Goal: Task Accomplishment & Management: Manage account settings

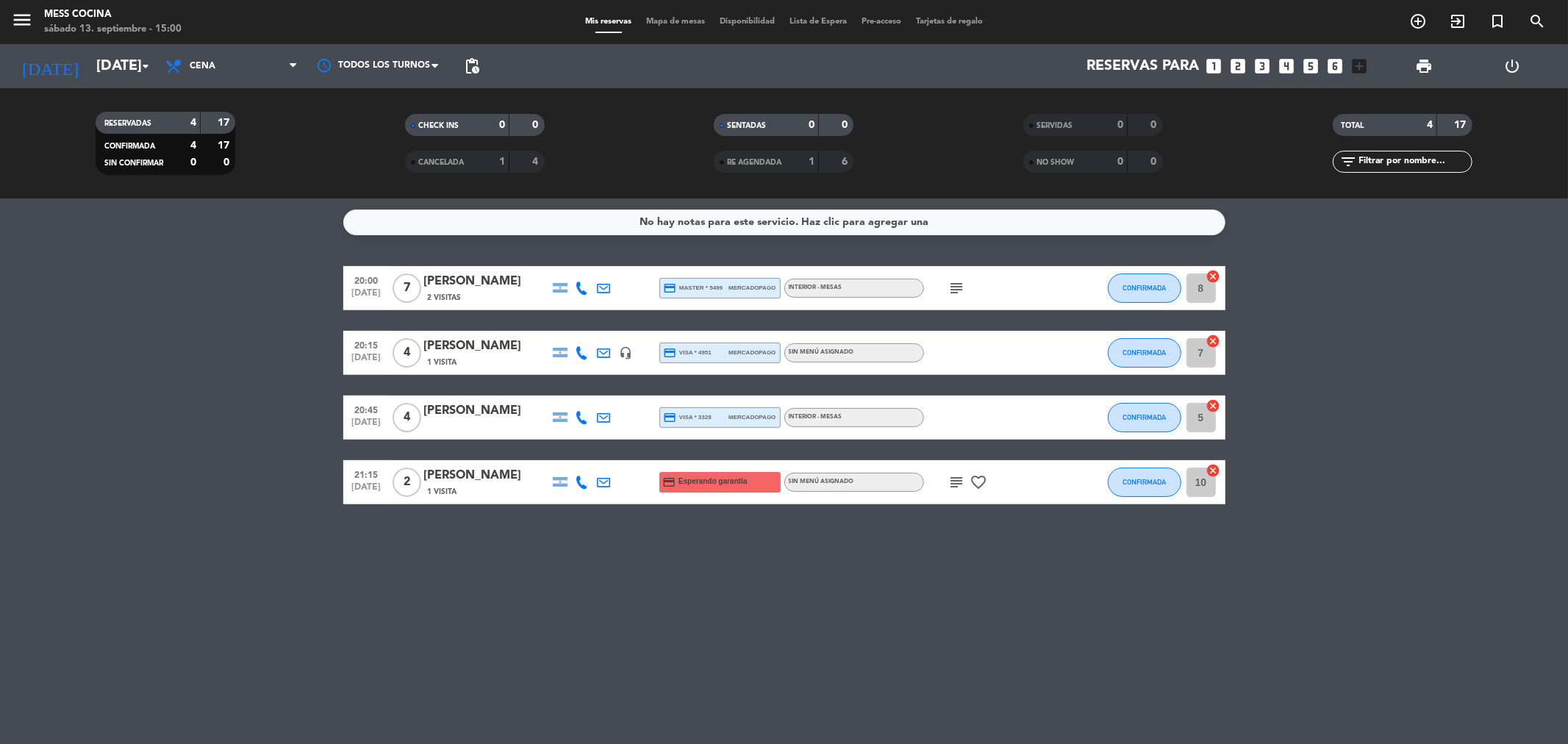
click at [964, 289] on icon "subject" at bounding box center [957, 288] width 18 height 18
click at [961, 482] on icon "subject" at bounding box center [957, 483] width 18 height 18
click at [1023, 717] on div "No hay notas para este servicio. Haz clic para agregar una 20:00 [DATE] 7 [PERS…" at bounding box center [784, 471] width 1568 height 546
drag, startPoint x: 805, startPoint y: 607, endPoint x: 230, endPoint y: 440, distance: 598.8
click at [230, 440] on div "No hay notas para este servicio. Haz clic para agregar una 20:00 [DATE] 7 [PERS…" at bounding box center [784, 471] width 1568 height 546
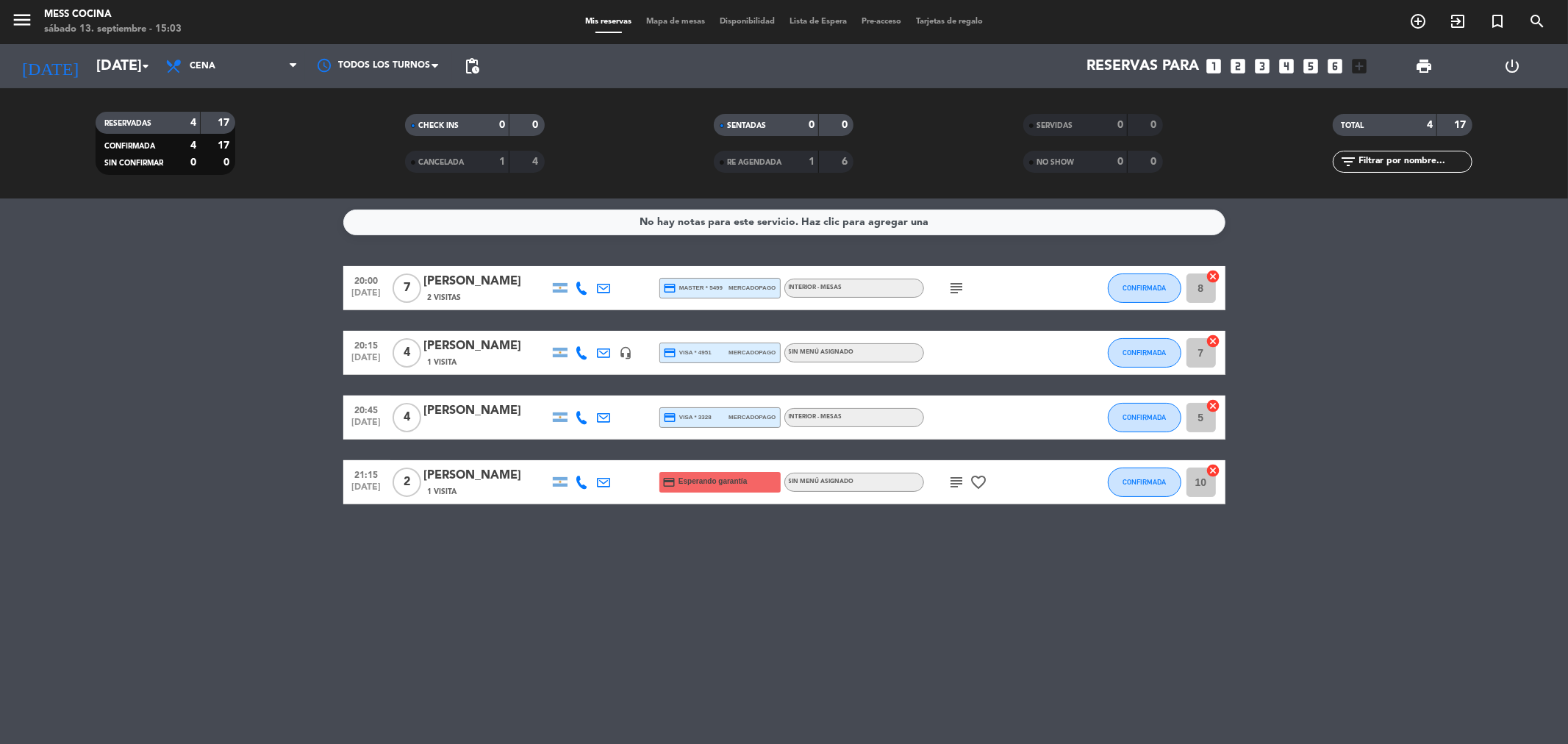
click at [230, 440] on bookings-row "20:00 [DATE] 7 [PERSON_NAME] 2 Visitas credit_card master * 5499 mercadopago IN…" at bounding box center [784, 385] width 1568 height 238
drag, startPoint x: 230, startPoint y: 440, endPoint x: 777, endPoint y: 596, distance: 568.8
click at [777, 596] on div "No hay notas para este servicio. Haz clic para agregar una 20:00 [DATE] 7 [PERS…" at bounding box center [784, 471] width 1568 height 546
drag, startPoint x: 363, startPoint y: 431, endPoint x: 907, endPoint y: 649, distance: 586.1
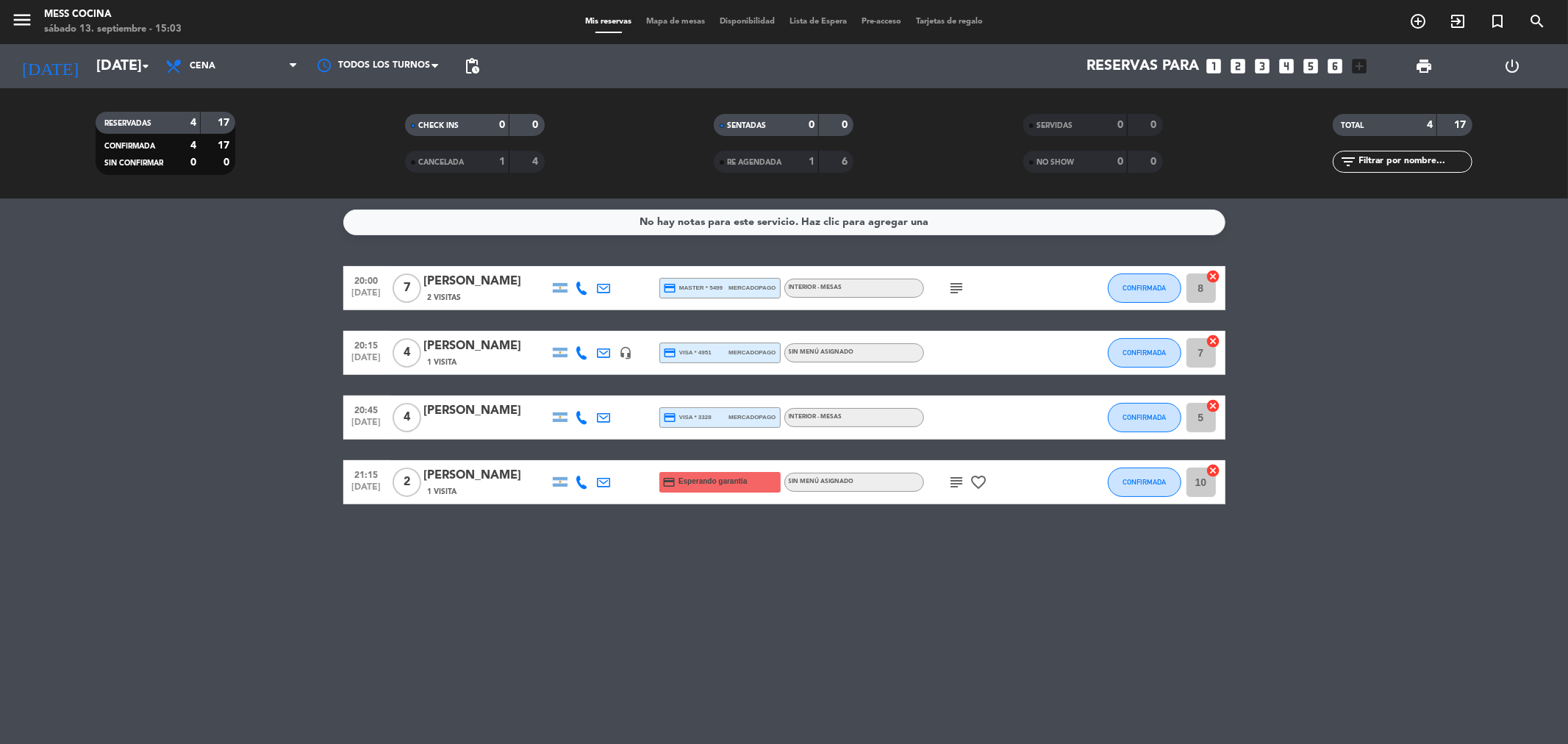
click at [907, 649] on div "No hay notas para este servicio. Haz clic para agregar una 20:00 [DATE] 7 [PERS…" at bounding box center [784, 471] width 1568 height 546
drag, startPoint x: 877, startPoint y: 600, endPoint x: 164, endPoint y: 390, distance: 743.3
click at [164, 390] on div "No hay notas para este servicio. Haz clic para agregar una 20:00 [DATE] 7 [PERS…" at bounding box center [784, 471] width 1568 height 546
click at [164, 390] on bookings-row "20:00 [DATE] 7 [PERSON_NAME] 2 Visitas credit_card master * 5499 mercadopago IN…" at bounding box center [784, 385] width 1568 height 238
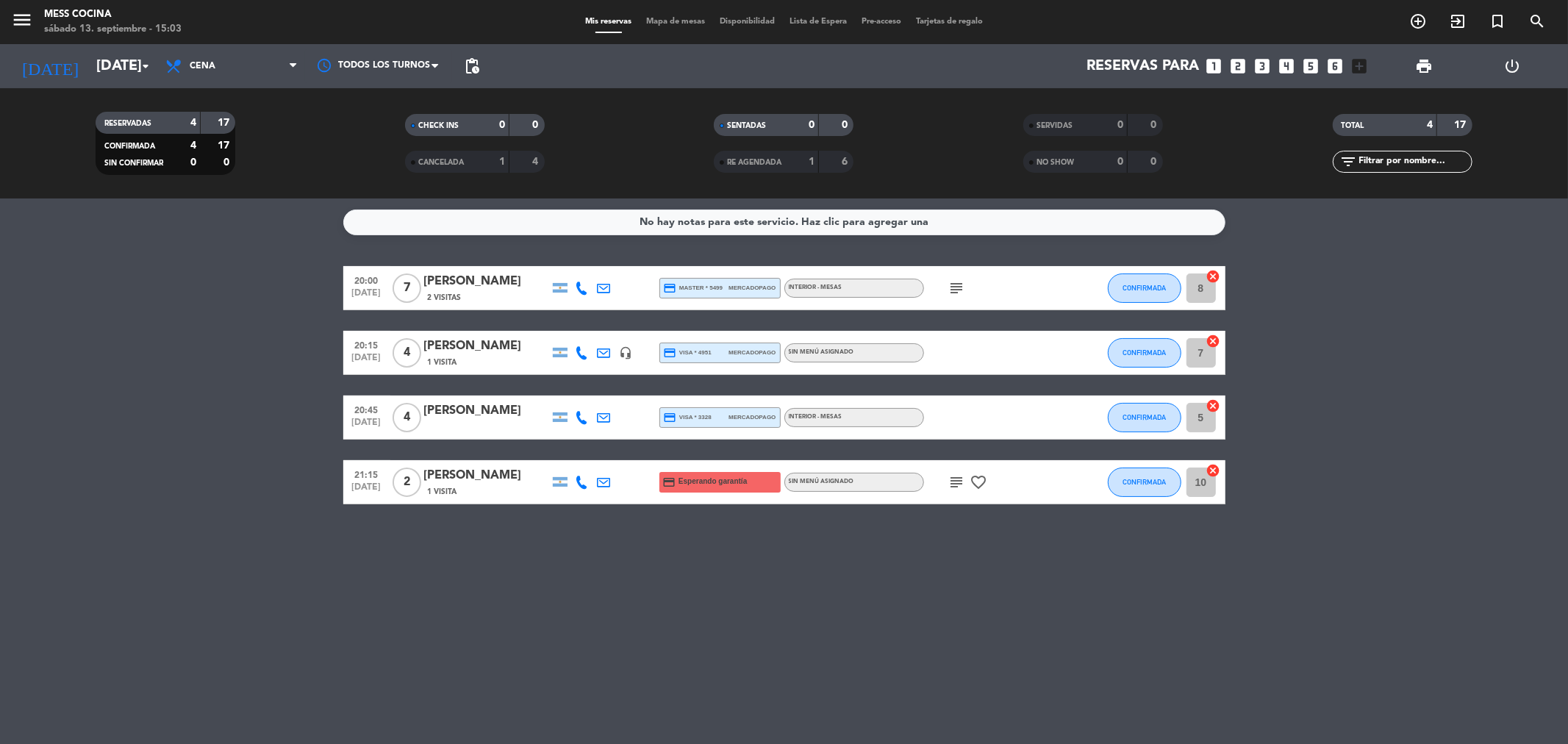
drag, startPoint x: 808, startPoint y: 542, endPoint x: 864, endPoint y: 561, distance: 59.1
click at [864, 561] on div "No hay notas para este servicio. Haz clic para agregar una 20:00 [DATE] 7 [PERS…" at bounding box center [784, 471] width 1568 height 546
drag, startPoint x: 864, startPoint y: 561, endPoint x: 228, endPoint y: 356, distance: 668.2
click at [228, 356] on div "No hay notas para este servicio. Haz clic para agregar una 20:00 [DATE] 7 [PERS…" at bounding box center [784, 471] width 1568 height 546
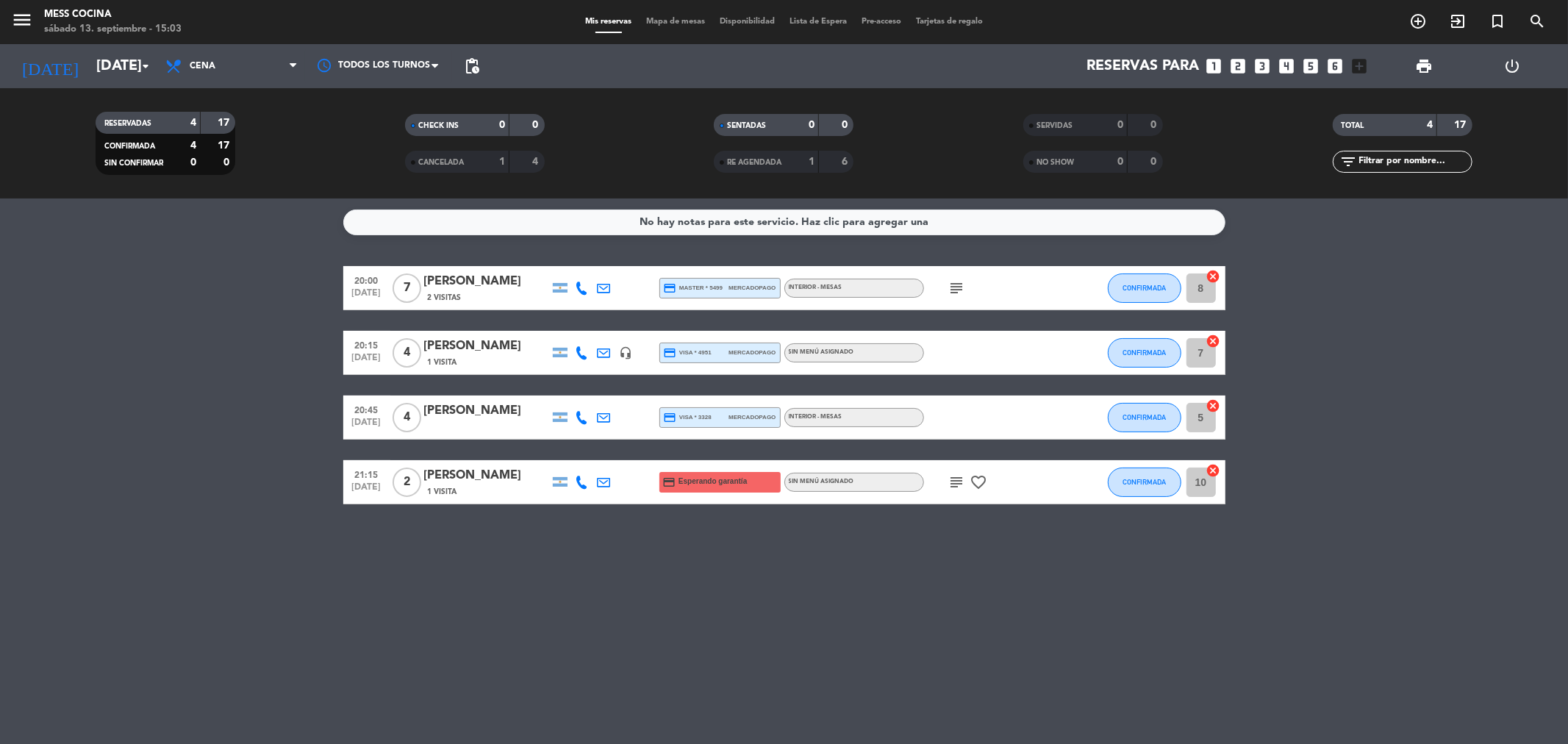
click at [228, 356] on bookings-row "20:00 [DATE] 7 [PERSON_NAME] 2 Visitas credit_card master * 5499 mercadopago IN…" at bounding box center [784, 385] width 1568 height 238
drag, startPoint x: 228, startPoint y: 356, endPoint x: 888, endPoint y: 584, distance: 698.3
click at [888, 584] on div "No hay notas para este servicio. Haz clic para agregar una 20:00 [DATE] 7 [PERS…" at bounding box center [784, 471] width 1568 height 546
drag, startPoint x: 888, startPoint y: 584, endPoint x: 319, endPoint y: 427, distance: 590.3
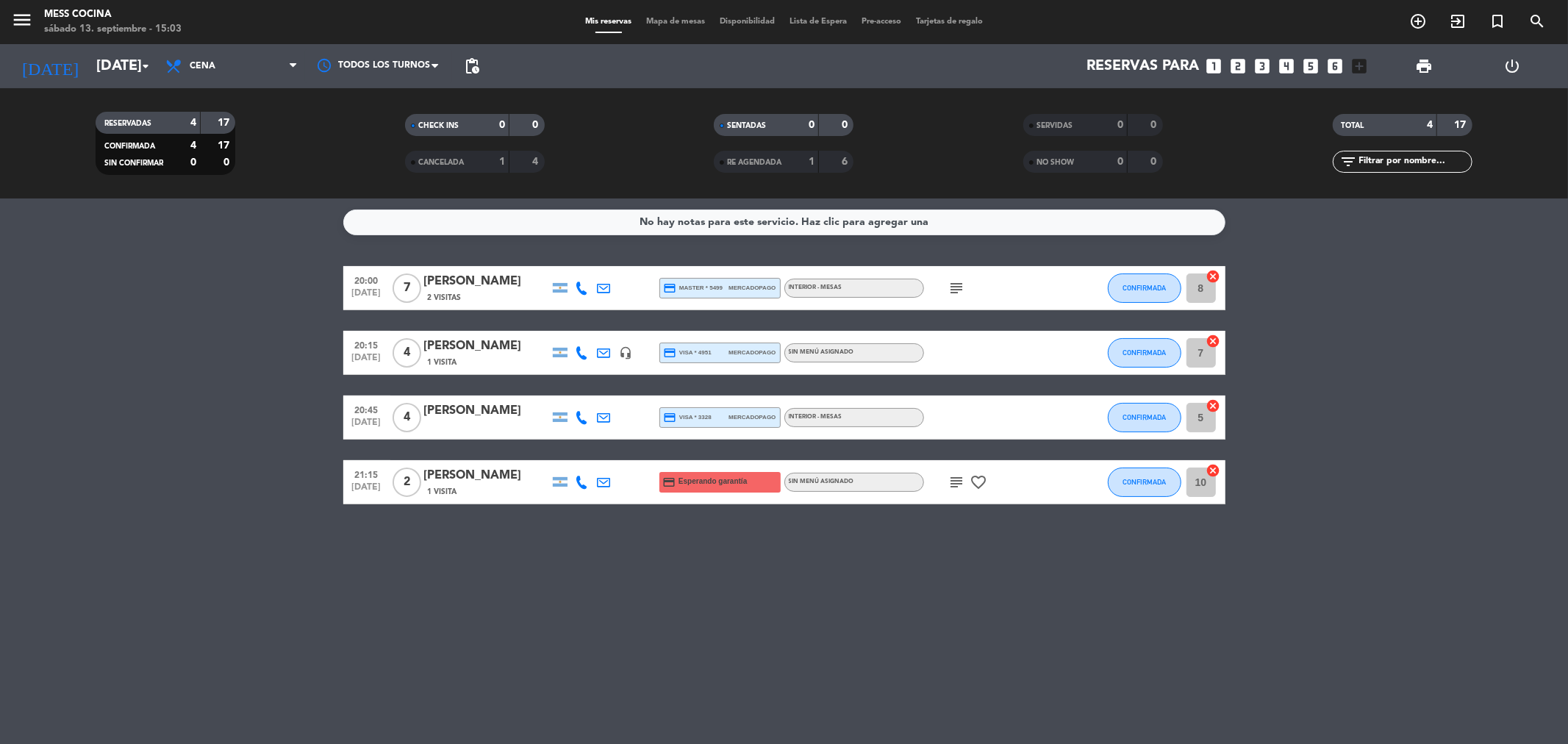
click at [319, 427] on div "No hay notas para este servicio. Haz clic para agregar una 20:00 [DATE] 7 [PERS…" at bounding box center [784, 471] width 1568 height 546
click at [319, 427] on bookings-row "20:00 [DATE] 7 [PERSON_NAME] 2 Visitas credit_card master * 5499 mercadopago IN…" at bounding box center [784, 385] width 1568 height 238
drag, startPoint x: 291, startPoint y: 417, endPoint x: 850, endPoint y: 629, distance: 597.9
click at [850, 629] on div "No hay notas para este servicio. Haz clic para agregar una 20:00 [DATE] 7 [PERS…" at bounding box center [784, 471] width 1568 height 546
drag, startPoint x: 850, startPoint y: 629, endPoint x: 94, endPoint y: 394, distance: 791.7
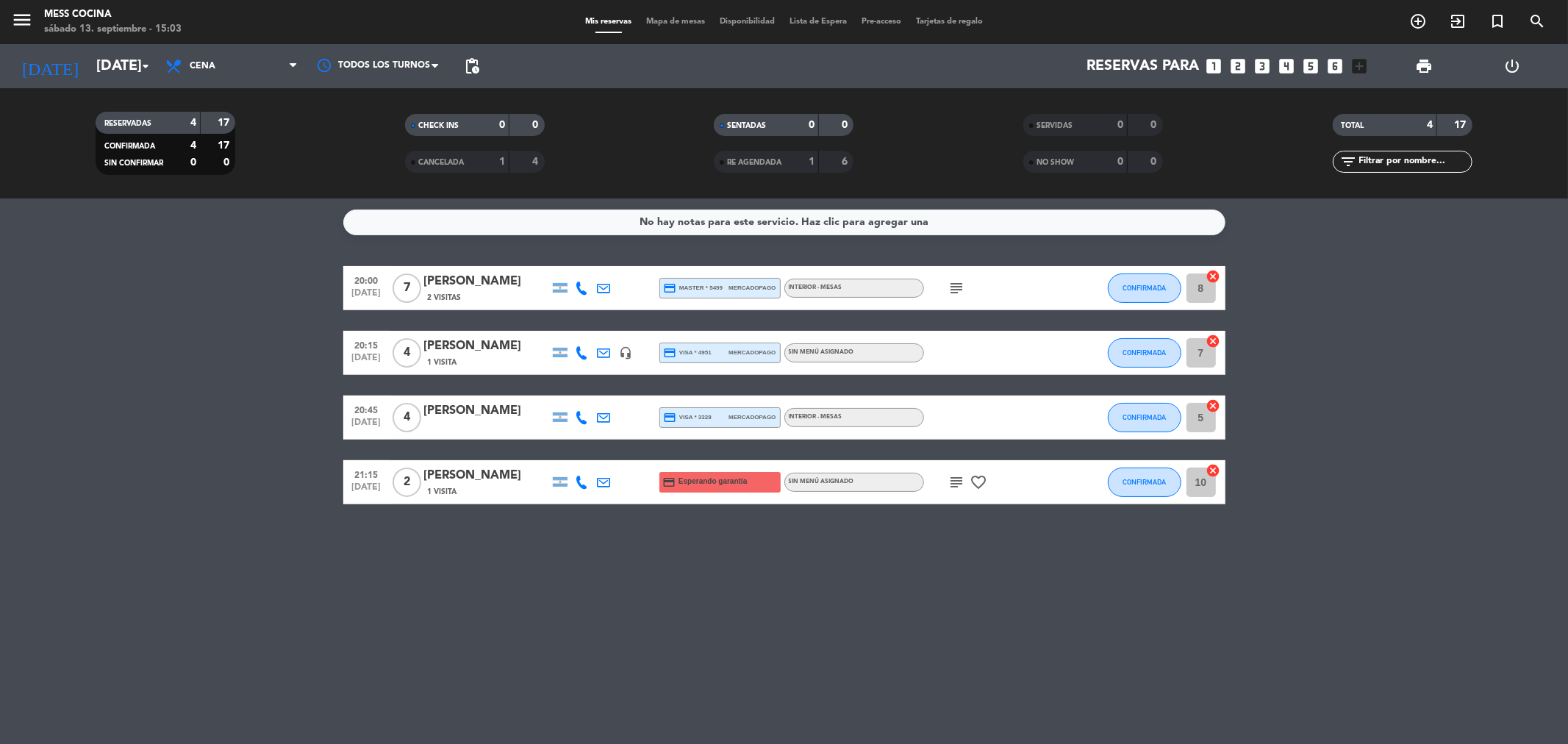
click at [94, 394] on div "No hay notas para este servicio. Haz clic para agregar una 20:00 [DATE] 7 [PERS…" at bounding box center [784, 471] width 1568 height 546
click at [94, 394] on bookings-row "20:00 [DATE] 7 [PERSON_NAME] 2 Visitas credit_card master * 5499 mercadopago IN…" at bounding box center [784, 385] width 1568 height 238
drag, startPoint x: 94, startPoint y: 394, endPoint x: 841, endPoint y: 623, distance: 781.3
click at [841, 623] on div "No hay notas para este servicio. Haz clic para agregar una 20:00 [DATE] 7 [PERS…" at bounding box center [784, 471] width 1568 height 546
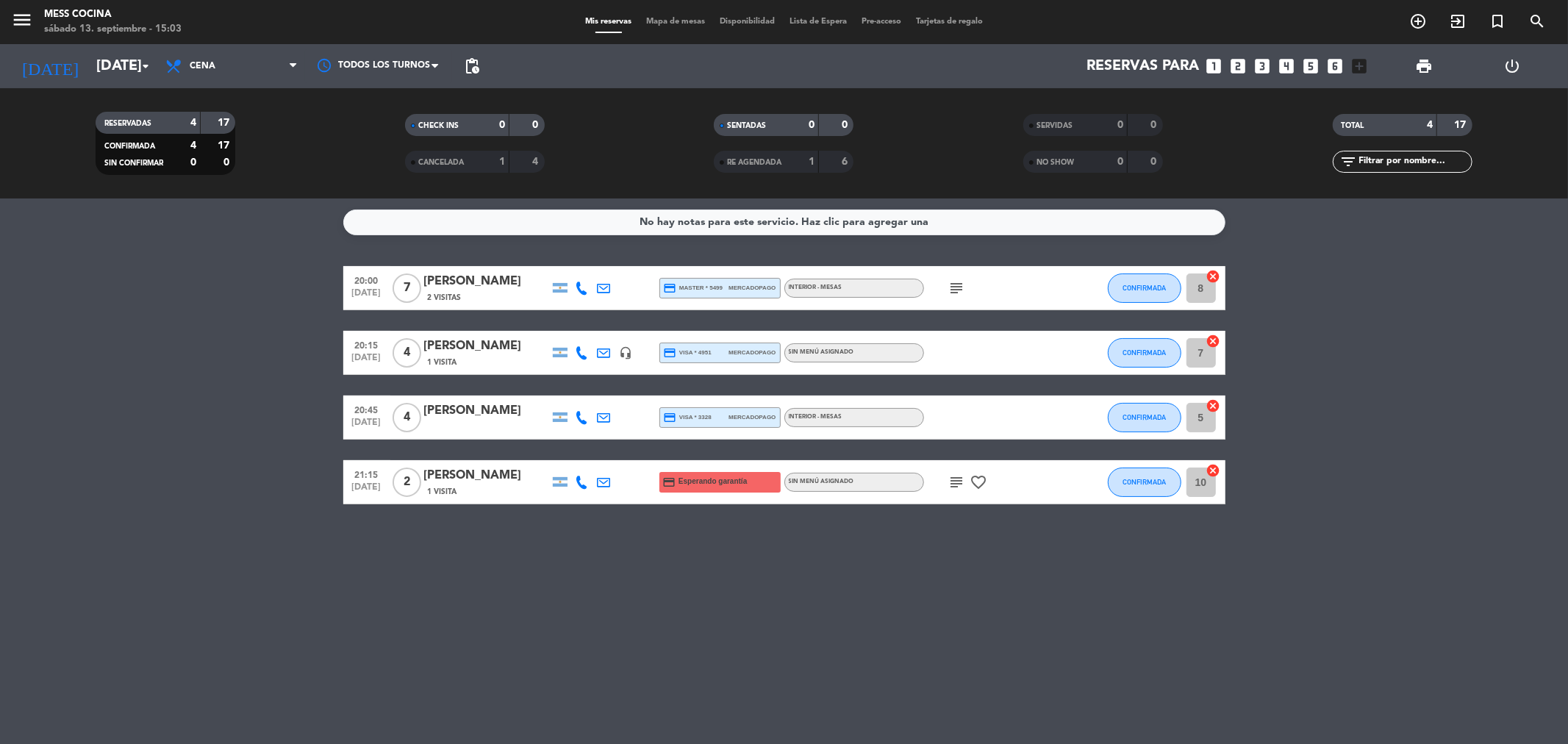
click at [713, 42] on div "menu Mess Cocina [DATE] 13. septiembre - 15:03 Mis reservas Mapa de mesas Dispo…" at bounding box center [784, 22] width 1568 height 44
click at [691, 23] on span "Mapa de mesas" at bounding box center [676, 22] width 73 height 8
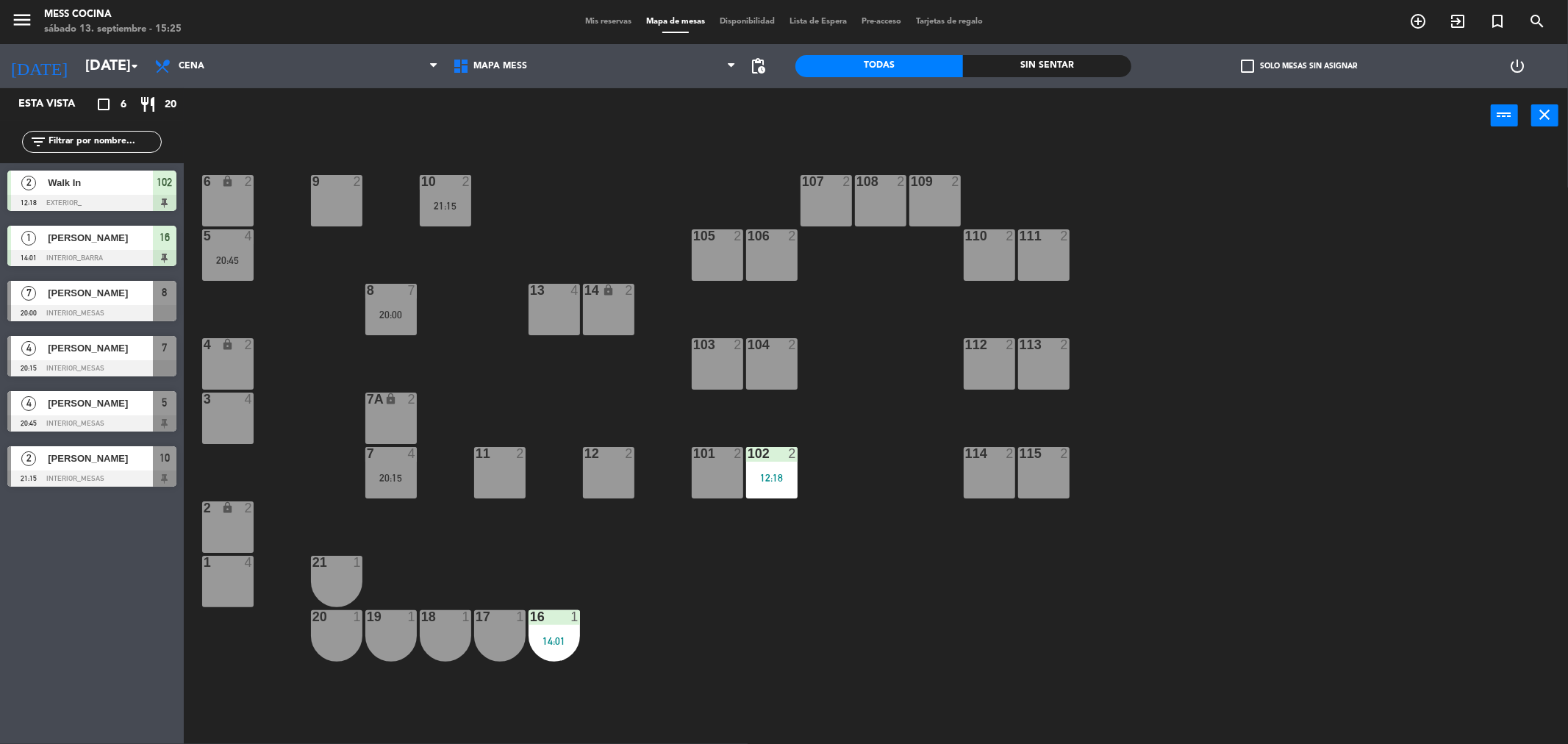
drag, startPoint x: 527, startPoint y: 295, endPoint x: 813, endPoint y: 404, distance: 306.1
click at [527, 295] on div "13" at bounding box center [529, 291] width 24 height 13
click at [717, 143] on div "Crear Reserva Bloquear Mesa power_input close" at bounding box center [837, 116] width 1307 height 55
click at [604, 173] on div "6 lock 2 9 2 10 2 21:15 107 2 108 2 109 2 5 4 20:45 105 2 106 2 110 2 111 2 13 …" at bounding box center [884, 449] width 1369 height 601
click at [575, 217] on div "6 lock 2 9 2 10 2 21:15 107 2 108 2 109 2 5 4 20:45 105 2 106 2 110 2 111 2 13 …" at bounding box center [884, 449] width 1369 height 601
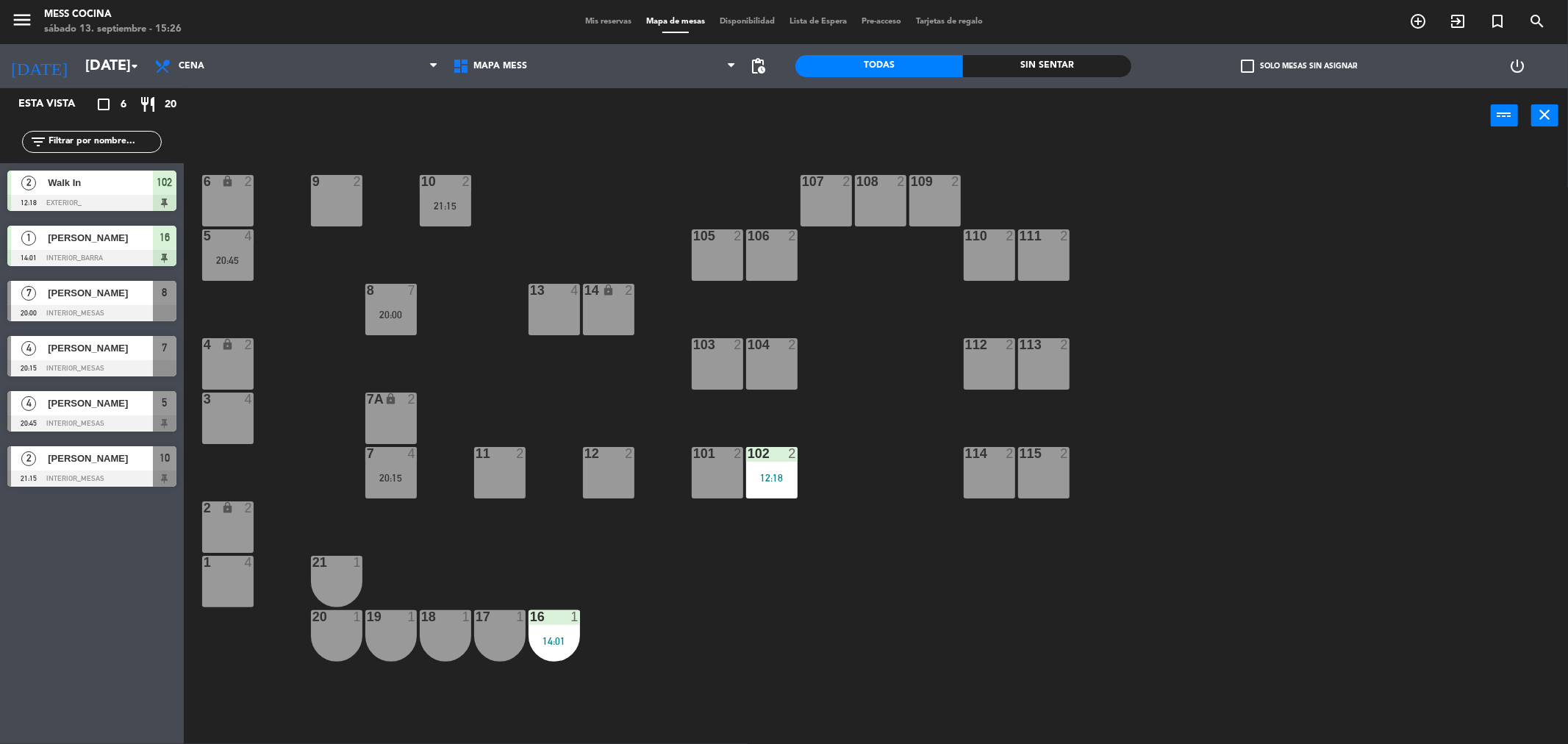
click at [605, 11] on div "menu Mess Cocina [DATE] 13. septiembre - 15:26 Mis reservas Mapa de mesas Dispo…" at bounding box center [784, 22] width 1568 height 44
click at [604, 15] on div "Mis reservas Mapa de mesas Disponibilidad Lista de Espera Pre-acceso Tarjetas d…" at bounding box center [784, 22] width 413 height 13
click at [390, 62] on span "Cena" at bounding box center [295, 66] width 298 height 32
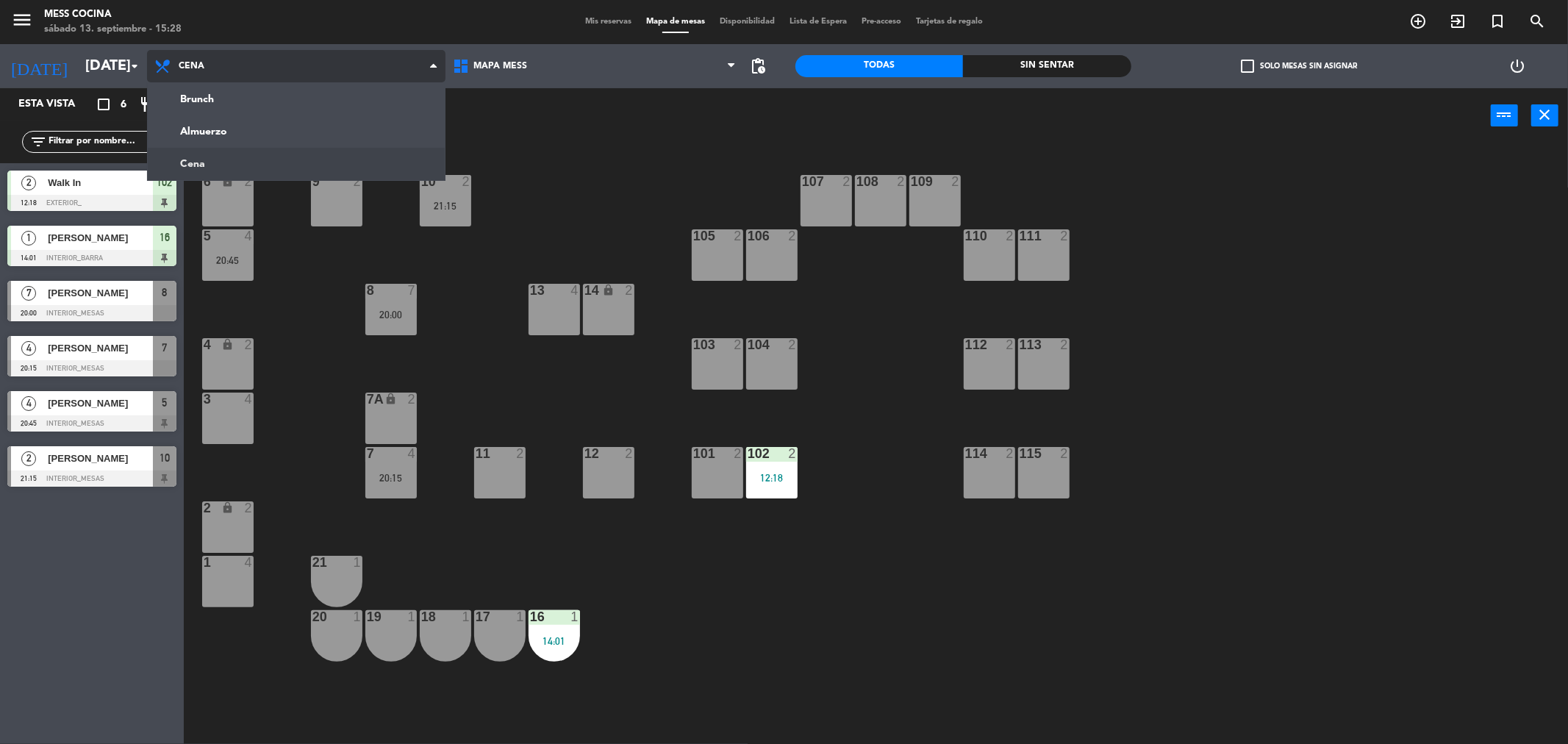
click at [315, 155] on ng-component "menu Mess Cocina [DATE] 13. septiembre - 15:28 Mis reservas Mapa de mesas Dispo…" at bounding box center [784, 374] width 1568 height 750
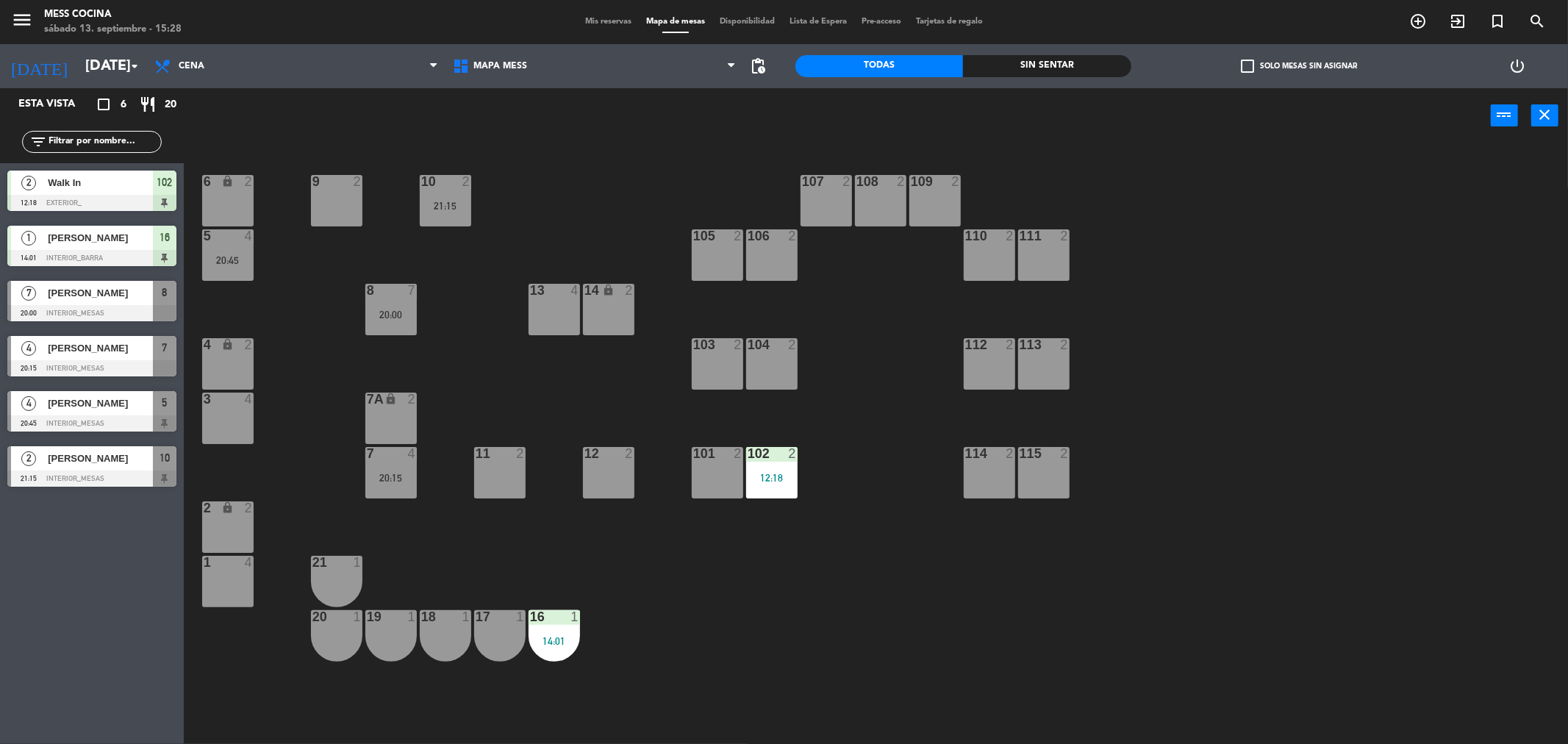
click at [583, 20] on span "Mis reservas" at bounding box center [608, 22] width 61 height 8
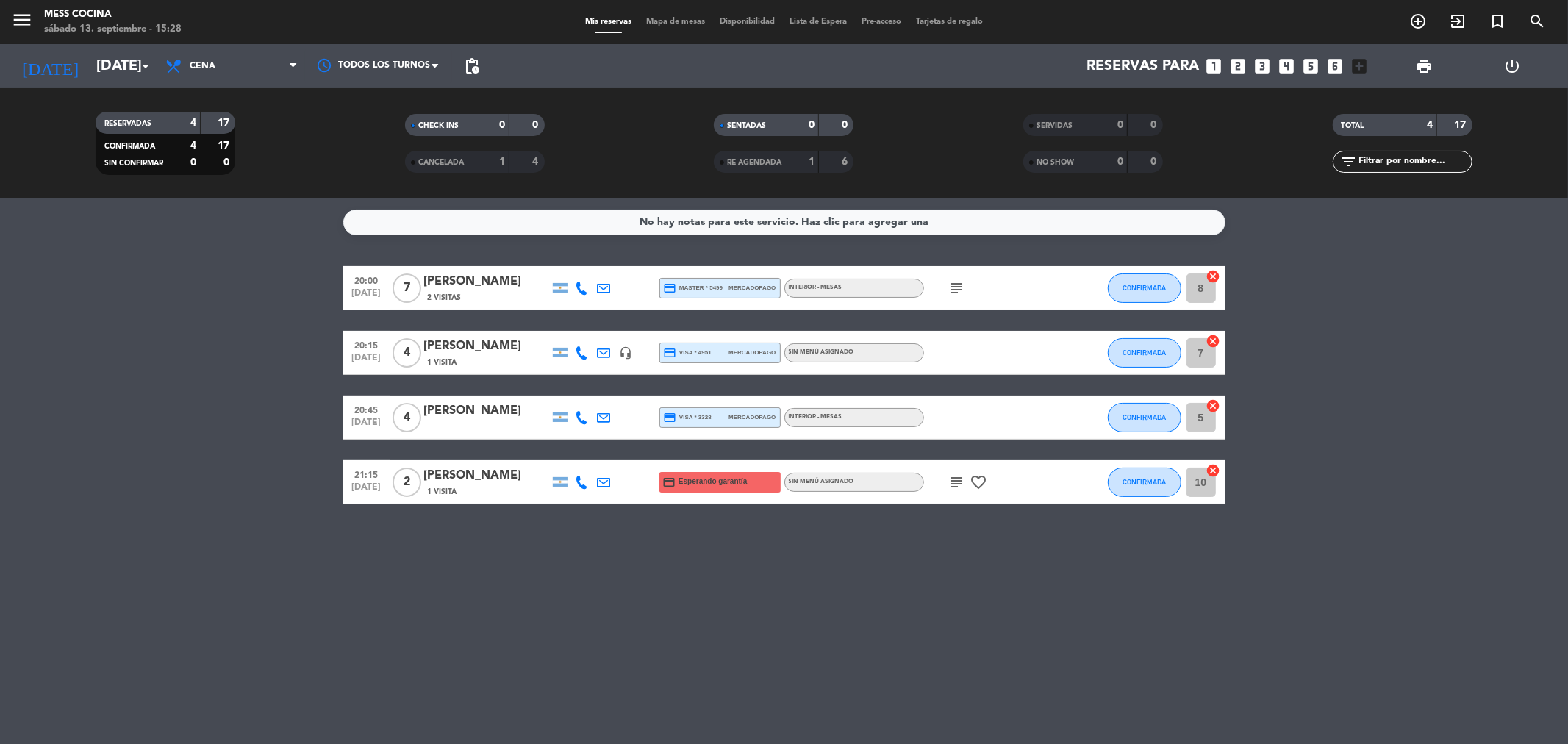
drag, startPoint x: 28, startPoint y: 335, endPoint x: 597, endPoint y: 592, distance: 624.3
click at [597, 592] on div "No hay notas para este servicio. Haz clic para agregar una 20:00 [DATE] 7 [PERS…" at bounding box center [784, 471] width 1568 height 546
drag, startPoint x: 597, startPoint y: 592, endPoint x: 164, endPoint y: 358, distance: 492.2
click at [164, 358] on div "No hay notas para este servicio. Haz clic para agregar una 20:00 [DATE] 7 [PERS…" at bounding box center [784, 471] width 1568 height 546
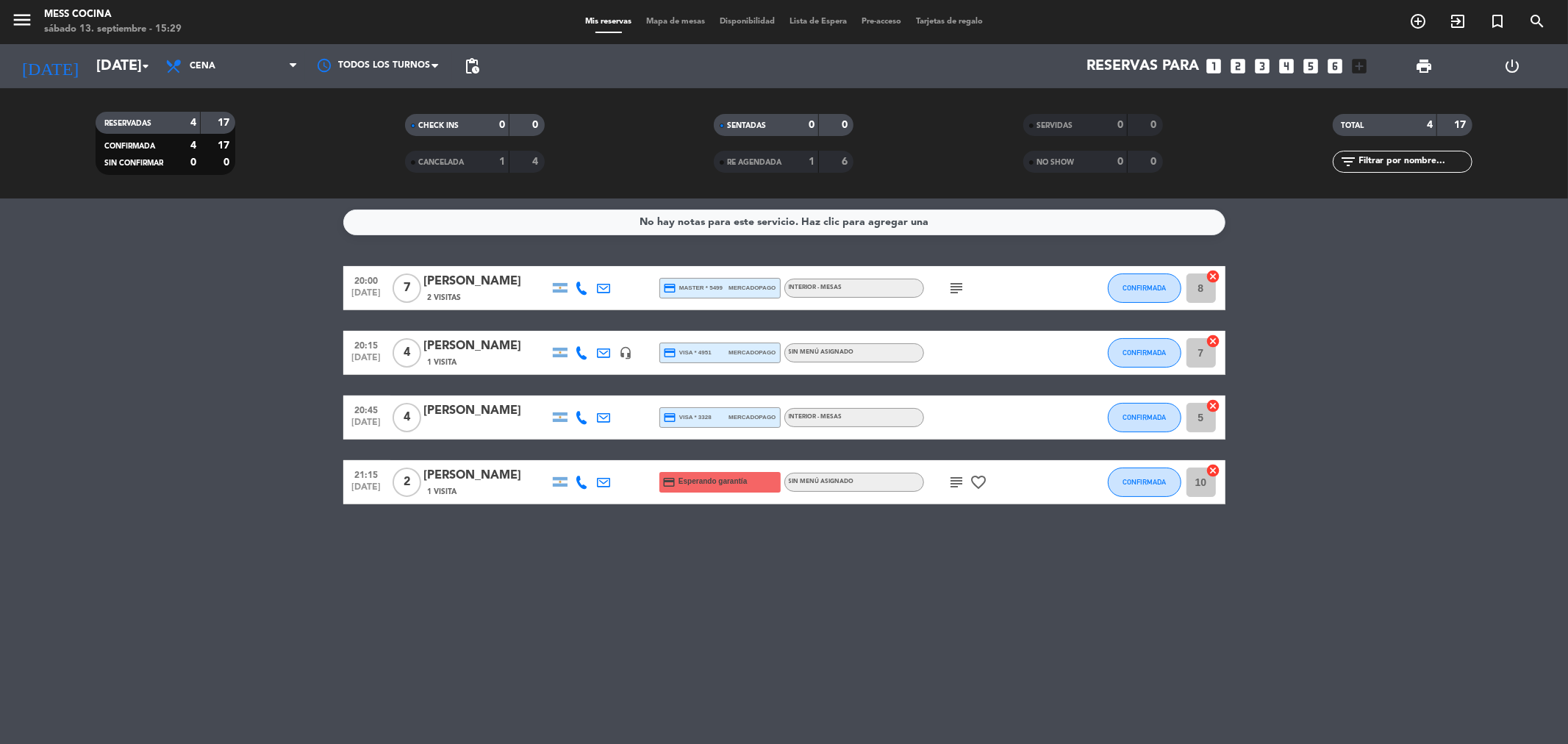
click at [164, 358] on bookings-row "20:00 [DATE] 7 [PERSON_NAME] 2 Visitas credit_card master * 5499 mercadopago IN…" at bounding box center [784, 385] width 1568 height 238
drag, startPoint x: 164, startPoint y: 358, endPoint x: 666, endPoint y: 631, distance: 571.4
click at [666, 631] on div "No hay notas para este servicio. Haz clic para agregar una 20:00 [DATE] 7 [PERS…" at bounding box center [784, 471] width 1568 height 546
drag, startPoint x: 666, startPoint y: 631, endPoint x: 19, endPoint y: 280, distance: 736.1
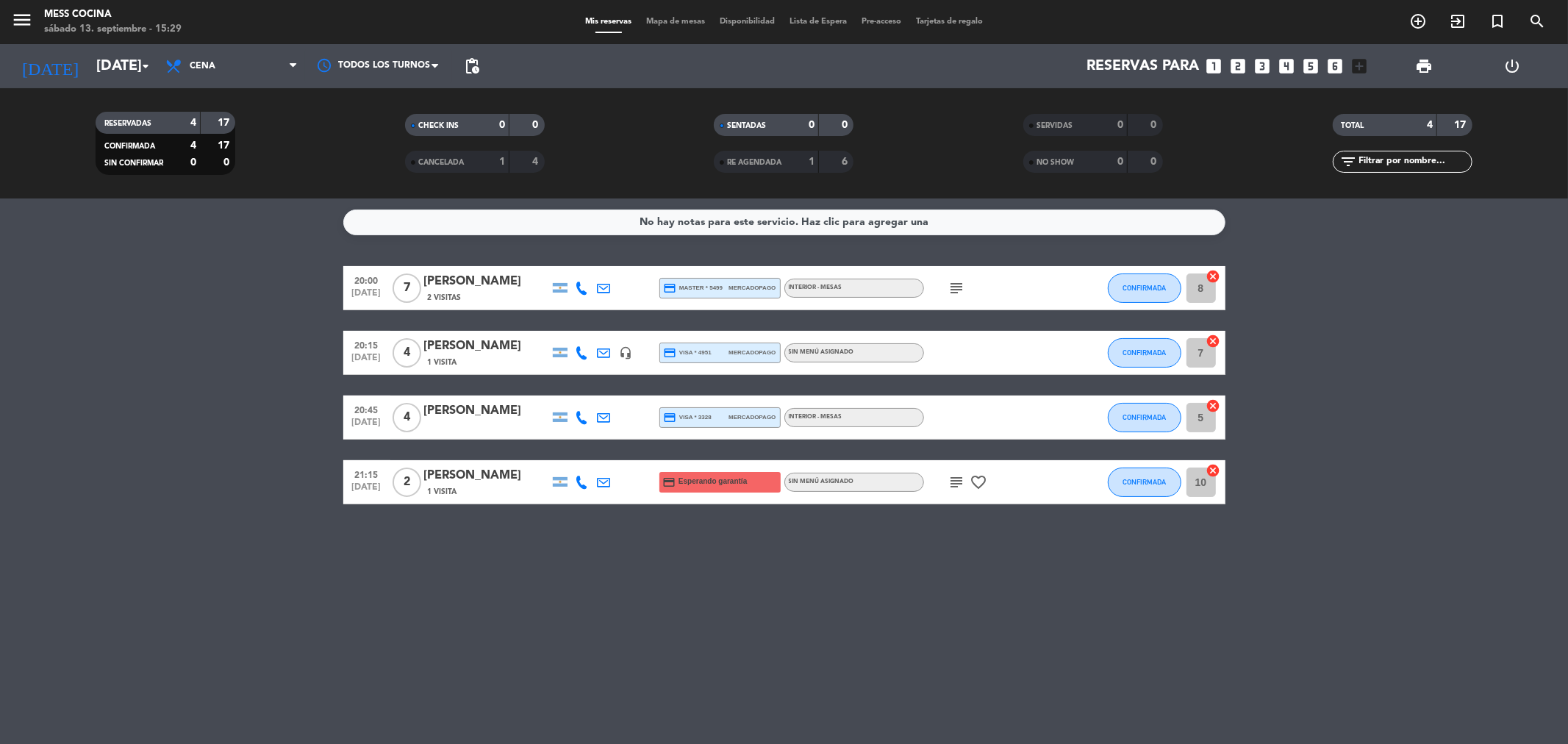
click at [19, 280] on div "No hay notas para este servicio. Haz clic para agregar una 20:00 [DATE] 7 [PERS…" at bounding box center [784, 471] width 1568 height 546
click at [19, 280] on bookings-row "20:00 [DATE] 7 [PERSON_NAME] 2 Visitas credit_card master * 5499 mercadopago IN…" at bounding box center [784, 385] width 1568 height 238
drag, startPoint x: 19, startPoint y: 280, endPoint x: 615, endPoint y: 605, distance: 678.9
click at [615, 605] on div "No hay notas para este servicio. Haz clic para agregar una 20:00 [DATE] 7 [PERS…" at bounding box center [784, 471] width 1568 height 546
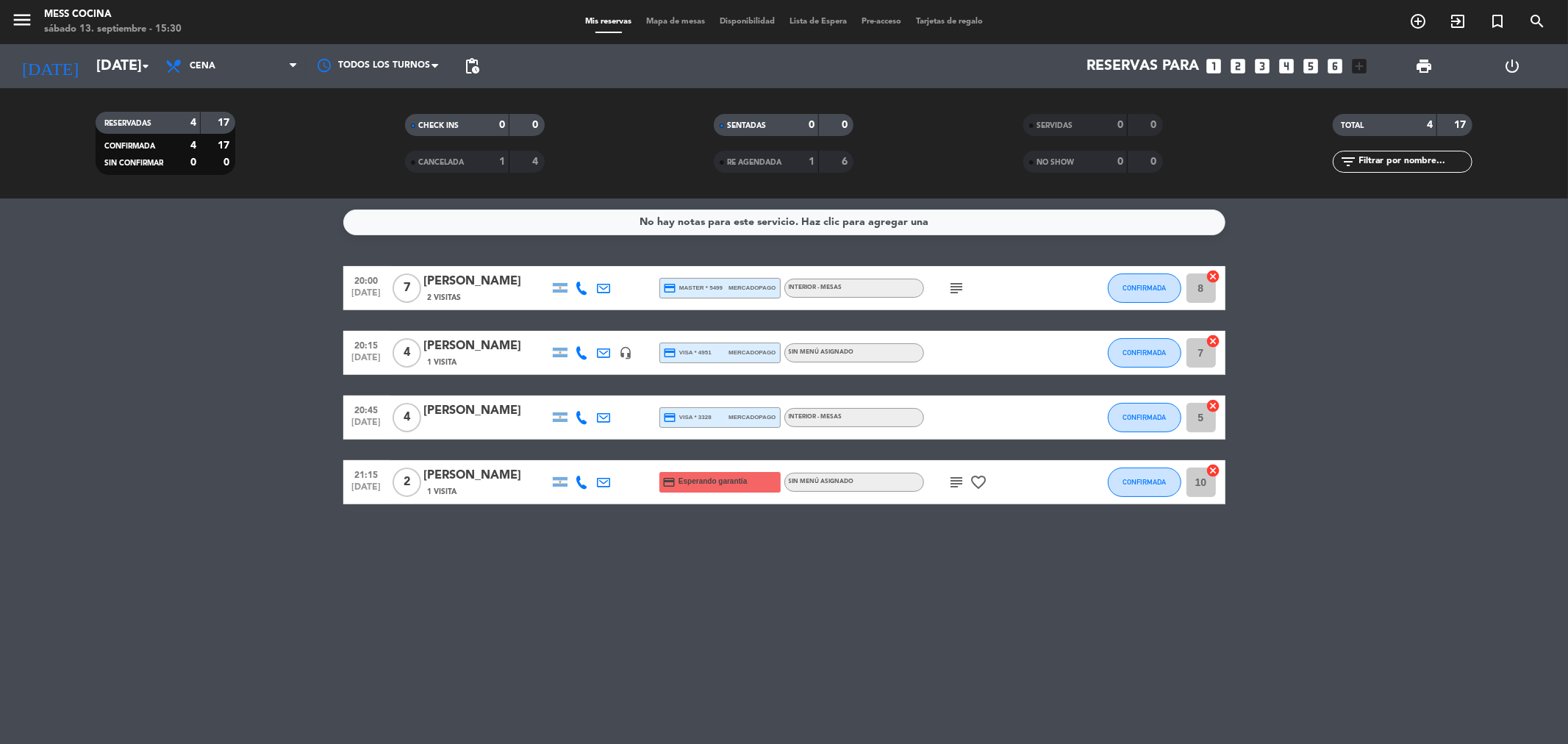
drag, startPoint x: 271, startPoint y: 322, endPoint x: 561, endPoint y: 562, distance: 376.4
click at [561, 562] on div "No hay notas para este servicio. Haz clic para agregar una 20:00 [DATE] 7 [PERS…" at bounding box center [784, 471] width 1568 height 546
click at [314, 333] on bookings-row "20:00 [DATE] 7 [PERSON_NAME] 2 Visitas credit_card master * 5499 mercadopago IN…" at bounding box center [784, 385] width 1568 height 238
click at [657, 19] on span "Mapa de mesas" at bounding box center [676, 22] width 73 height 8
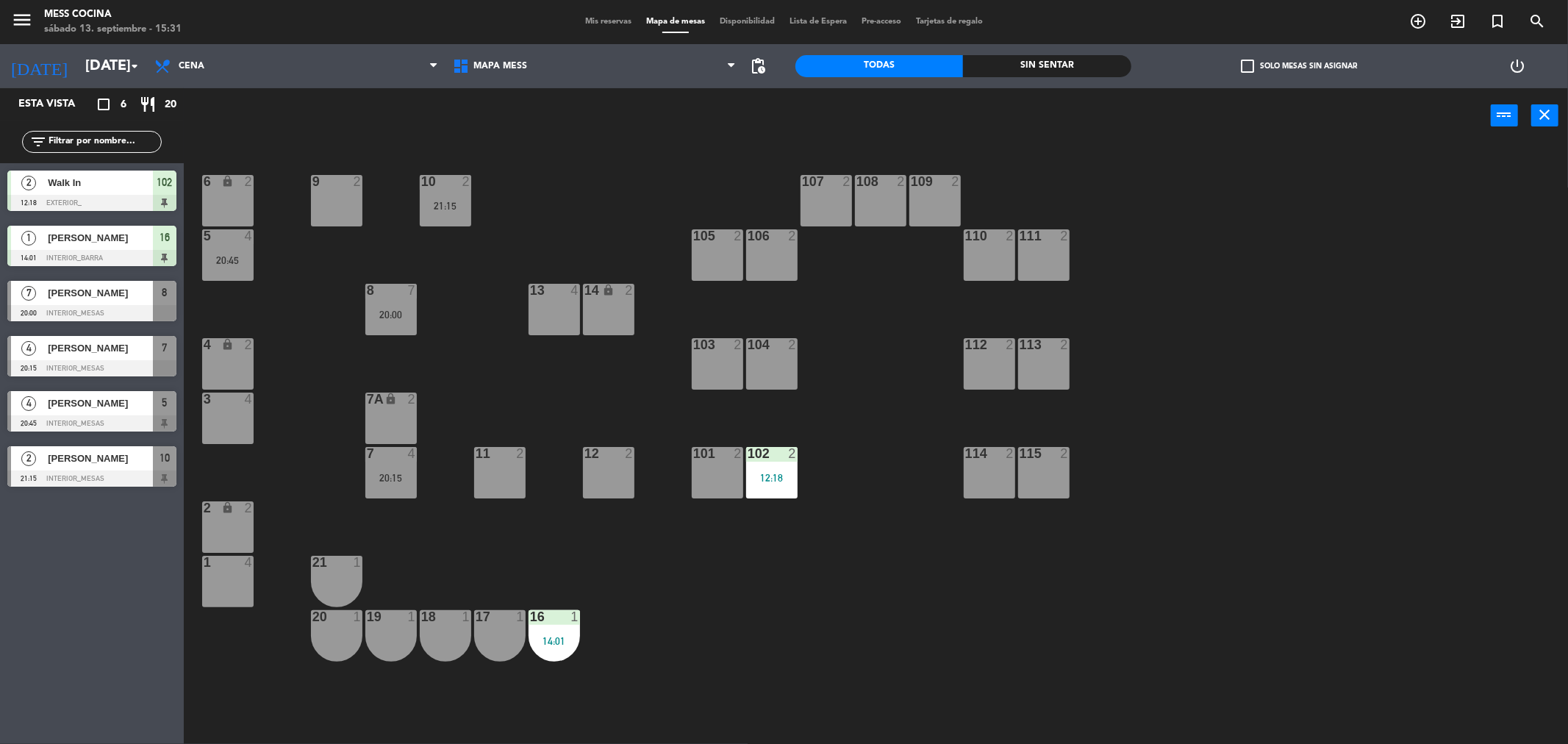
click at [541, 183] on div "6 lock 2 9 2 10 2 21:15 107 2 108 2 109 2 5 4 20:45 105 2 106 2 110 2 111 2 13 …" at bounding box center [884, 449] width 1369 height 601
click at [385, 467] on div "7 4 20:15" at bounding box center [391, 472] width 52 height 52
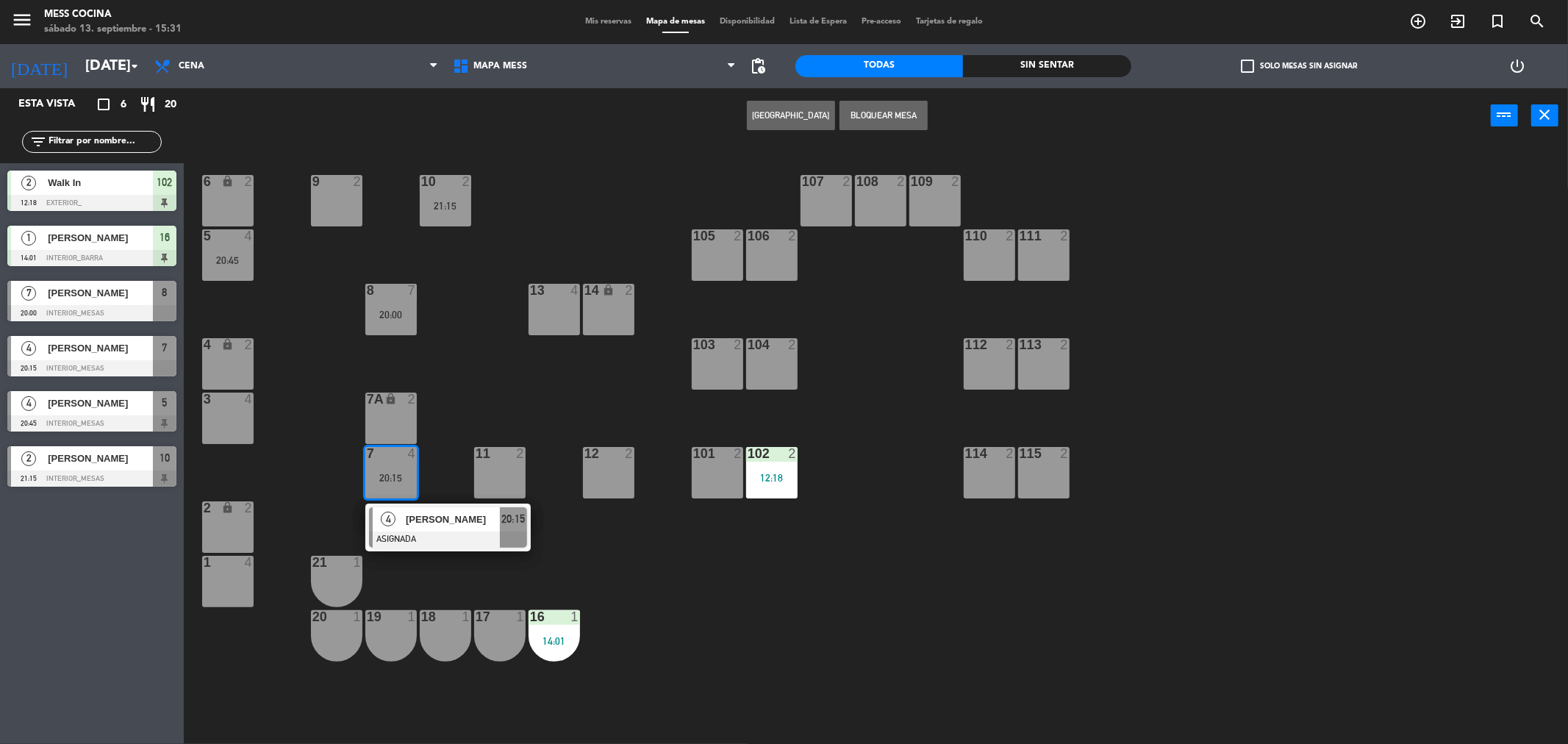
click at [385, 467] on div "7 4 20:15" at bounding box center [391, 472] width 52 height 52
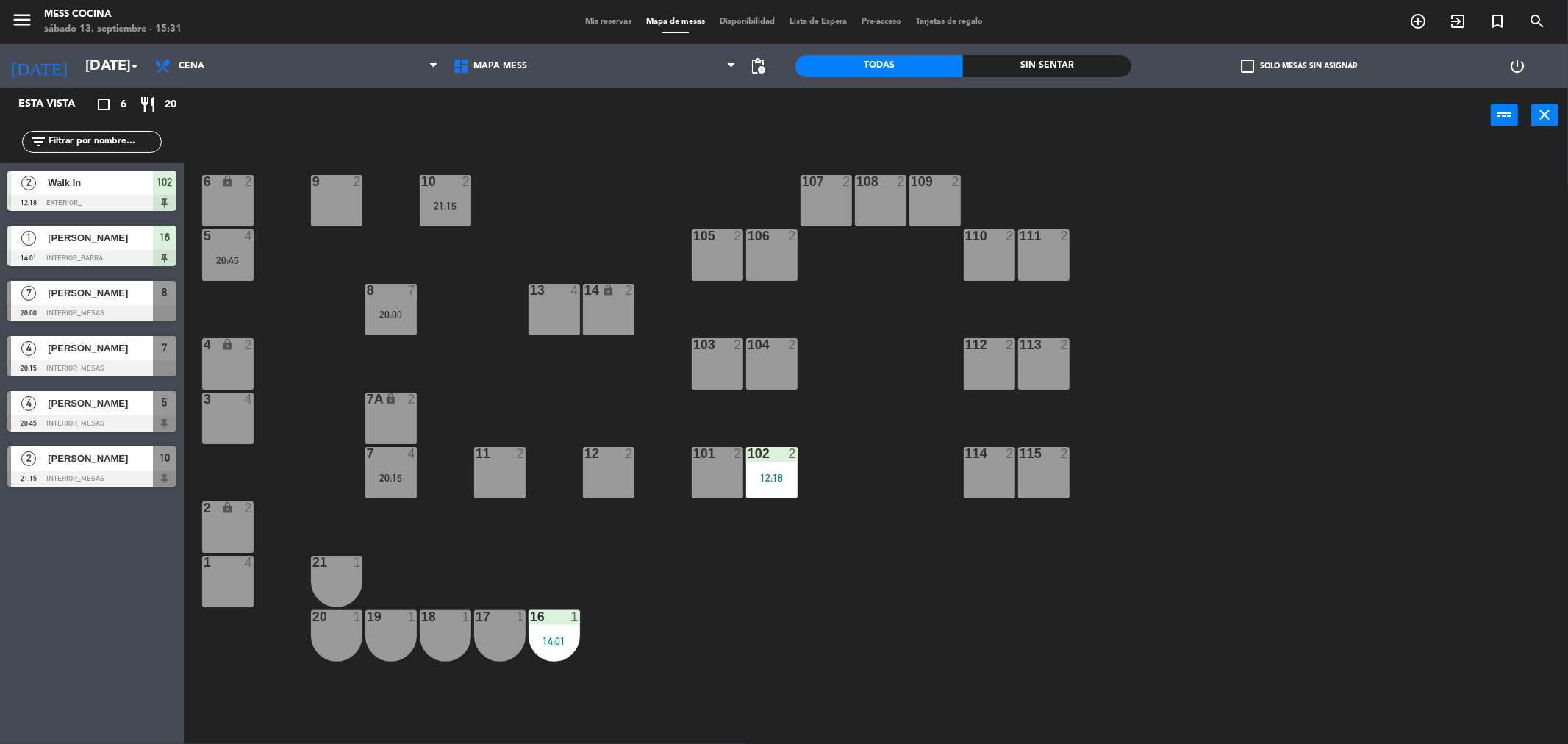
click at [420, 285] on div "7" at bounding box center [416, 291] width 24 height 13
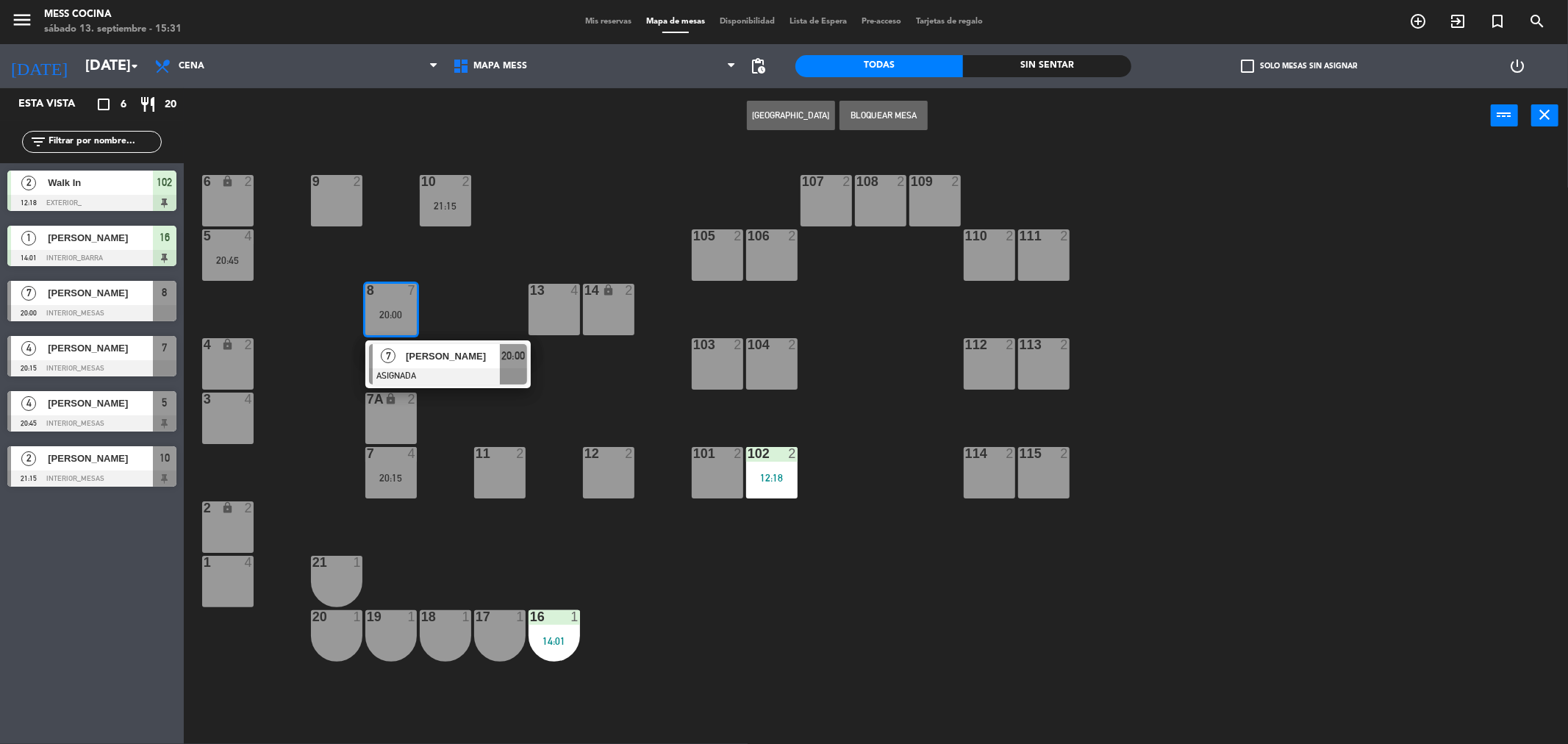
click at [410, 298] on div "8 7 20:00" at bounding box center [391, 309] width 52 height 52
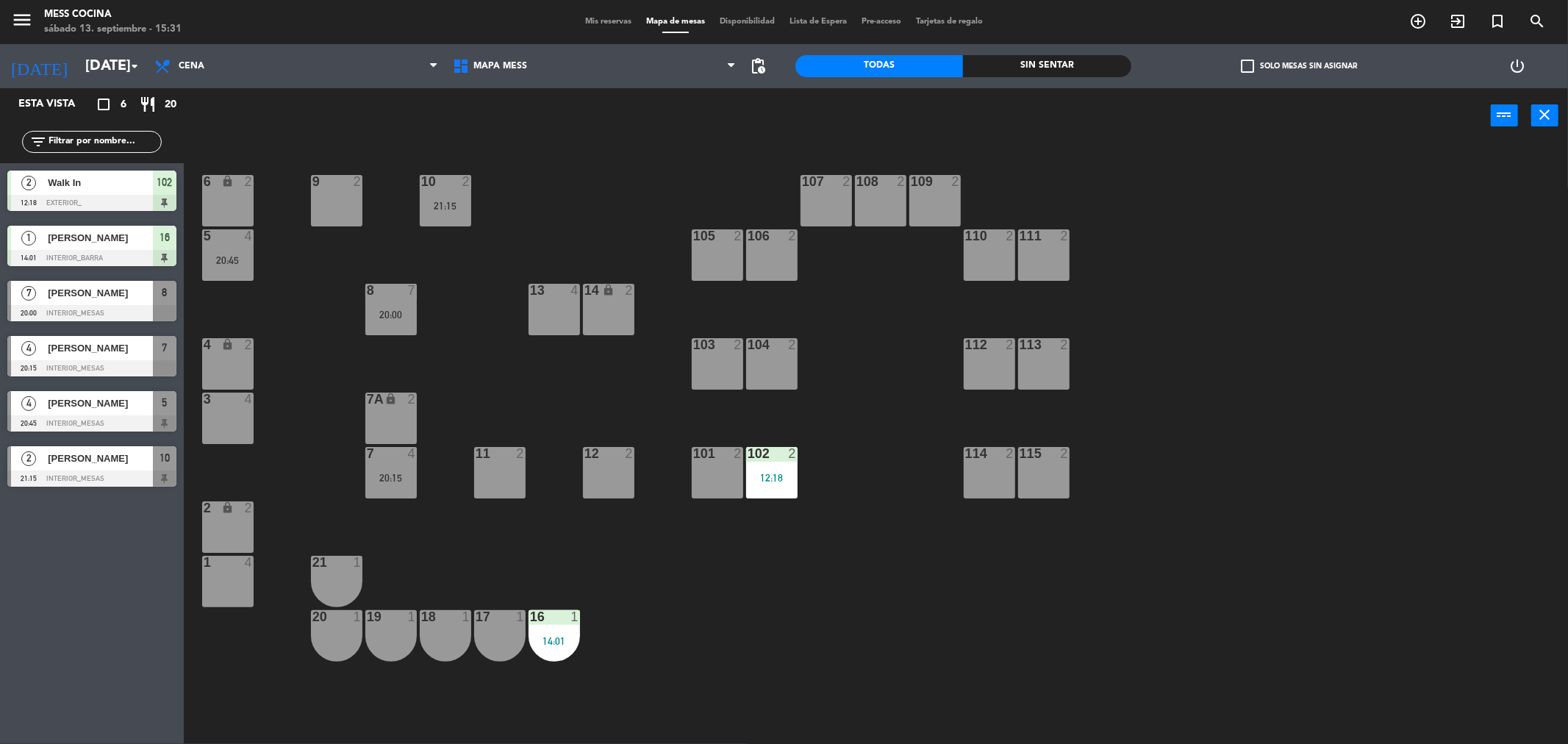
click at [410, 458] on div "4" at bounding box center [411, 453] width 8 height 13
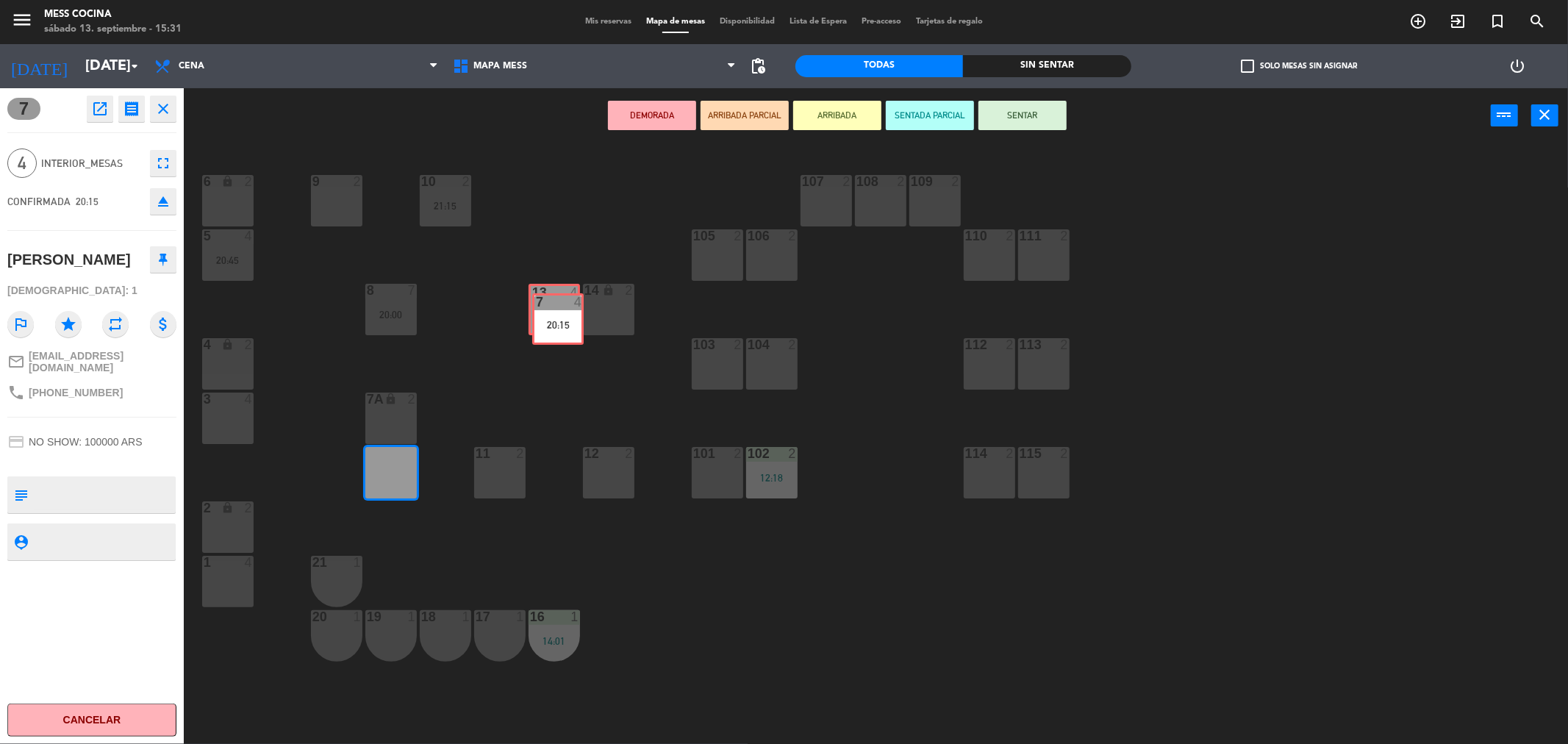
drag, startPoint x: 407, startPoint y: 460, endPoint x: 574, endPoint y: 306, distance: 227.2
click at [574, 306] on div "6 lock 2 9 2 10 2 21:15 107 2 108 2 109 2 5 4 20:45 105 2 106 2 110 2 111 2 13 …" at bounding box center [884, 449] width 1369 height 601
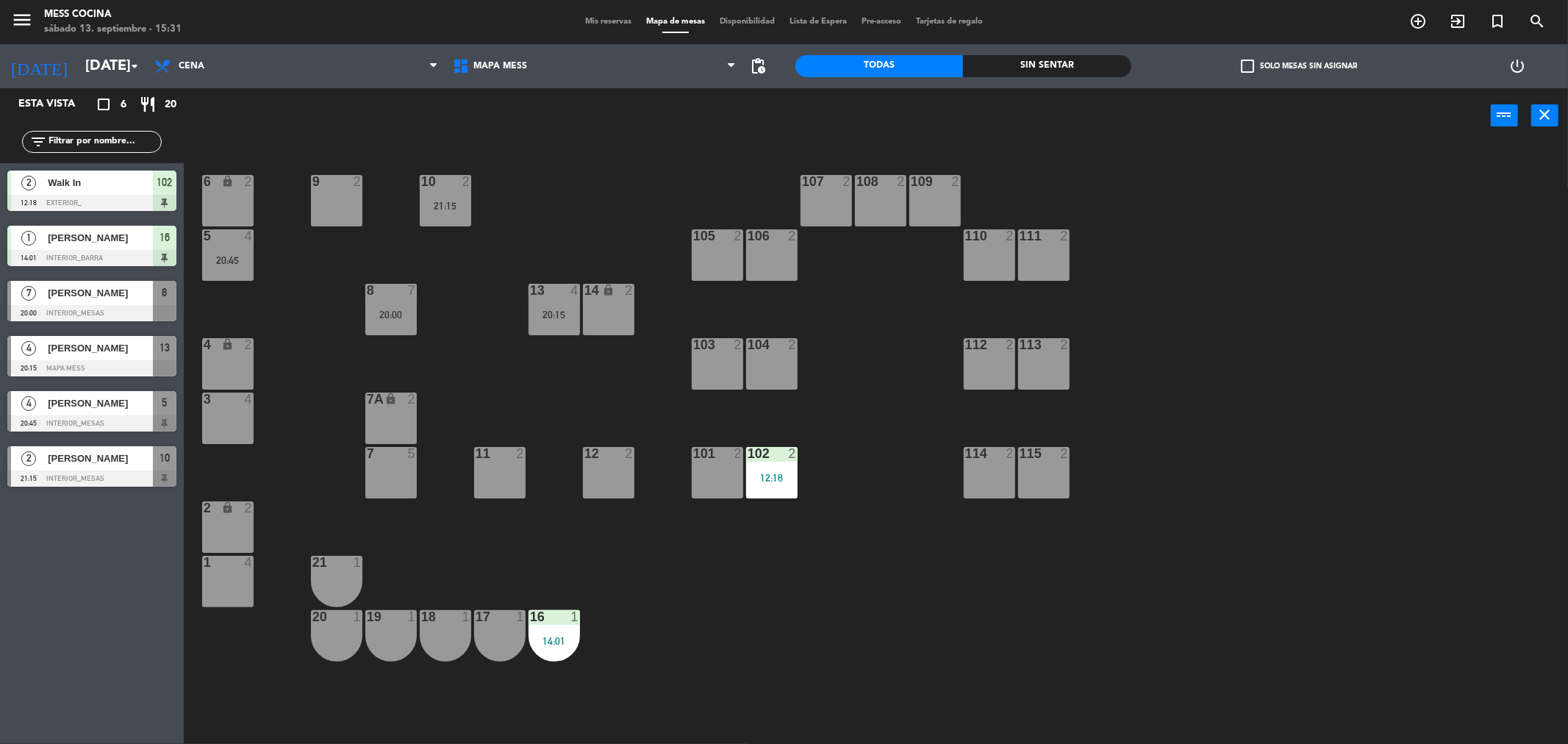
click at [497, 202] on div "6 lock 2 9 2 10 2 21:15 107 2 108 2 109 2 5 4 20:45 105 2 106 2 110 2 111 2 13 …" at bounding box center [884, 449] width 1369 height 601
click at [465, 203] on div "21:15" at bounding box center [445, 205] width 52 height 10
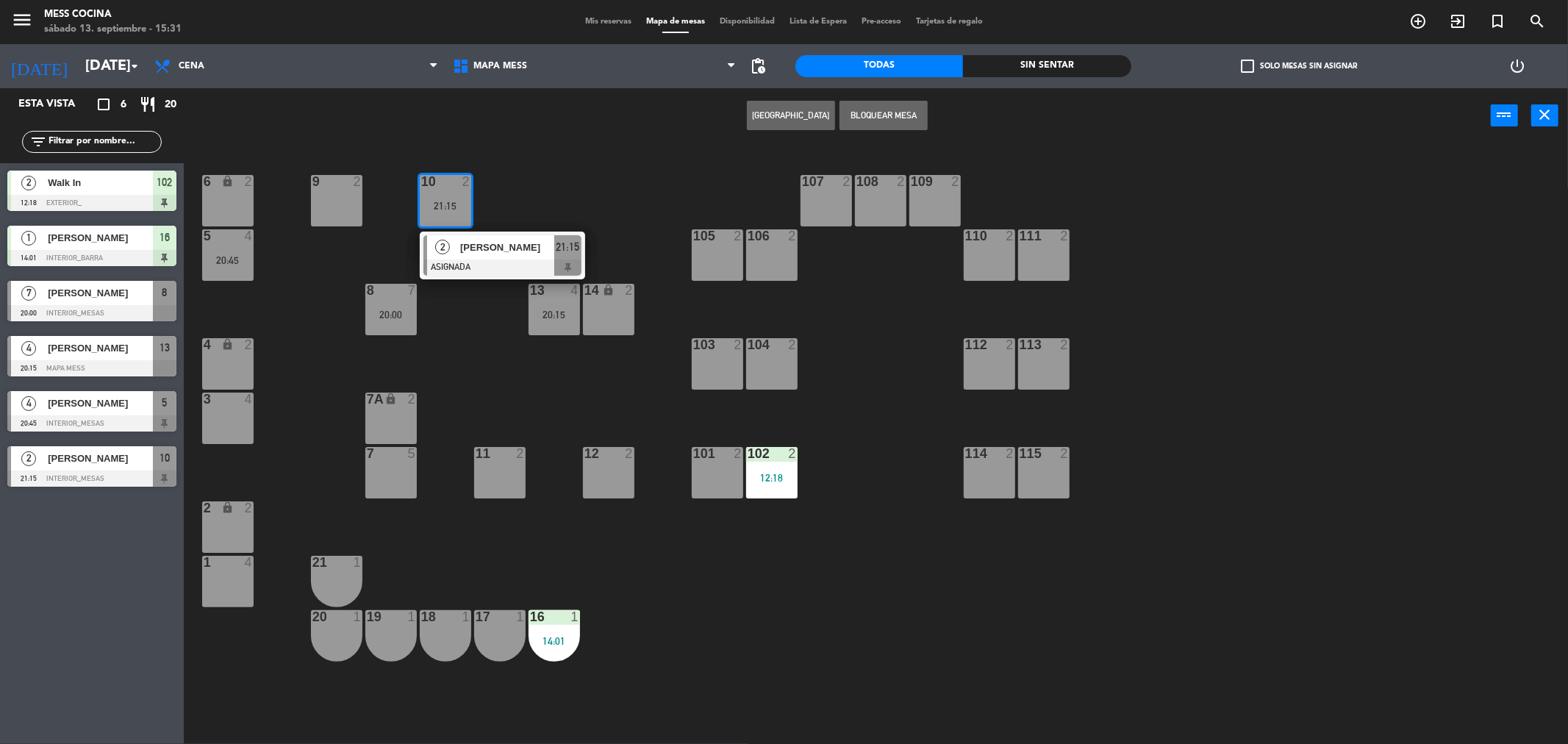
click at [465, 203] on div "21:15" at bounding box center [445, 205] width 52 height 10
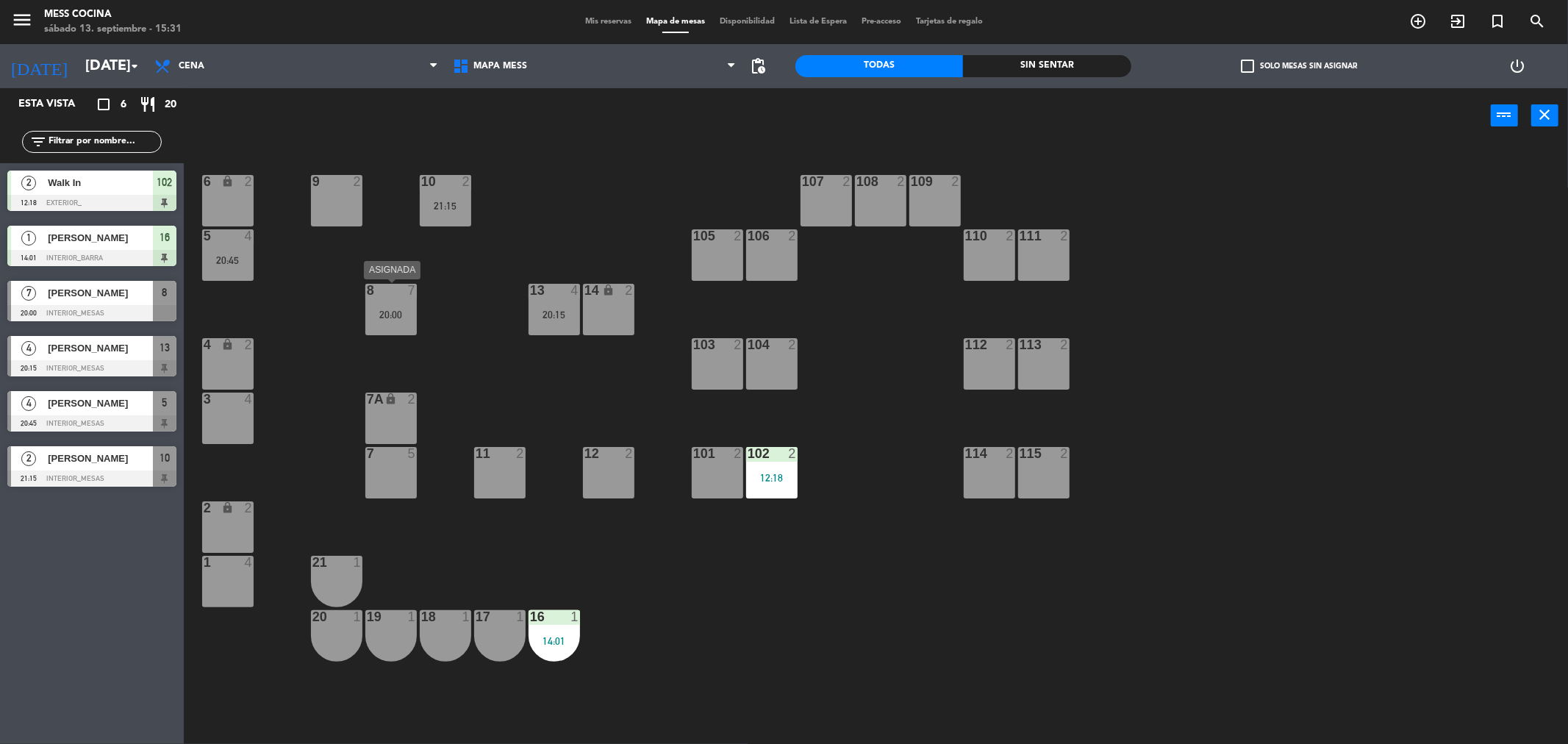
click at [410, 312] on div "20:00" at bounding box center [391, 314] width 52 height 10
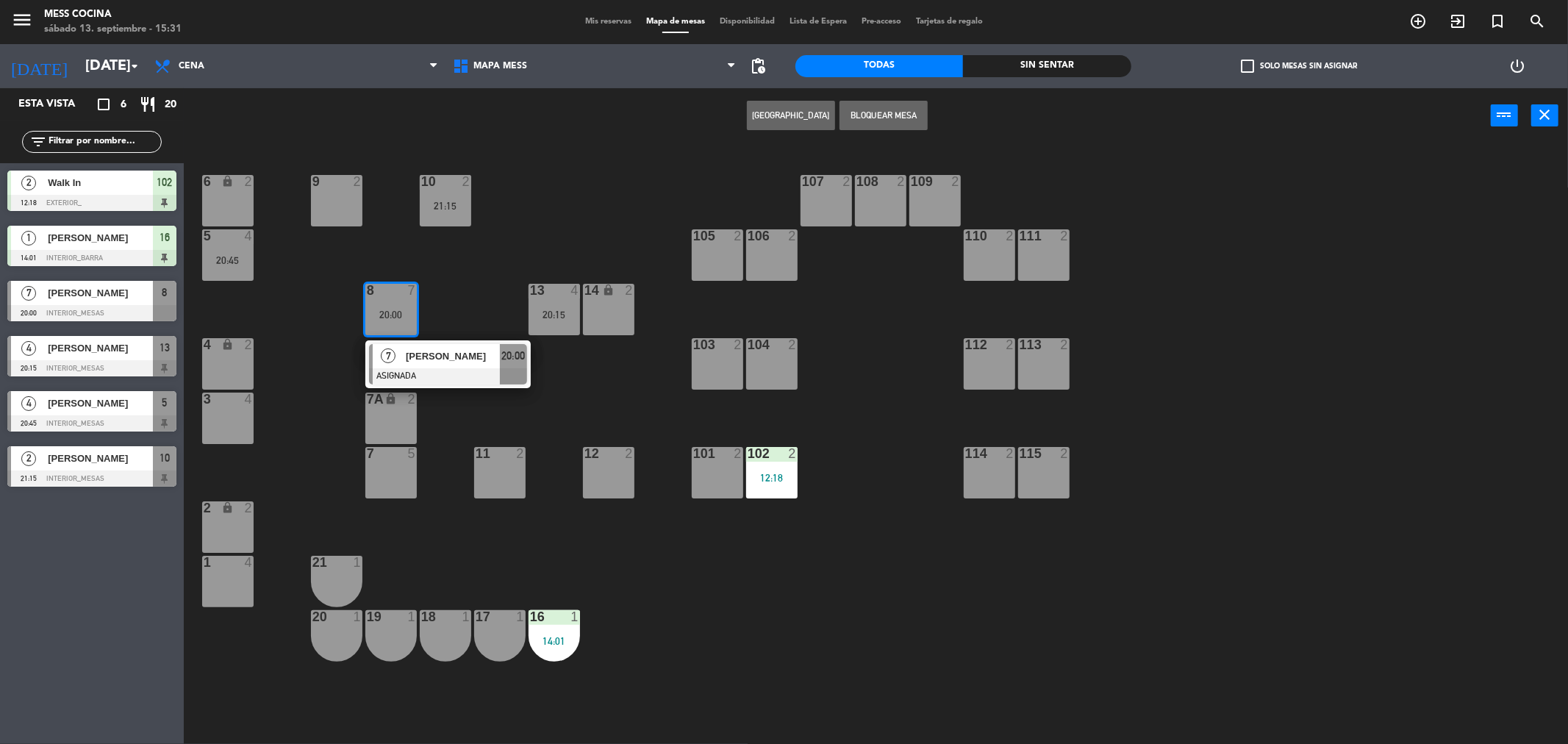
click at [410, 312] on div "20:00" at bounding box center [391, 314] width 52 height 10
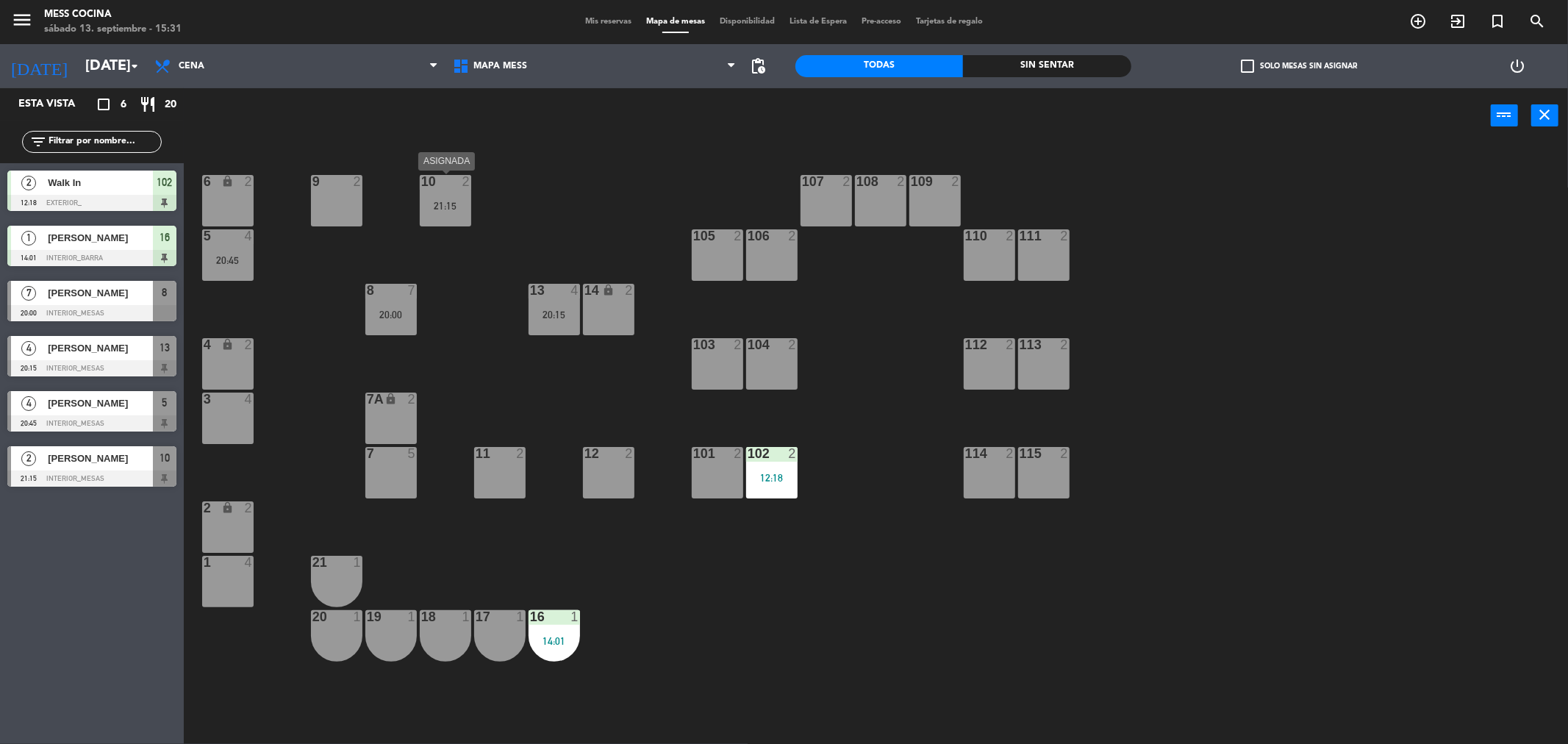
click at [425, 200] on div "21:15" at bounding box center [445, 205] width 52 height 10
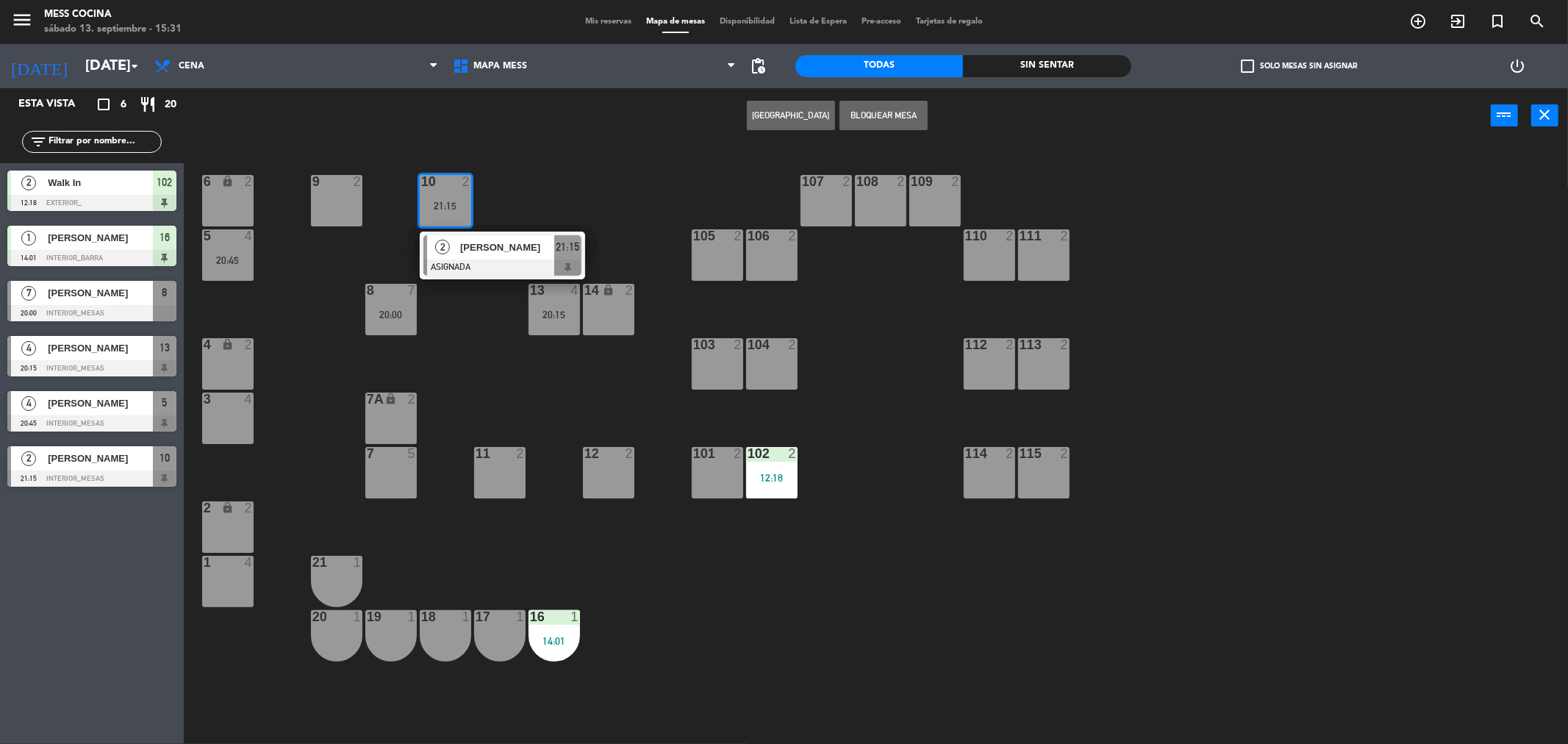
click at [425, 200] on div "21:15" at bounding box center [445, 205] width 52 height 10
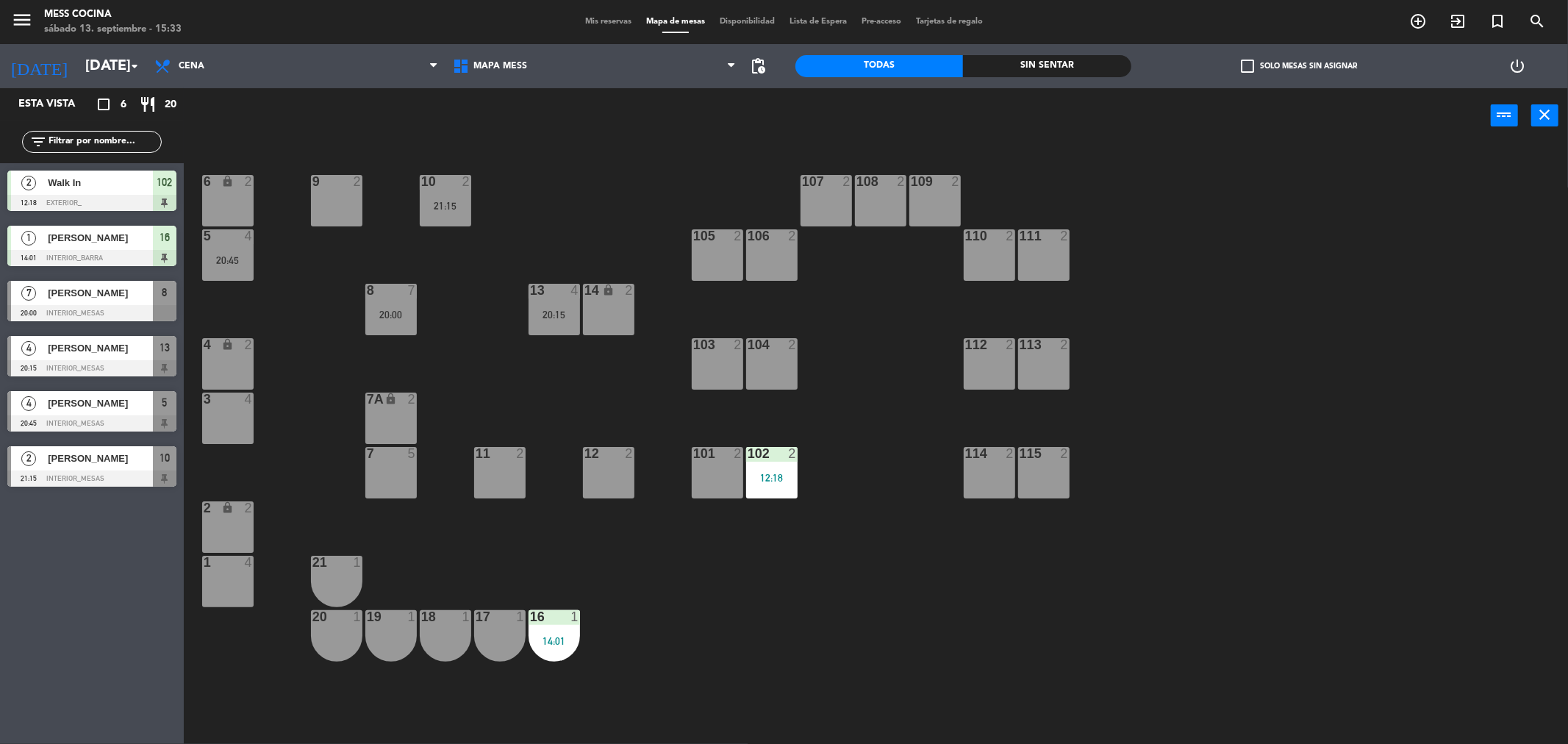
click at [597, 18] on span "Mis reservas" at bounding box center [608, 22] width 61 height 8
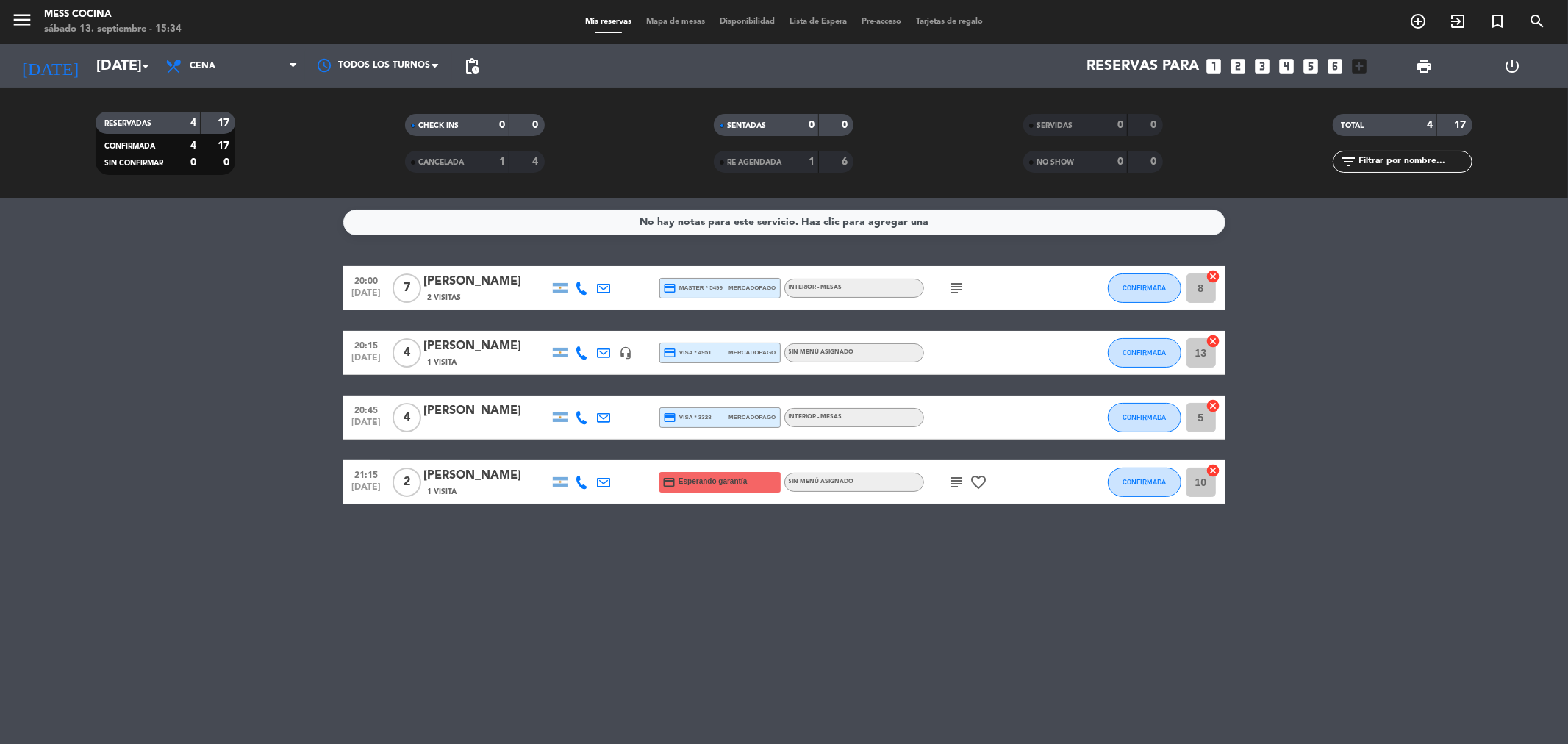
drag, startPoint x: 239, startPoint y: 377, endPoint x: 763, endPoint y: 602, distance: 570.3
click at [763, 602] on div "No hay notas para este servicio. Haz clic para agregar una 20:00 [DATE] 7 [PERS…" at bounding box center [784, 471] width 1568 height 546
drag, startPoint x: 763, startPoint y: 602, endPoint x: 268, endPoint y: 464, distance: 513.9
click at [268, 464] on div "No hay notas para este servicio. Haz clic para agregar una 20:00 [DATE] 7 [PERS…" at bounding box center [784, 471] width 1568 height 546
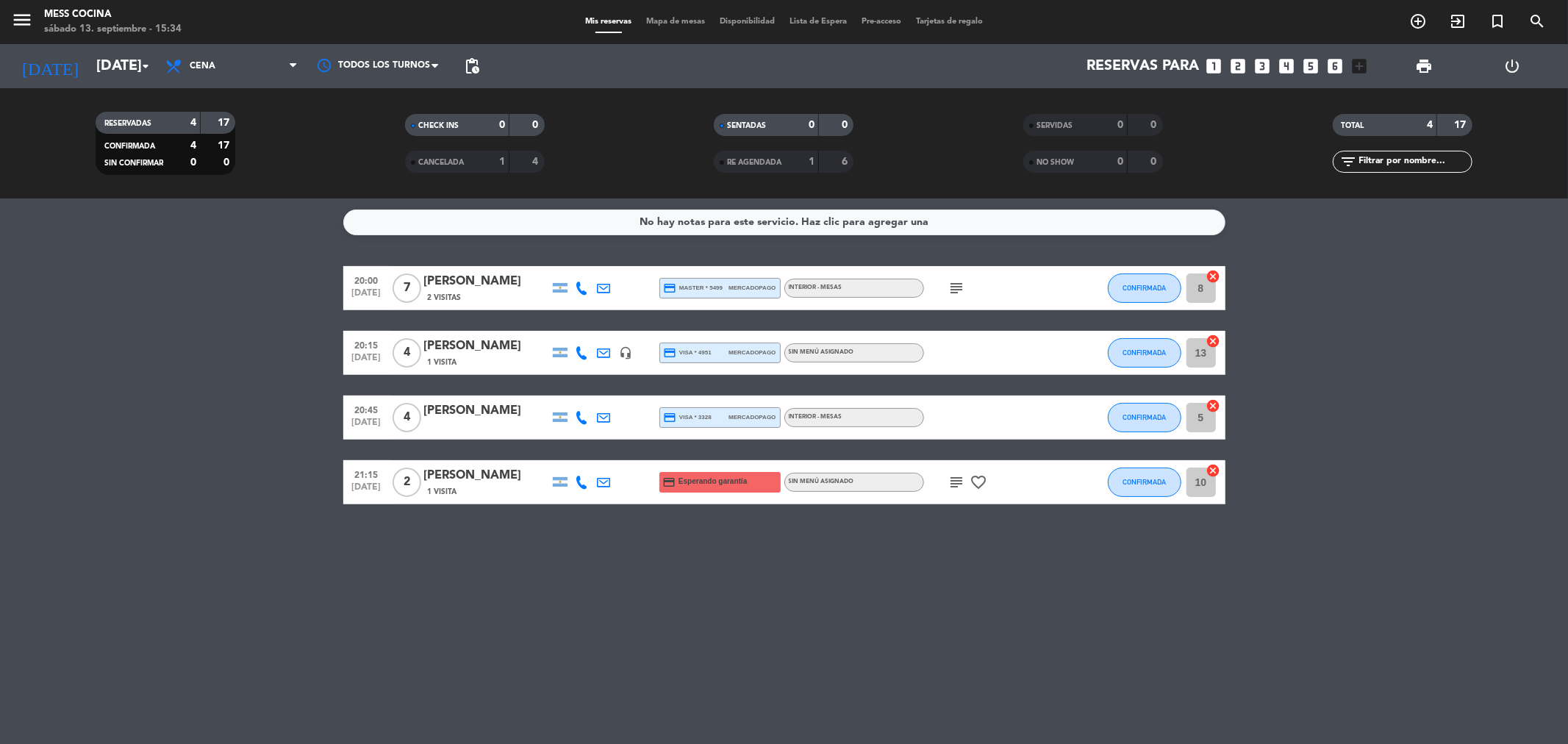
click at [268, 464] on bookings-row "20:00 [DATE] 7 [PERSON_NAME] 2 Visitas credit_card master * 5499 mercadopago IN…" at bounding box center [784, 385] width 1568 height 238
drag, startPoint x: 268, startPoint y: 464, endPoint x: 473, endPoint y: 556, distance: 224.7
click at [473, 556] on div "No hay notas para este servicio. Haz clic para agregar una 20:00 [DATE] 7 [PERS…" at bounding box center [784, 471] width 1568 height 546
drag, startPoint x: 146, startPoint y: 324, endPoint x: 814, endPoint y: 578, distance: 714.7
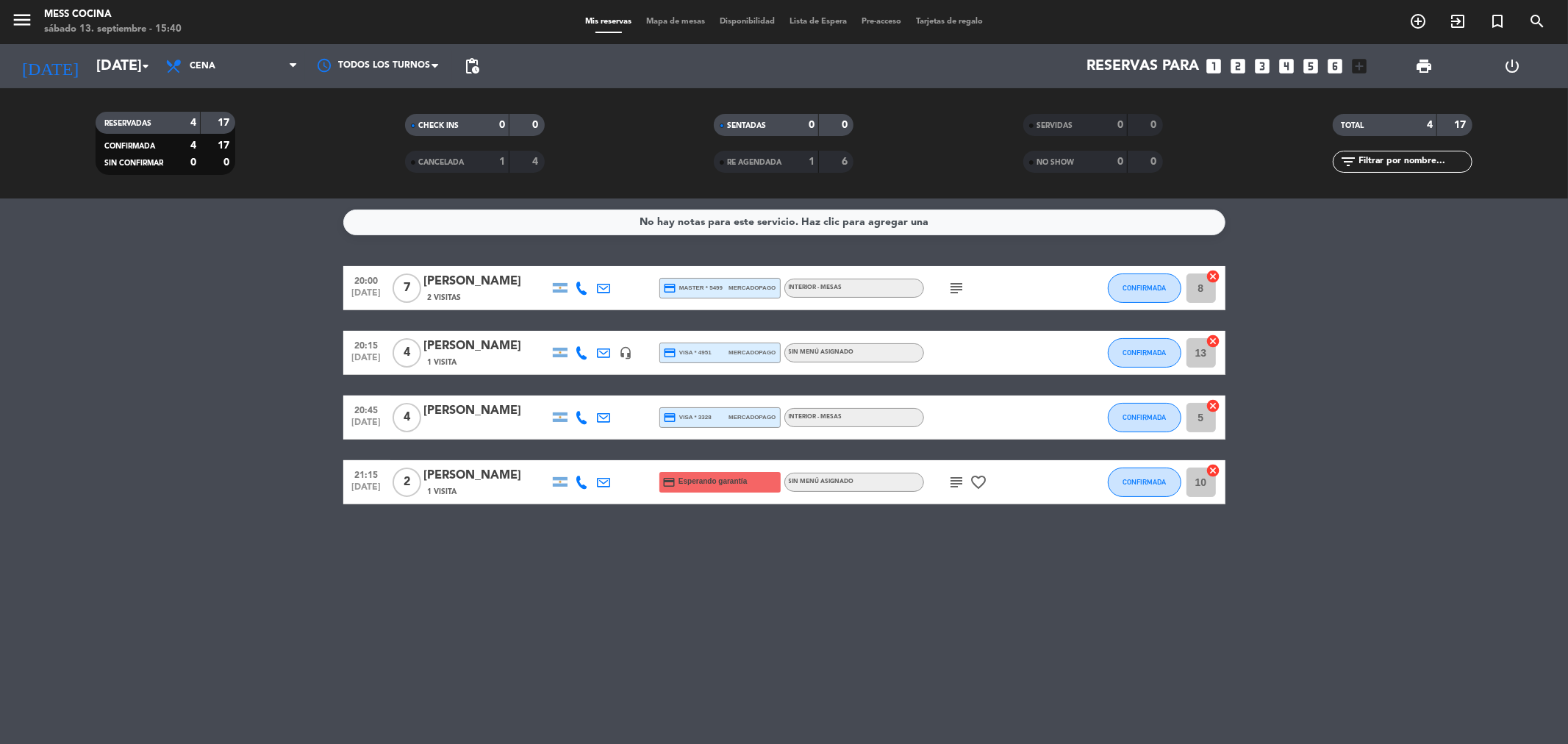
click at [814, 578] on div "No hay notas para este servicio. Haz clic para agregar una 20:00 [DATE] 7 [PERS…" at bounding box center [784, 471] width 1568 height 546
drag, startPoint x: 814, startPoint y: 578, endPoint x: 273, endPoint y: 457, distance: 554.4
click at [273, 457] on div "No hay notas para este servicio. Haz clic para agregar una 20:00 [DATE] 7 [PERS…" at bounding box center [784, 471] width 1568 height 546
click at [273, 457] on bookings-row "20:00 [DATE] 7 [PERSON_NAME] 2 Visitas credit_card master * 5499 mercadopago IN…" at bounding box center [784, 385] width 1568 height 238
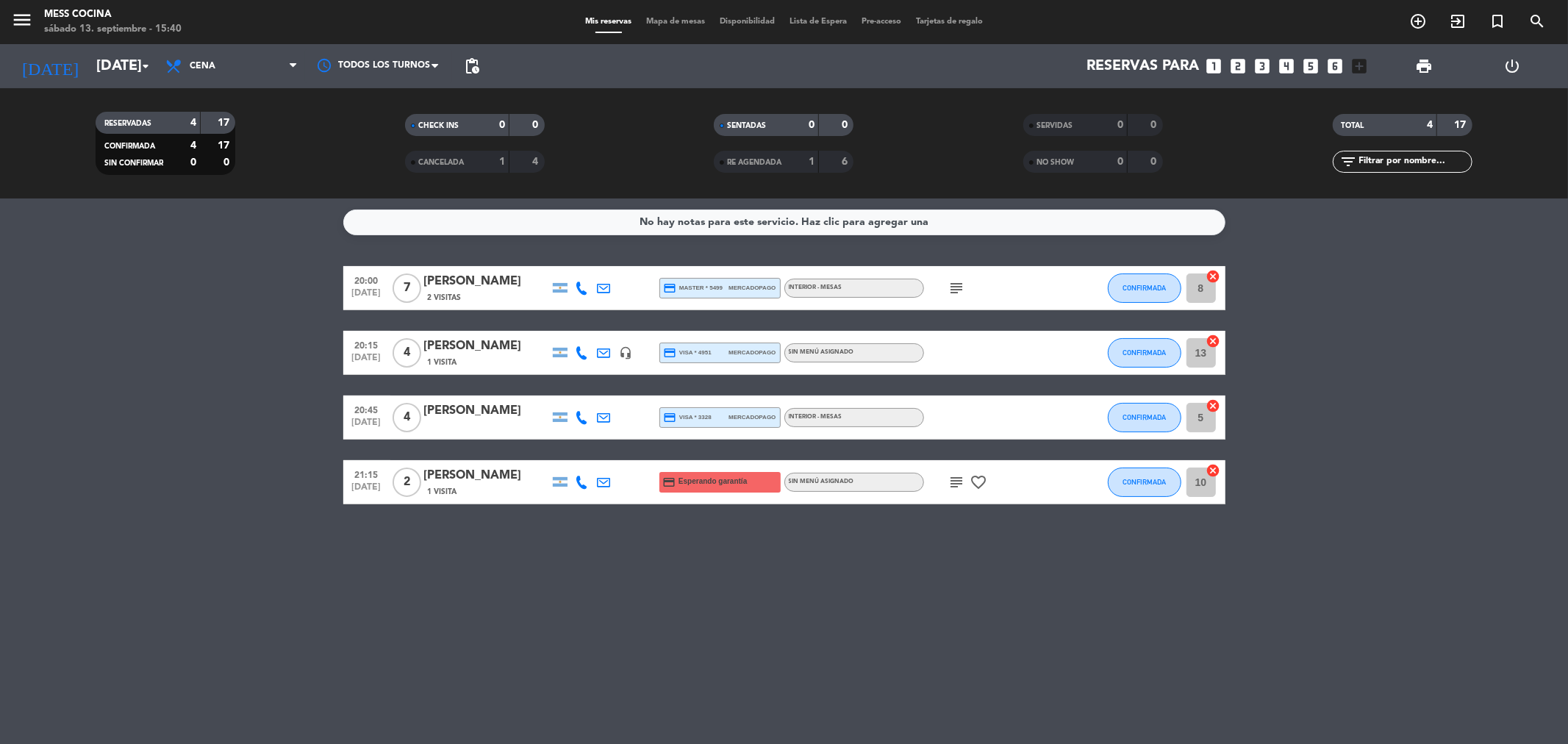
drag, startPoint x: 273, startPoint y: 457, endPoint x: 1131, endPoint y: 672, distance: 884.5
click at [1131, 672] on div "No hay notas para este servicio. Haz clic para agregar una 20:00 [DATE] 7 [PERS…" at bounding box center [784, 471] width 1568 height 546
drag, startPoint x: 1126, startPoint y: 662, endPoint x: 282, endPoint y: 436, distance: 873.7
click at [282, 436] on div "No hay notas para este servicio. Haz clic para agregar una 20:00 [DATE] 7 [PERS…" at bounding box center [784, 471] width 1568 height 546
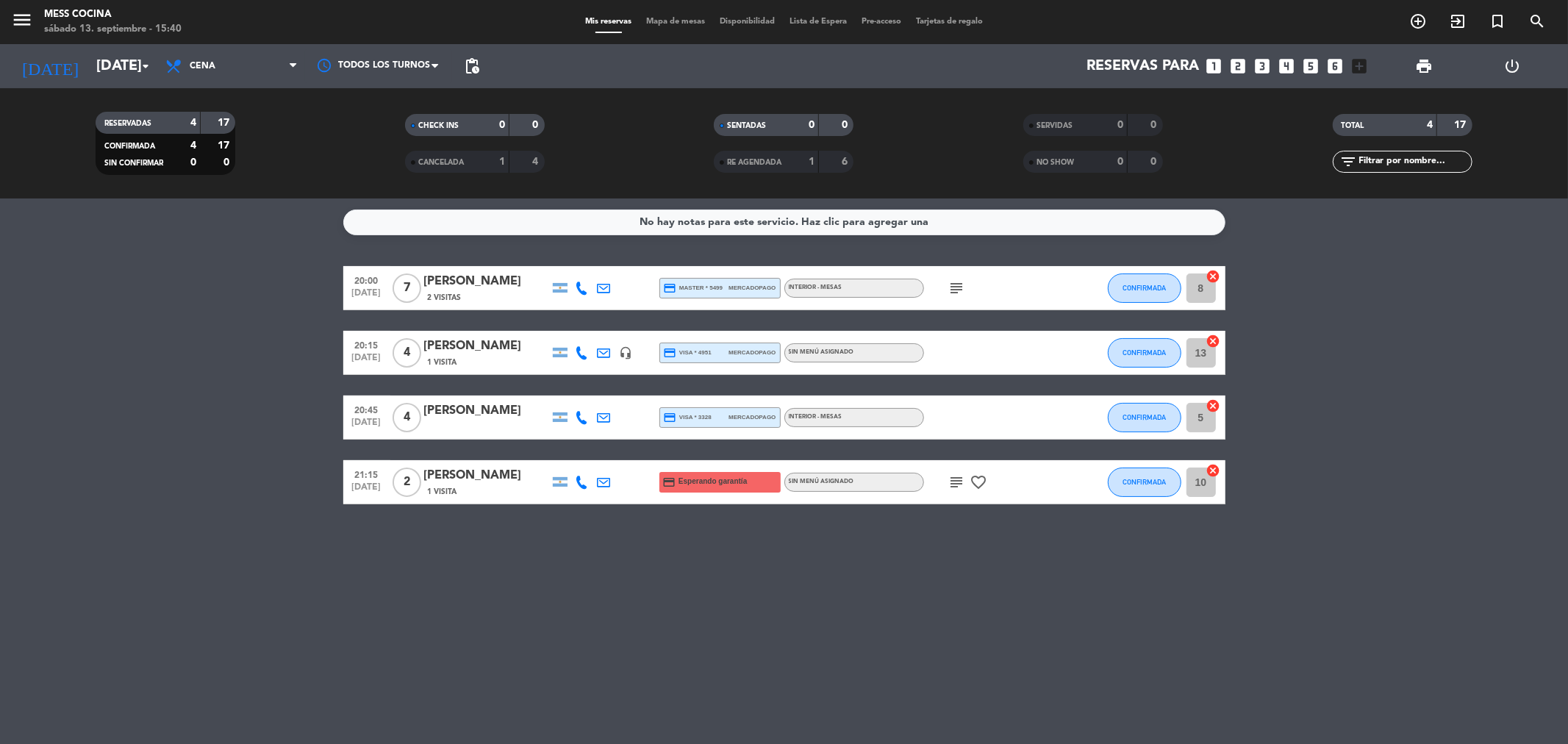
click at [282, 436] on bookings-row "20:00 [DATE] 7 [PERSON_NAME] 2 Visitas credit_card master * 5499 mercadopago IN…" at bounding box center [784, 385] width 1568 height 238
drag, startPoint x: 282, startPoint y: 436, endPoint x: 846, endPoint y: 545, distance: 574.4
click at [846, 545] on div "No hay notas para este servicio. Haz clic para agregar una 20:00 [DATE] 7 [PERS…" at bounding box center [784, 471] width 1568 height 546
drag, startPoint x: 846, startPoint y: 545, endPoint x: 232, endPoint y: 360, distance: 641.3
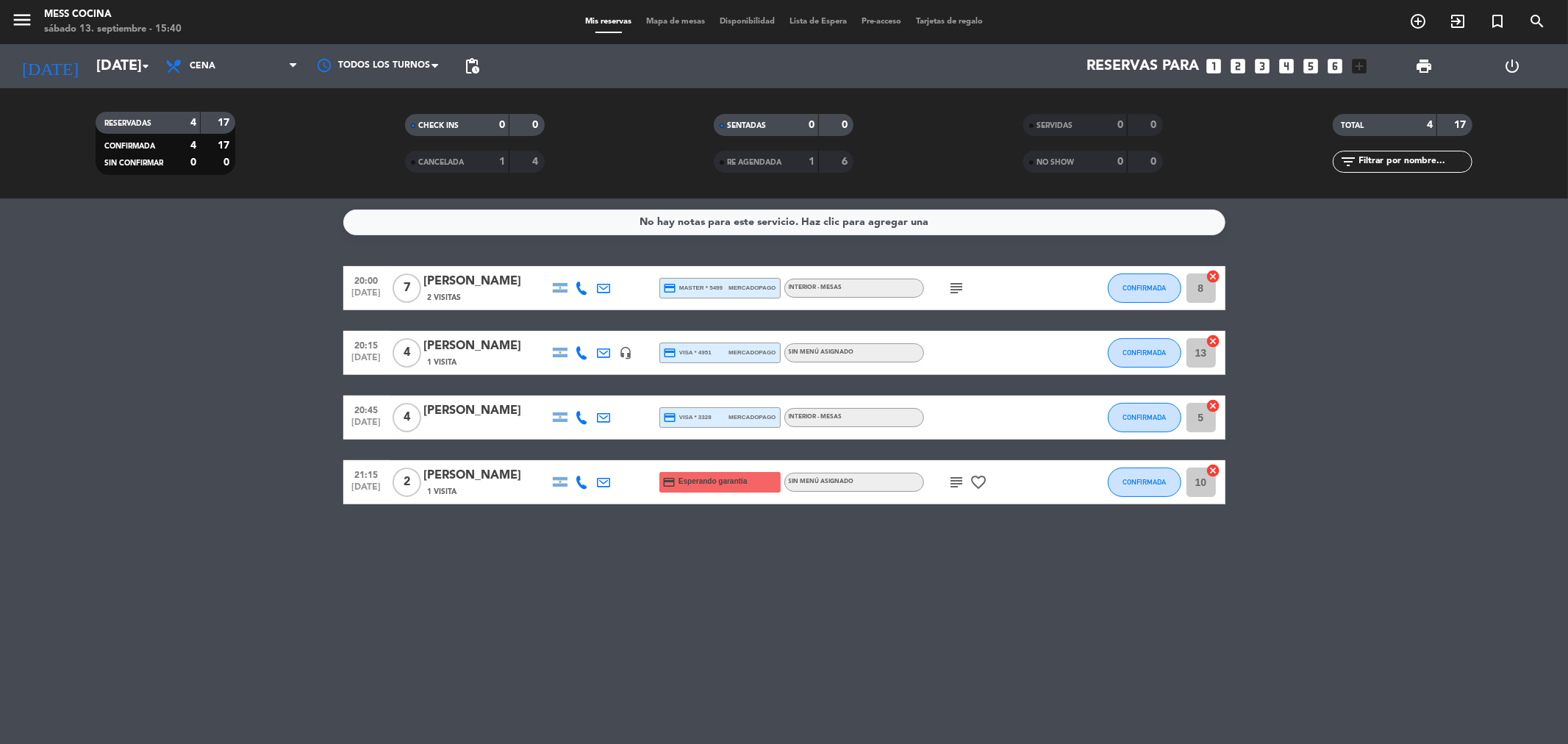
click at [232, 360] on div "No hay notas para este servicio. Haz clic para agregar una 20:00 [DATE] 7 [PERS…" at bounding box center [784, 471] width 1568 height 546
drag, startPoint x: 232, startPoint y: 360, endPoint x: 1011, endPoint y: 561, distance: 804.5
click at [1011, 561] on div "No hay notas para este servicio. Haz clic para agregar una 20:00 [DATE] 7 [PERS…" at bounding box center [784, 471] width 1568 height 546
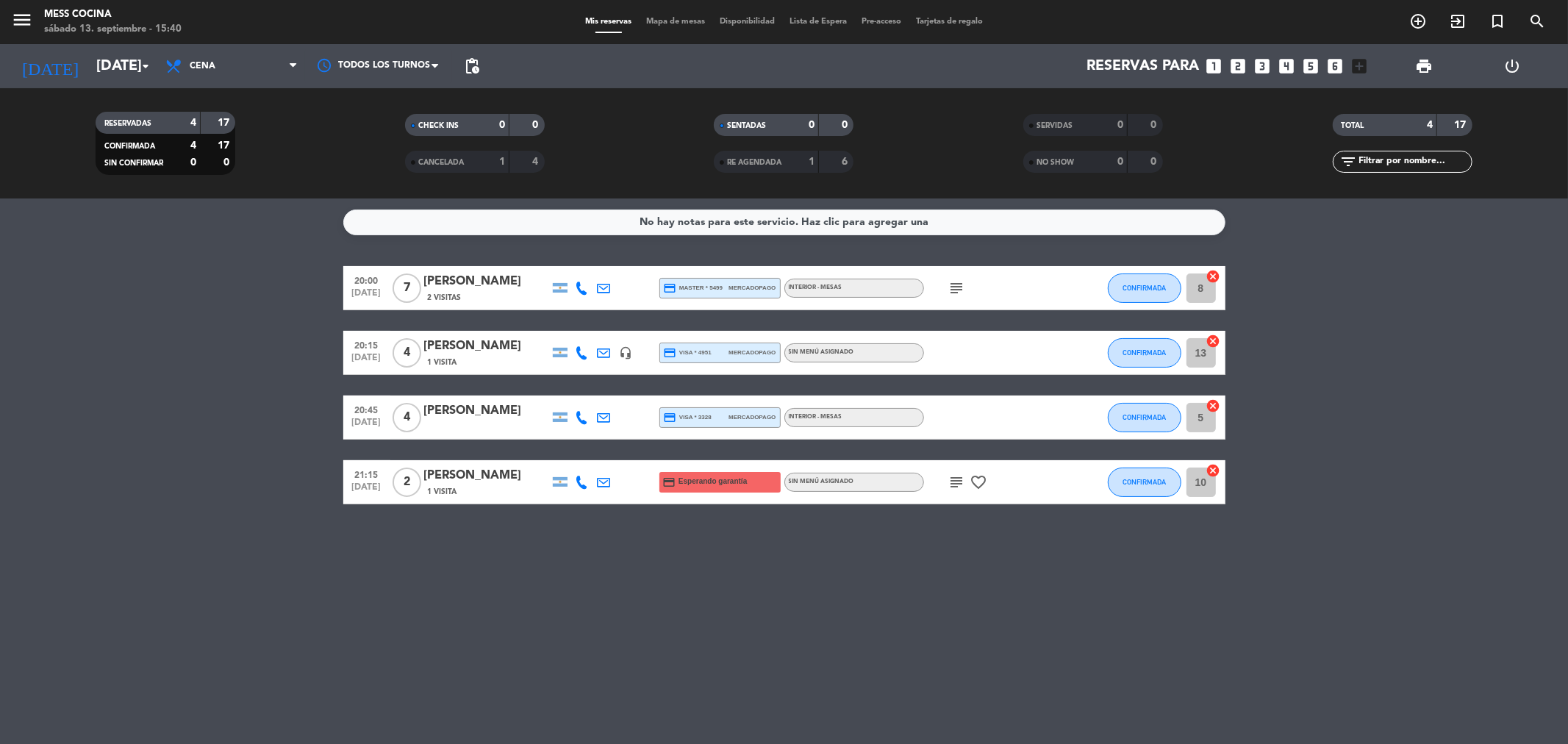
click at [1011, 561] on div "No hay notas para este servicio. Haz clic para agregar una 20:00 [DATE] 7 [PERS…" at bounding box center [784, 471] width 1568 height 546
drag, startPoint x: 1011, startPoint y: 561, endPoint x: 283, endPoint y: 316, distance: 768.1
click at [283, 316] on div "No hay notas para este servicio. Haz clic para agregar una 20:00 [DATE] 7 [PERS…" at bounding box center [784, 471] width 1568 height 546
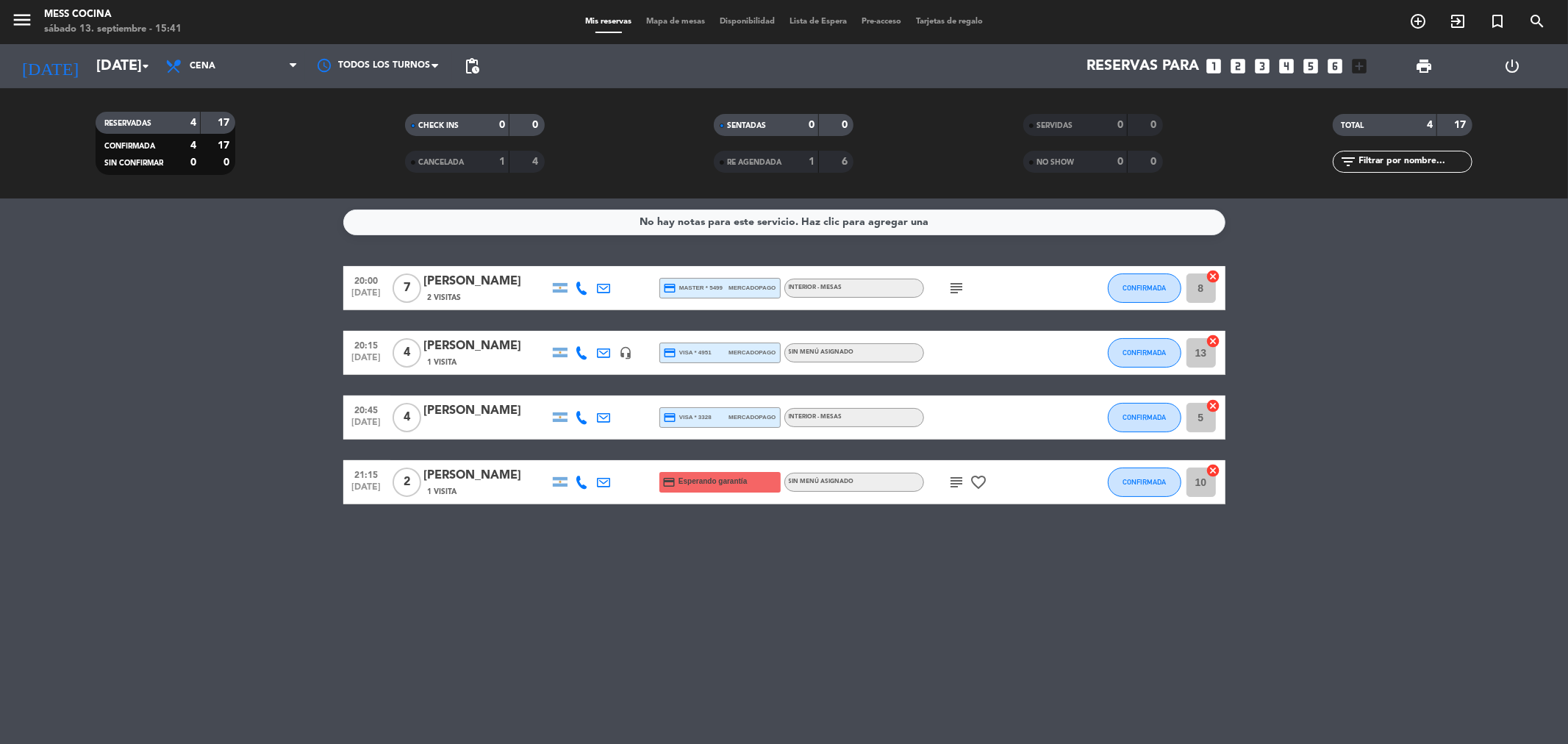
click at [1011, 609] on div "No hay notas para este servicio. Haz clic para agregar una 20:00 [DATE] 7 [PERS…" at bounding box center [784, 471] width 1568 height 546
drag, startPoint x: 1011, startPoint y: 609, endPoint x: 92, endPoint y: 450, distance: 932.7
click at [92, 450] on div "No hay notas para este servicio. Haz clic para agregar una 20:00 [DATE] 7 [PERS…" at bounding box center [784, 471] width 1568 height 546
click at [92, 450] on bookings-row "20:00 [DATE] 7 [PERSON_NAME] 2 Visitas credit_card master * 5499 mercadopago IN…" at bounding box center [784, 385] width 1568 height 238
drag, startPoint x: 92, startPoint y: 450, endPoint x: 949, endPoint y: 691, distance: 890.2
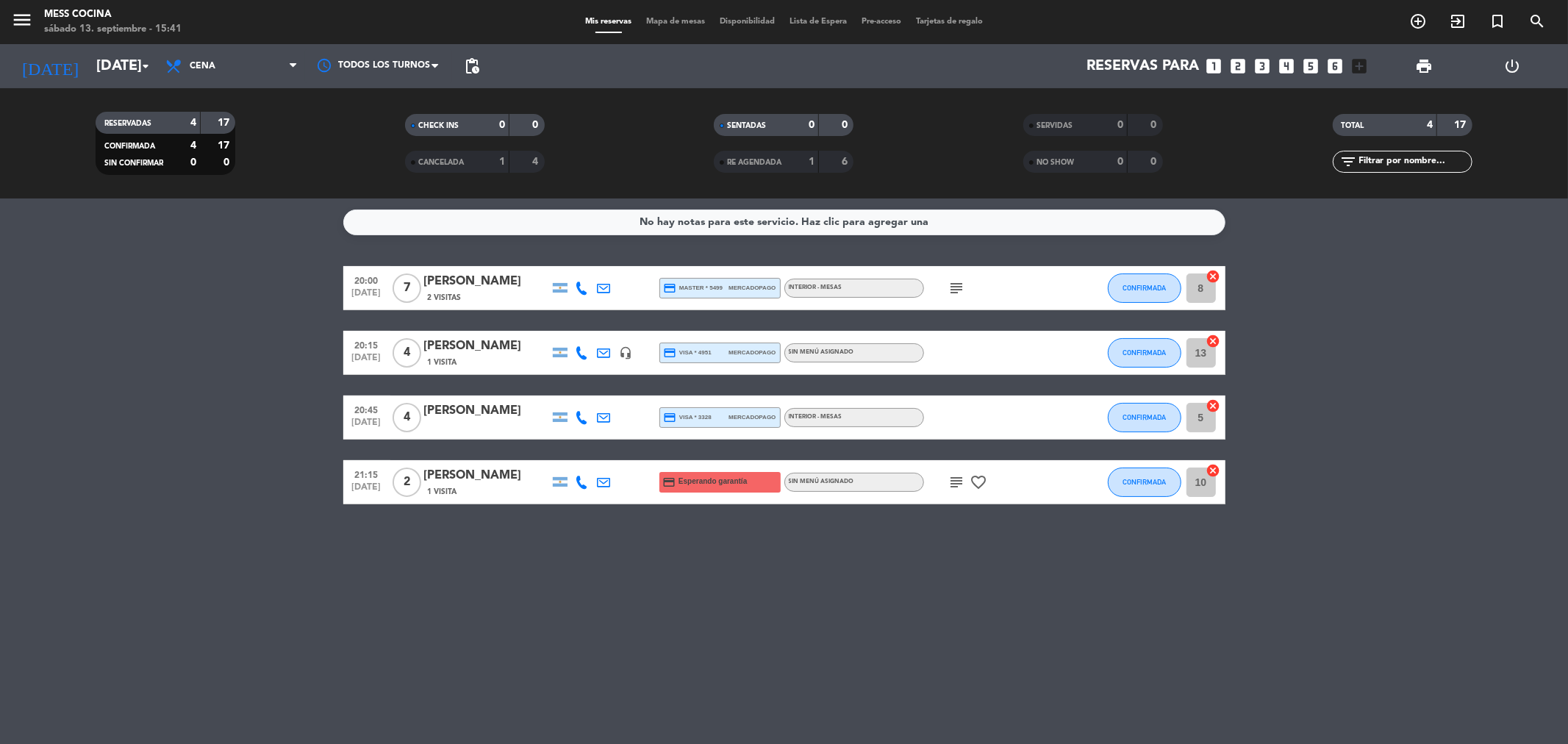
click at [949, 691] on div "No hay notas para este servicio. Haz clic para agregar una 20:00 [DATE] 7 [PERS…" at bounding box center [784, 471] width 1568 height 546
drag, startPoint x: 86, startPoint y: 347, endPoint x: 717, endPoint y: 542, distance: 660.4
click at [717, 542] on div "No hay notas para este servicio. Haz clic para agregar una 20:00 [DATE] 7 [PERS…" at bounding box center [784, 471] width 1568 height 546
click at [751, 561] on div "No hay notas para este servicio. Haz clic para agregar una 20:00 [DATE] 7 [PERS…" at bounding box center [784, 471] width 1568 height 546
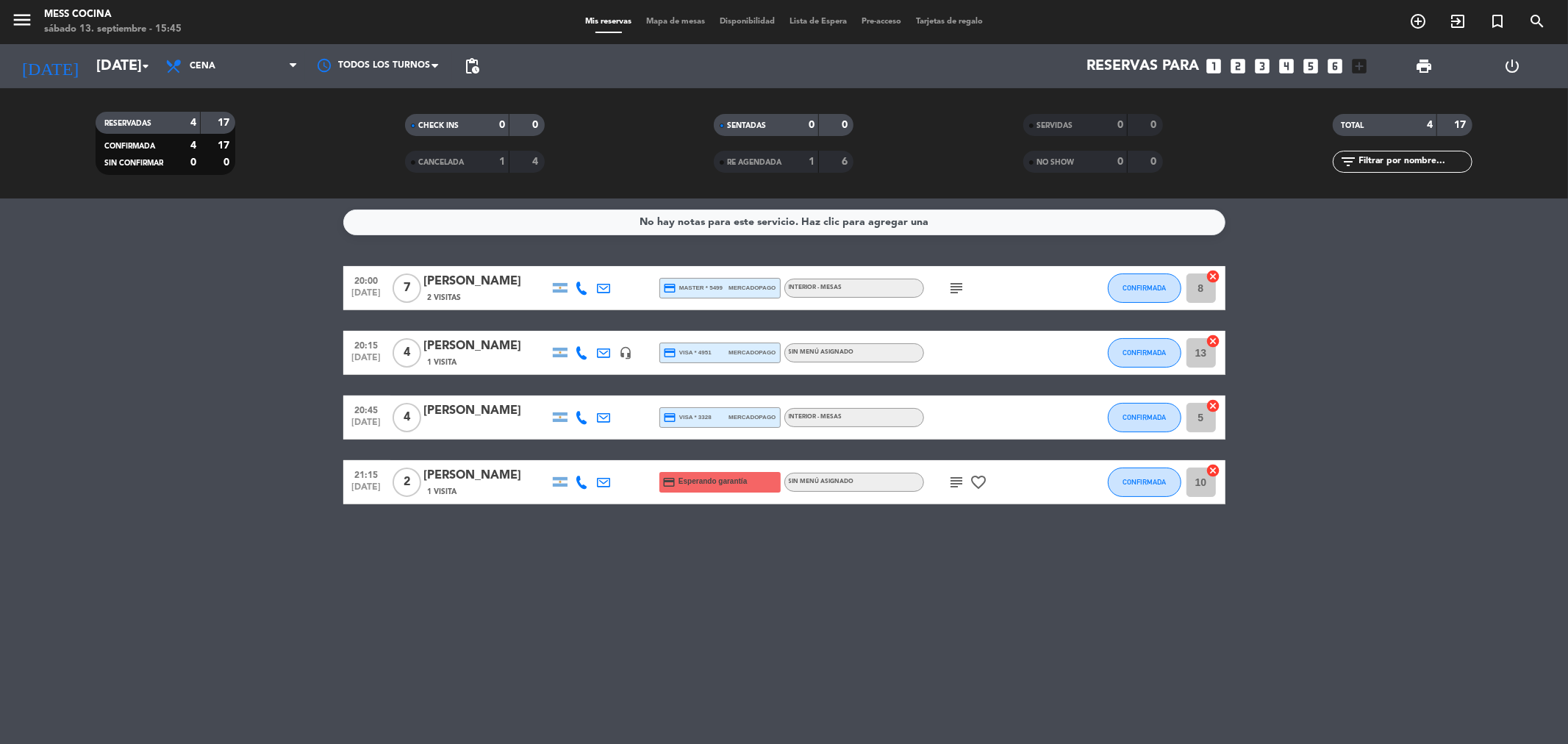
drag, startPoint x: 248, startPoint y: 471, endPoint x: 238, endPoint y: 438, distance: 34.5
click at [248, 471] on bookings-row "20:00 [DATE] 7 [PERSON_NAME] 2 Visitas credit_card master * 5499 mercadopago IN…" at bounding box center [784, 385] width 1568 height 238
click at [126, 59] on input "[DATE]" at bounding box center [182, 66] width 187 height 32
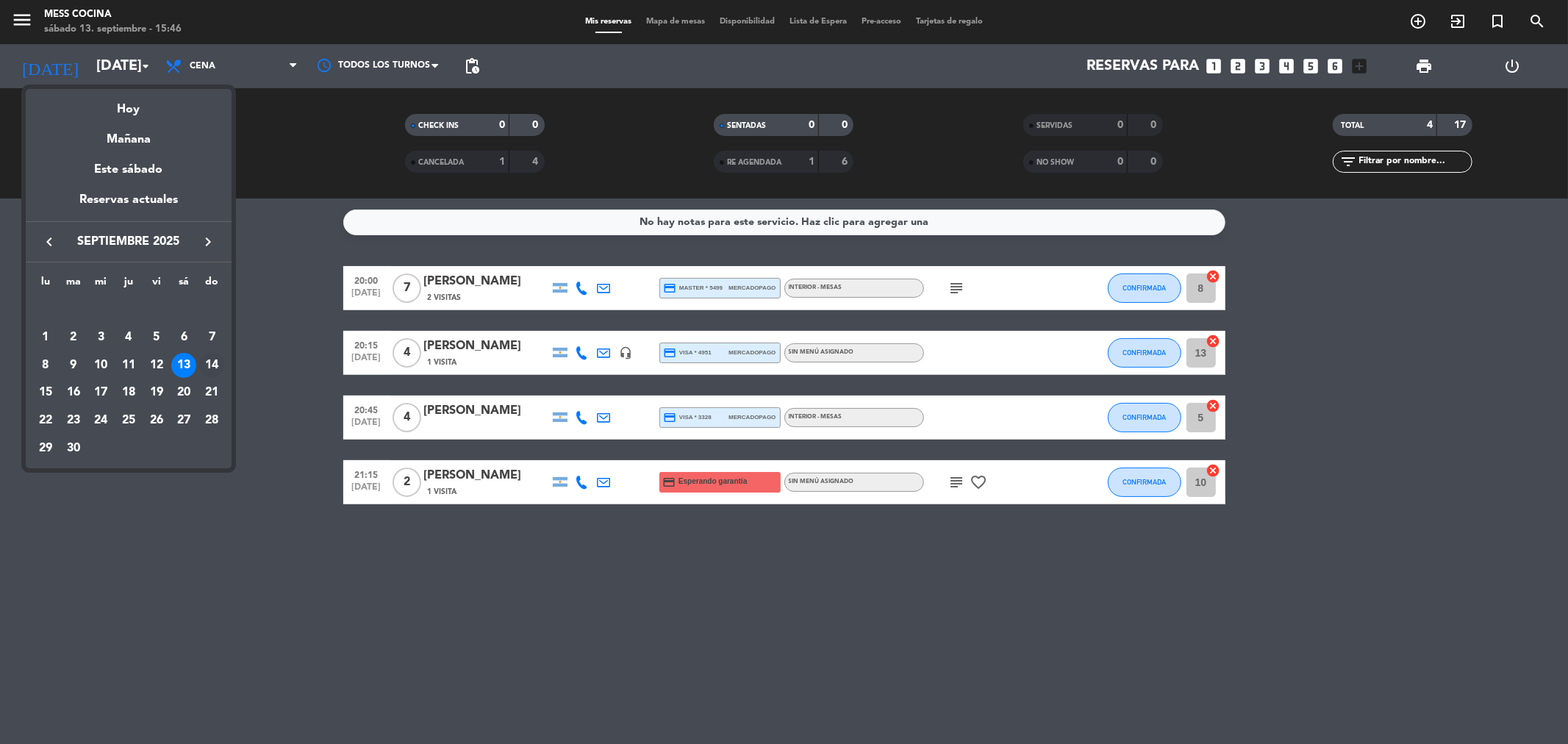
click at [199, 366] on div "14" at bounding box center [212, 365] width 25 height 25
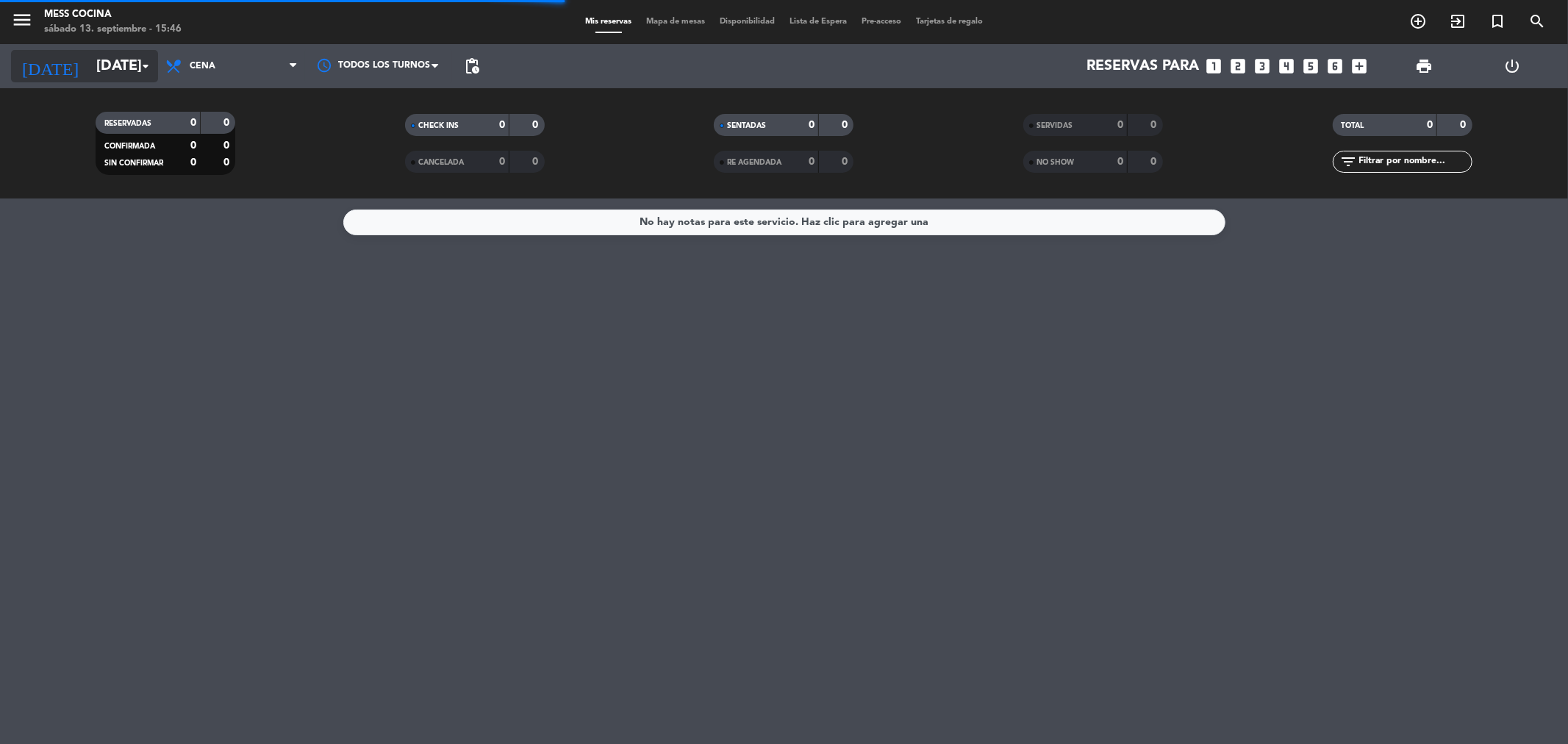
click at [130, 57] on input "[DATE]" at bounding box center [182, 66] width 187 height 32
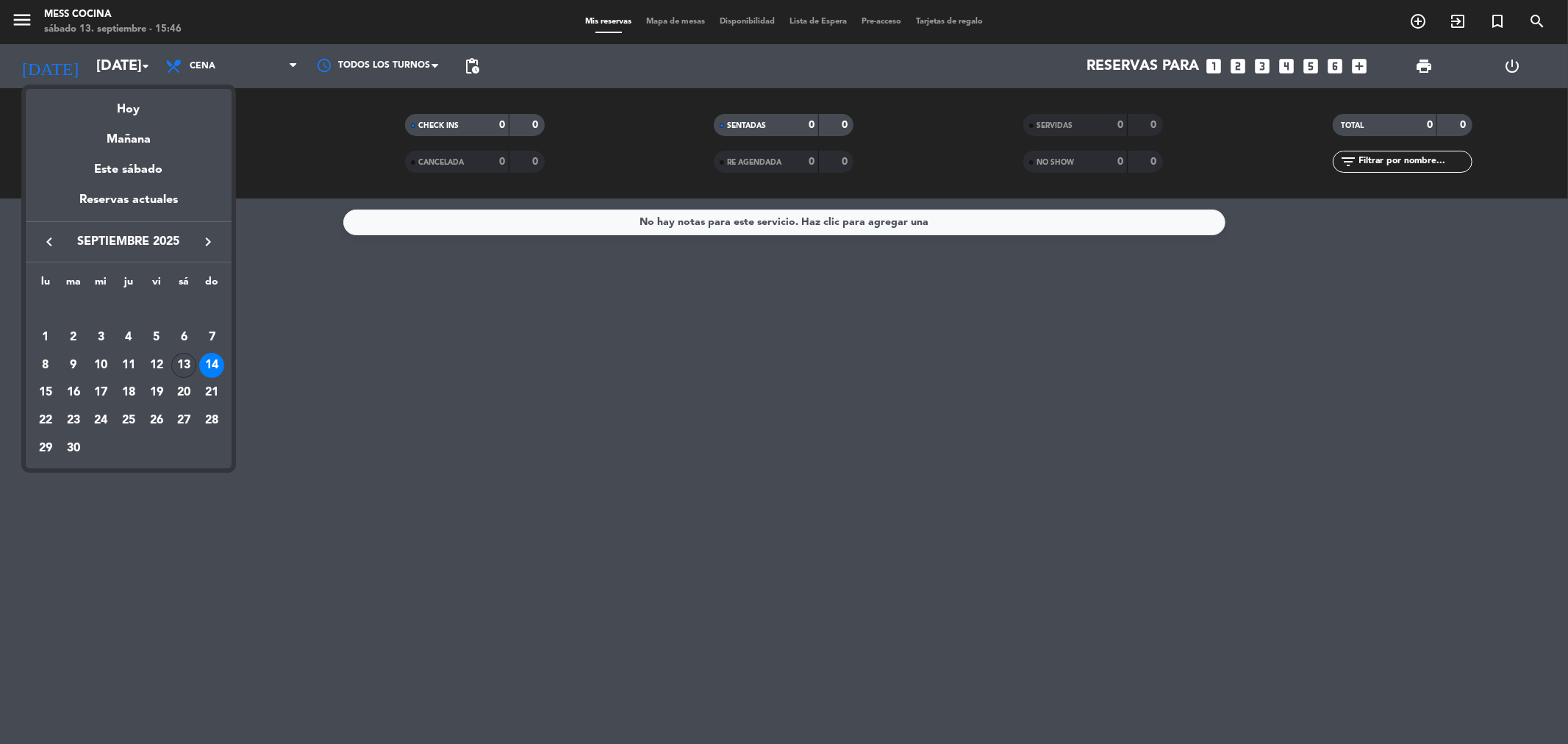
click at [177, 366] on div "13" at bounding box center [183, 365] width 25 height 25
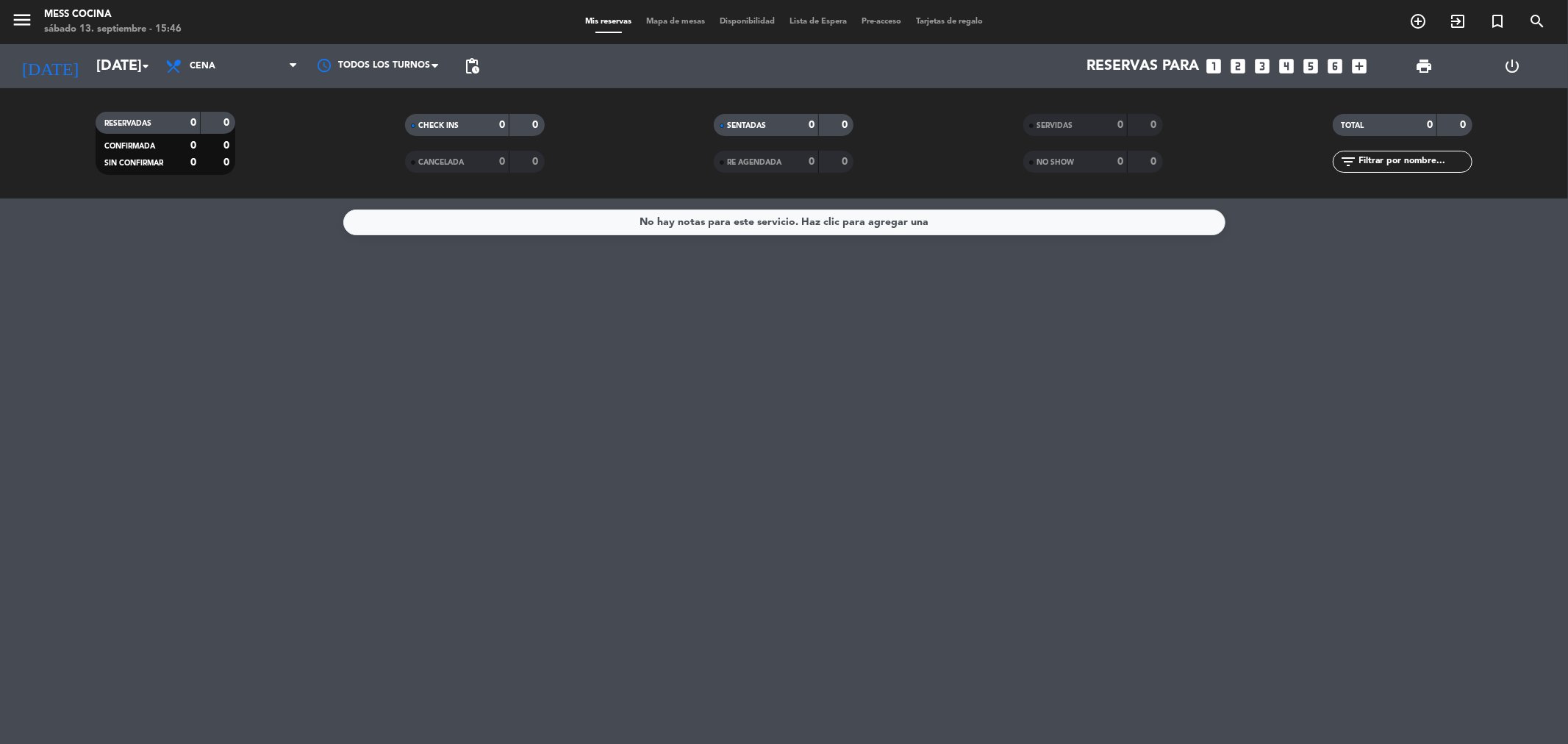
type input "[DATE]"
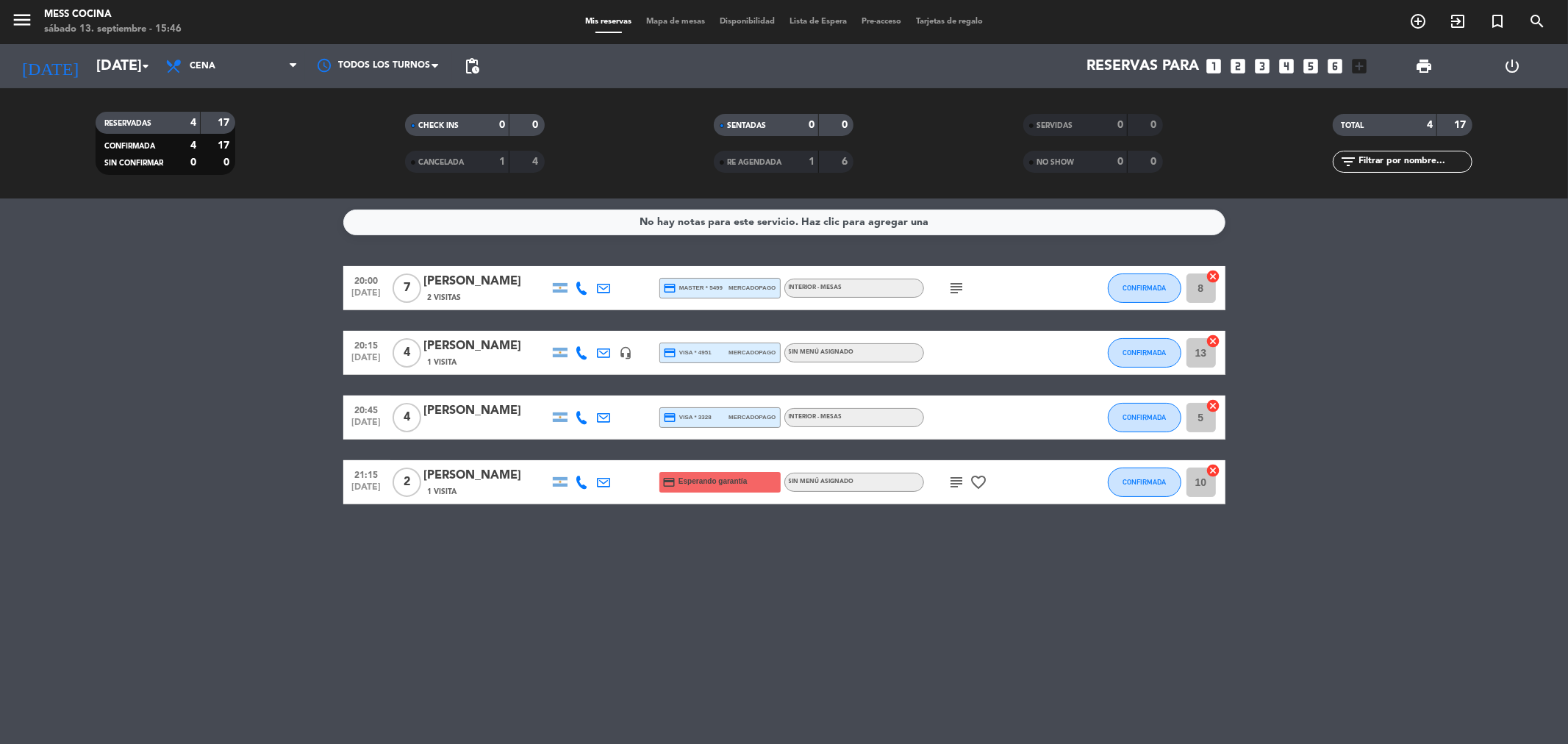
drag, startPoint x: 211, startPoint y: 302, endPoint x: 781, endPoint y: 585, distance: 636.4
click at [781, 585] on div "No hay notas para este servicio. Haz clic para agregar una 20:00 [DATE] 7 [PERS…" at bounding box center [784, 471] width 1568 height 546
drag, startPoint x: 783, startPoint y: 583, endPoint x: 267, endPoint y: 383, distance: 553.4
click at [267, 383] on div "No hay notas para este servicio. Haz clic para agregar una 20:00 [DATE] 7 [PERS…" at bounding box center [784, 471] width 1568 height 546
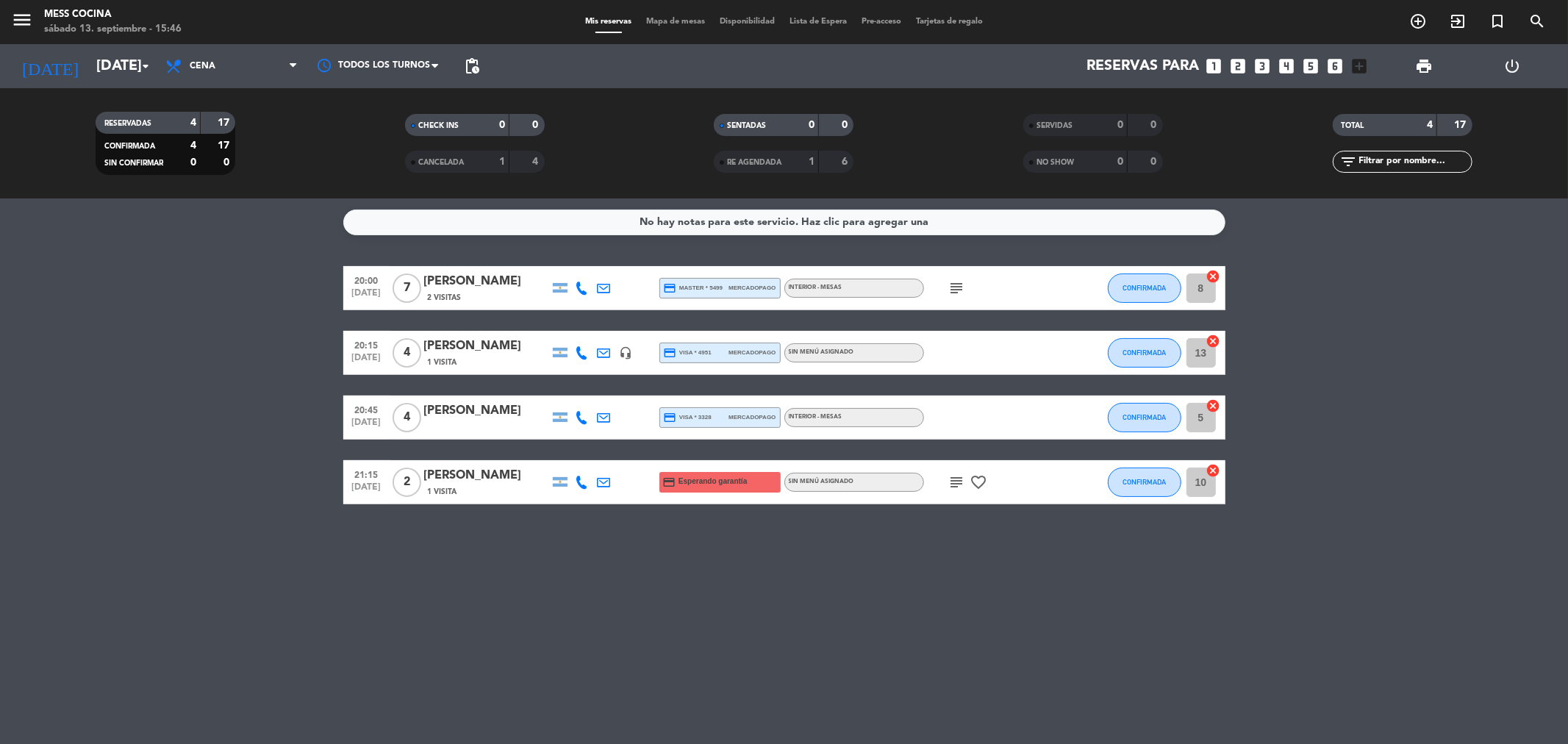
click at [267, 383] on bookings-row "20:00 [DATE] 7 [PERSON_NAME] 2 Visitas credit_card master * 5499 mercadopago IN…" at bounding box center [784, 385] width 1568 height 238
drag, startPoint x: 267, startPoint y: 383, endPoint x: 685, endPoint y: 575, distance: 460.0
click at [685, 575] on div "No hay notas para este servicio. Haz clic para agregar una 20:00 [DATE] 7 [PERS…" at bounding box center [784, 471] width 1568 height 546
click at [737, 579] on div "No hay notas para este servicio. Haz clic para agregar una 20:00 [DATE] 7 [PERS…" at bounding box center [784, 471] width 1568 height 546
drag, startPoint x: 737, startPoint y: 579, endPoint x: 313, endPoint y: 405, distance: 458.3
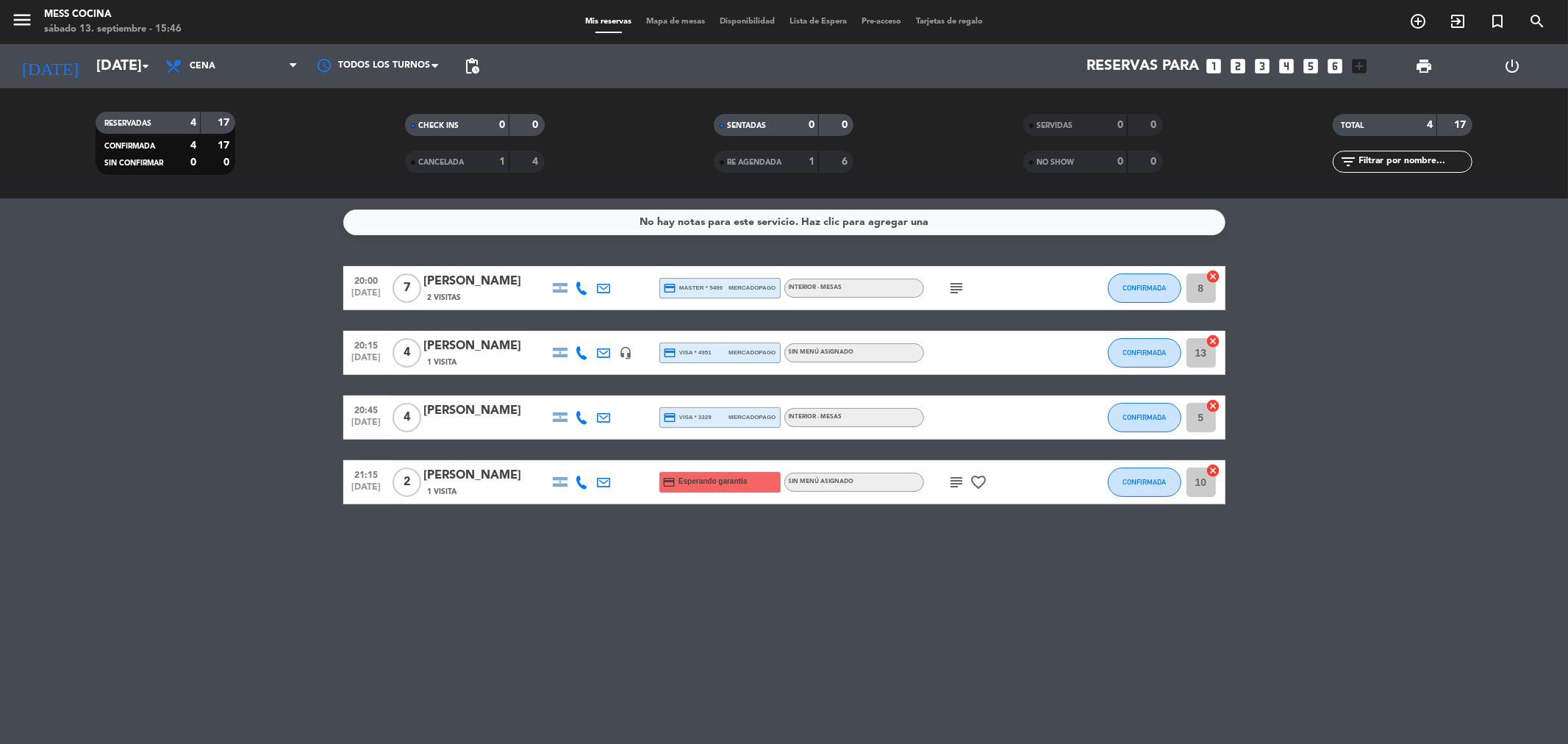
click at [313, 405] on div "No hay notas para este servicio. Haz clic para agregar una 20:00 [DATE] 7 [PERS…" at bounding box center [784, 471] width 1568 height 546
click at [313, 405] on bookings-row "20:00 [DATE] 7 [PERSON_NAME] 2 Visitas credit_card master * 5499 mercadopago IN…" at bounding box center [784, 385] width 1568 height 238
drag, startPoint x: 313, startPoint y: 405, endPoint x: 770, endPoint y: 541, distance: 476.8
click at [770, 541] on div "No hay notas para este servicio. Haz clic para agregar una 20:00 [DATE] 7 [PERS…" at bounding box center [784, 471] width 1568 height 546
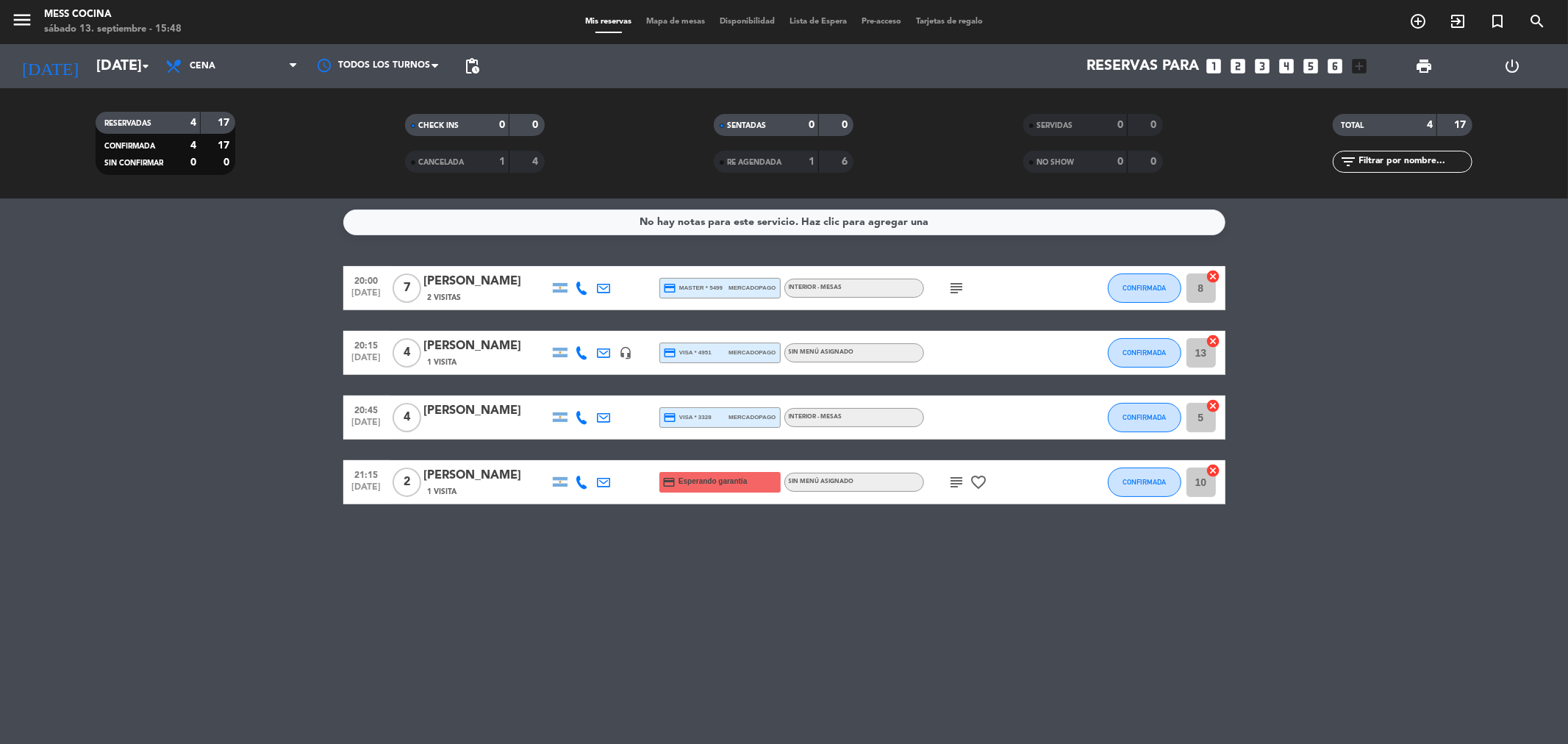
drag, startPoint x: 187, startPoint y: 474, endPoint x: 530, endPoint y: 562, distance: 354.1
click at [530, 562] on div "No hay notas para este servicio. Haz clic para agregar una 20:00 [DATE] 7 [PERS…" at bounding box center [784, 471] width 1568 height 546
drag, startPoint x: 337, startPoint y: 393, endPoint x: 763, endPoint y: 526, distance: 446.3
click at [763, 526] on div "No hay notas para este servicio. Haz clic para agregar una 20:00 [DATE] 7 [PERS…" at bounding box center [784, 471] width 1568 height 546
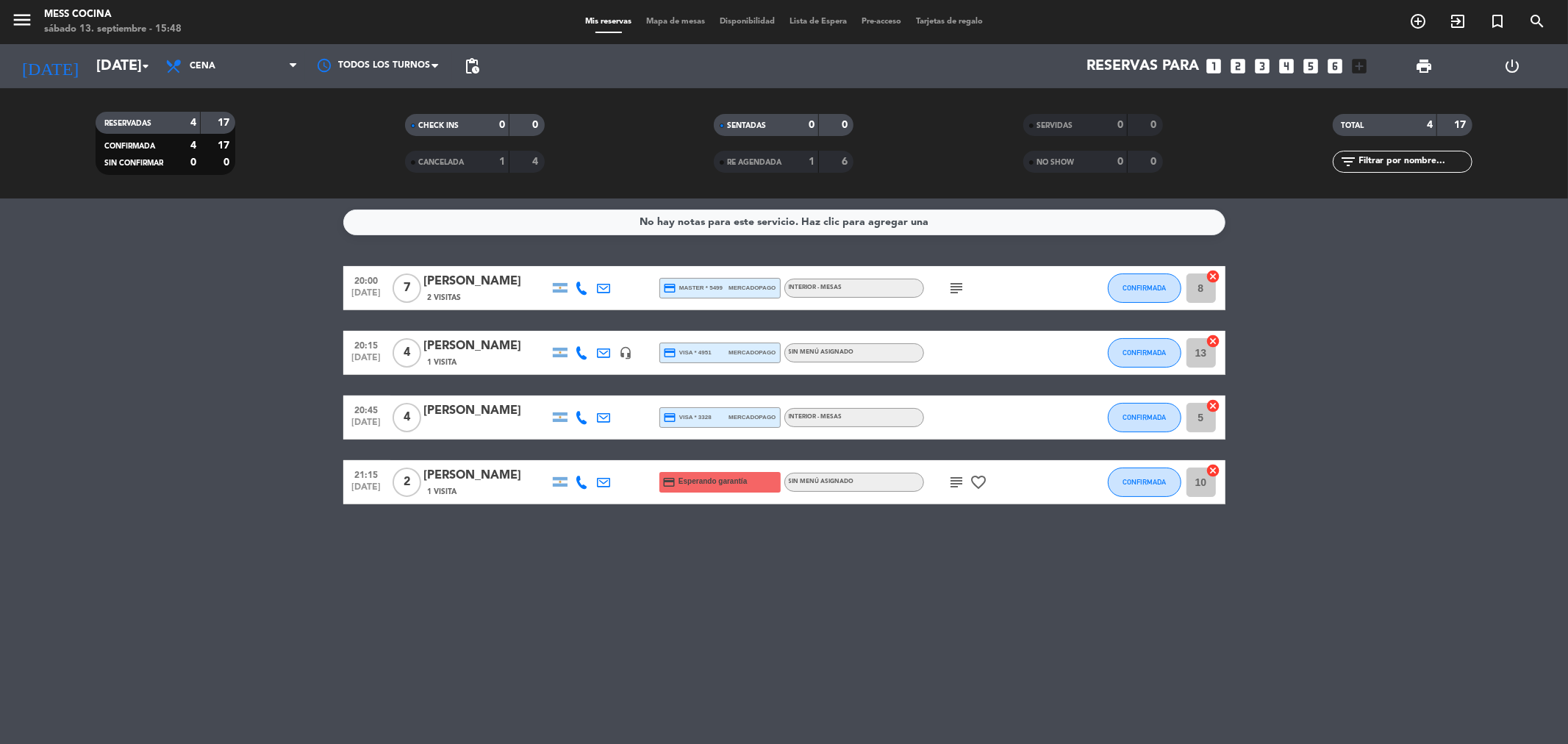
click at [875, 601] on div "No hay notas para este servicio. Haz clic para agregar una 20:00 [DATE] 7 [PERS…" at bounding box center [784, 471] width 1568 height 546
click at [672, 28] on div "Mis reservas Mapa de mesas Disponibilidad Lista de Espera Pre-acceso Tarjetas d…" at bounding box center [784, 22] width 413 height 13
click at [672, 27] on div "Mis reservas Mapa de mesas Disponibilidad Lista de Espera Pre-acceso Tarjetas d…" at bounding box center [784, 22] width 413 height 13
click at [685, 24] on span "Mapa de mesas" at bounding box center [676, 22] width 73 height 8
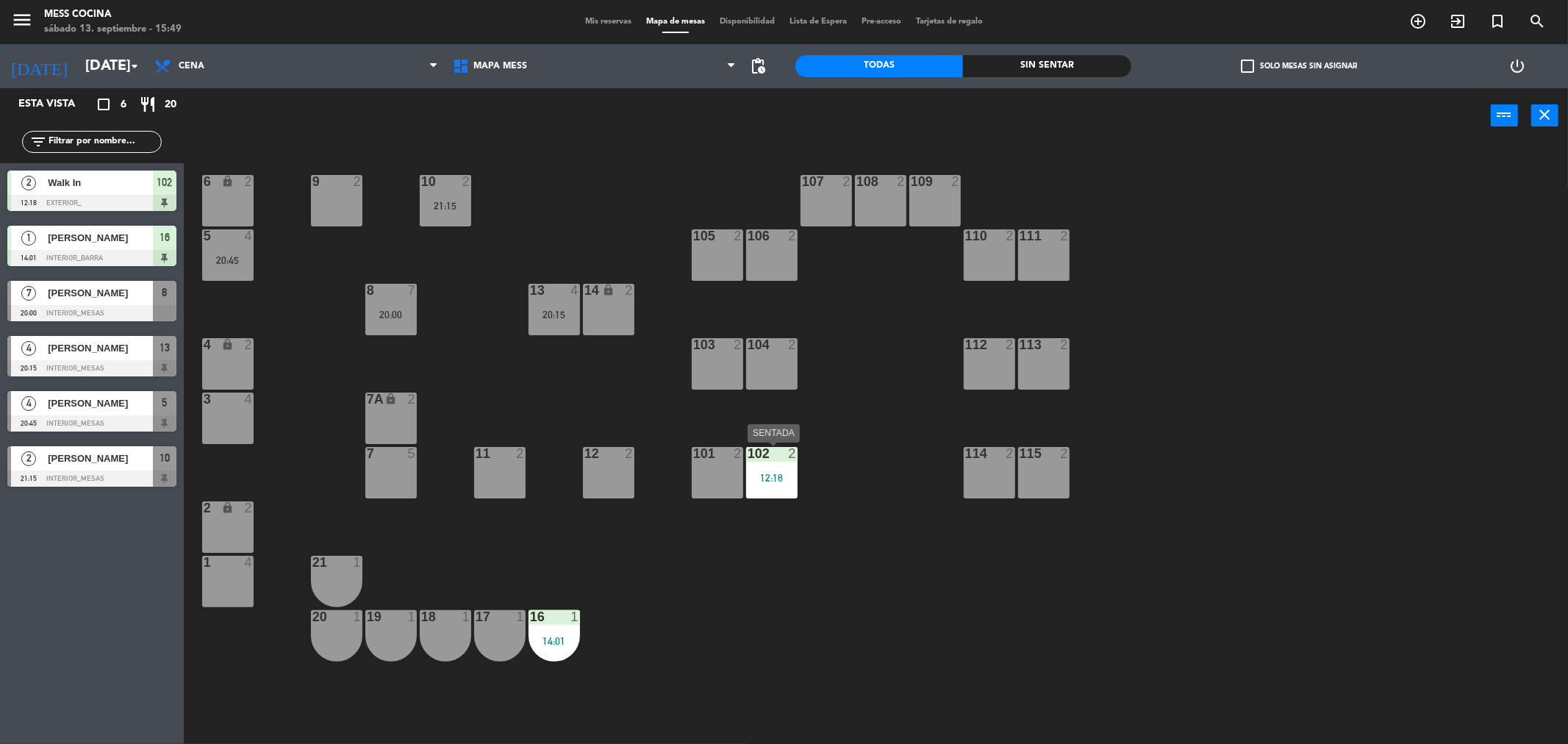
click at [750, 467] on div "102 2 12:18" at bounding box center [772, 472] width 52 height 52
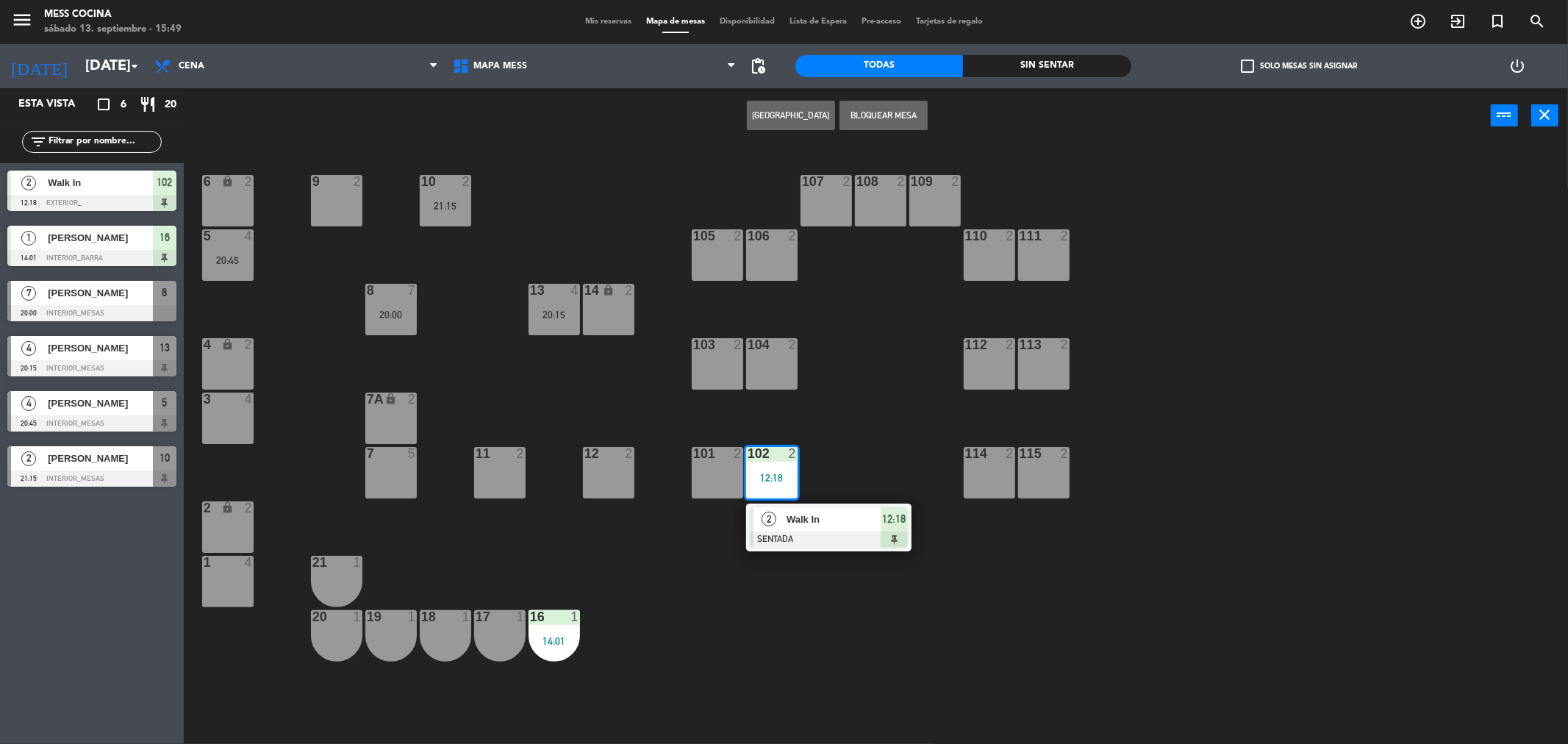
click at [750, 467] on div "102 2 12:18" at bounding box center [772, 472] width 52 height 52
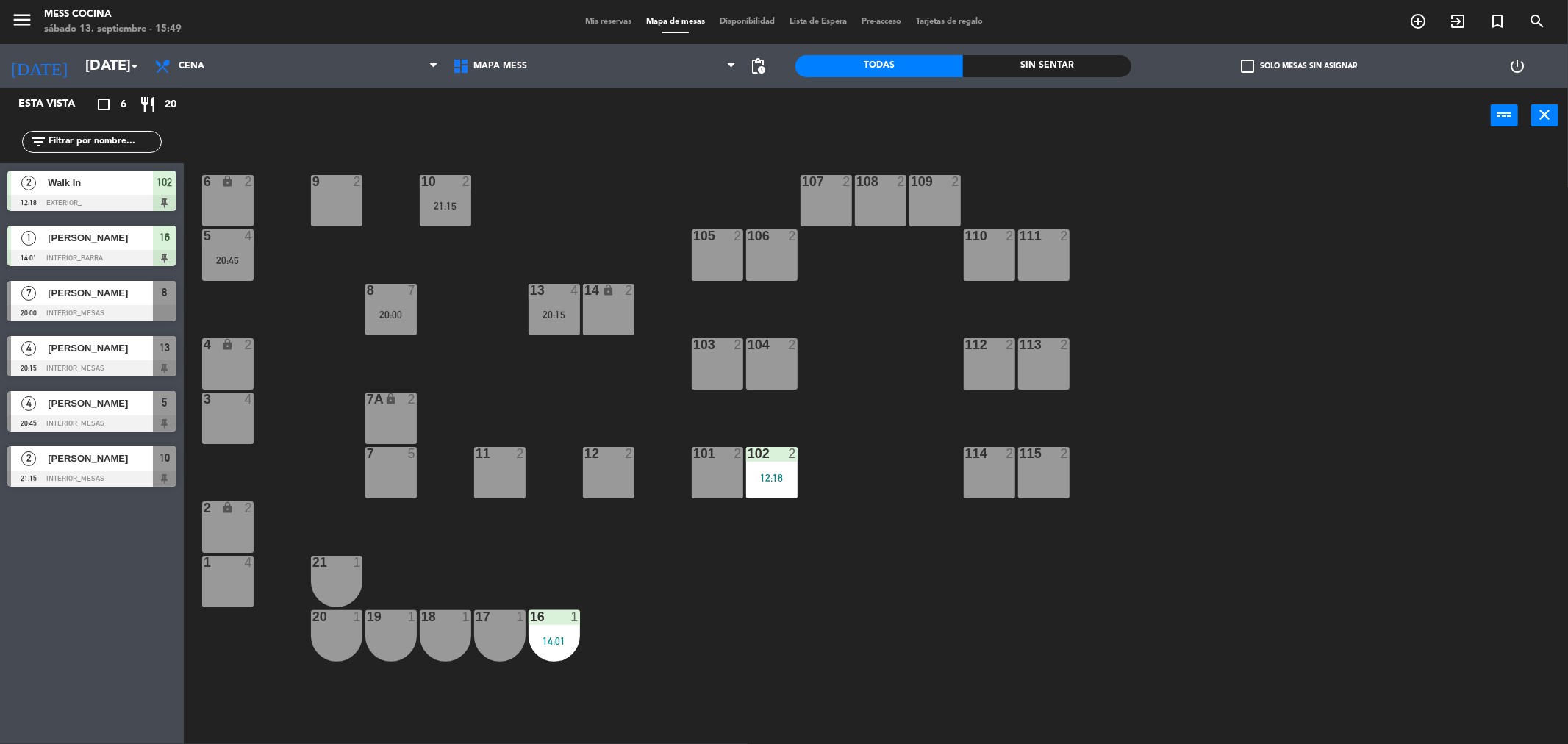
click at [565, 592] on div "6 lock 2 9 2 10 2 21:15 107 2 108 2 109 2 5 4 20:45 105 2 106 2 110 2 111 2 13 …" at bounding box center [884, 449] width 1369 height 601
click at [567, 613] on div "1" at bounding box center [578, 617] width 24 height 13
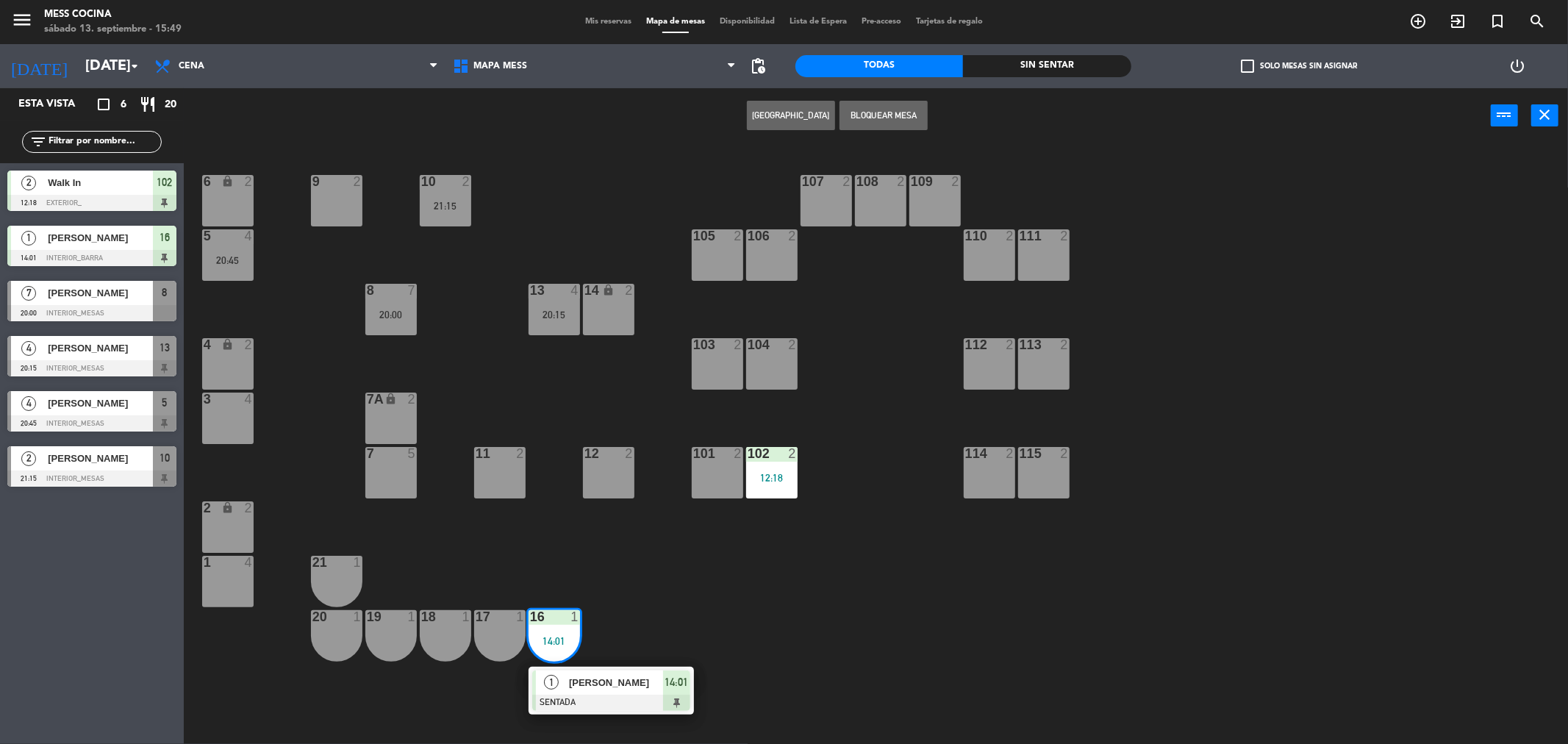
click at [567, 613] on div "1" at bounding box center [578, 617] width 24 height 13
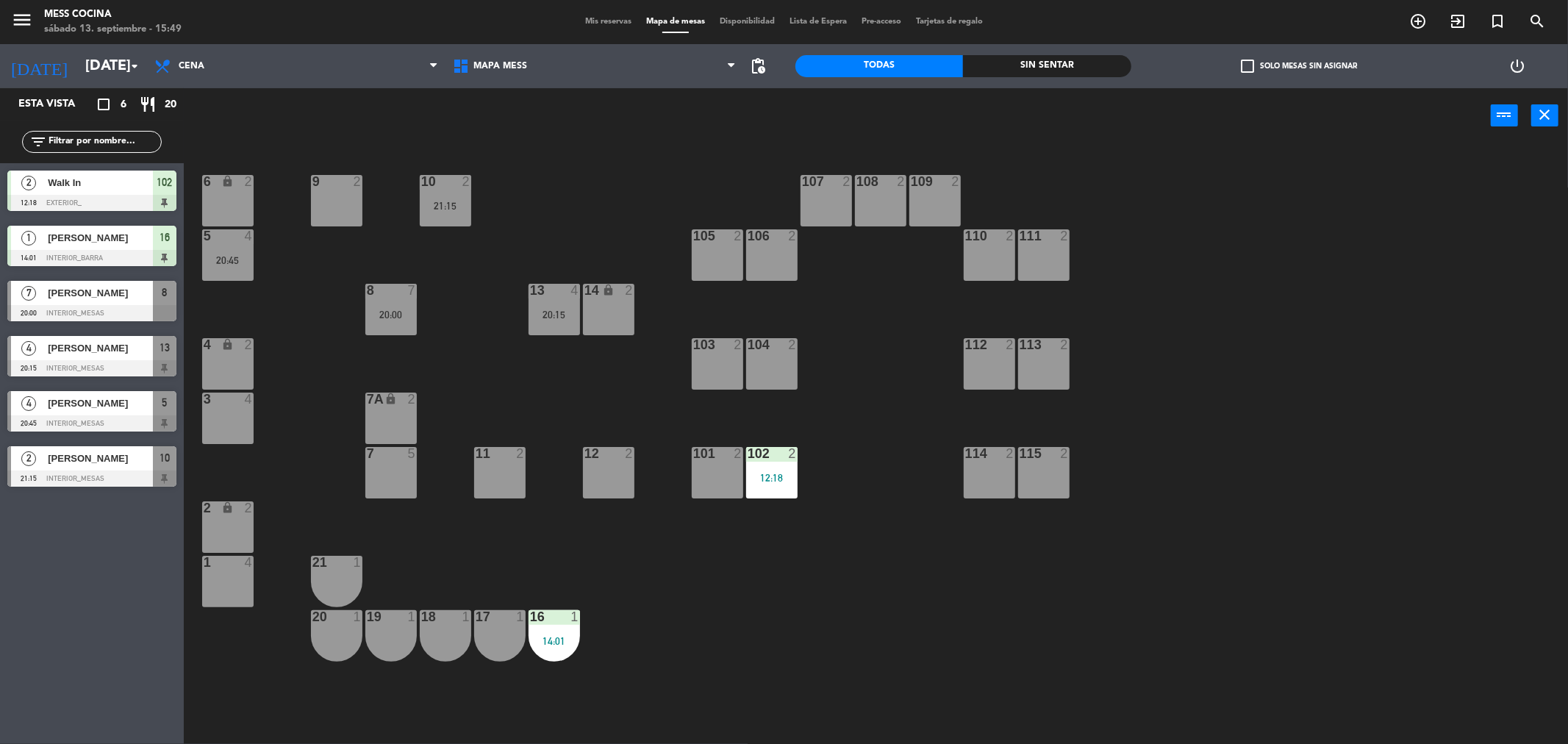
click at [430, 231] on div "6 lock 2 9 2 10 2 21:15 107 2 108 2 109 2 5 4 20:45 105 2 106 2 110 2 111 2 13 …" at bounding box center [884, 449] width 1369 height 601
click at [449, 217] on div "10 2 21:15" at bounding box center [445, 200] width 52 height 52
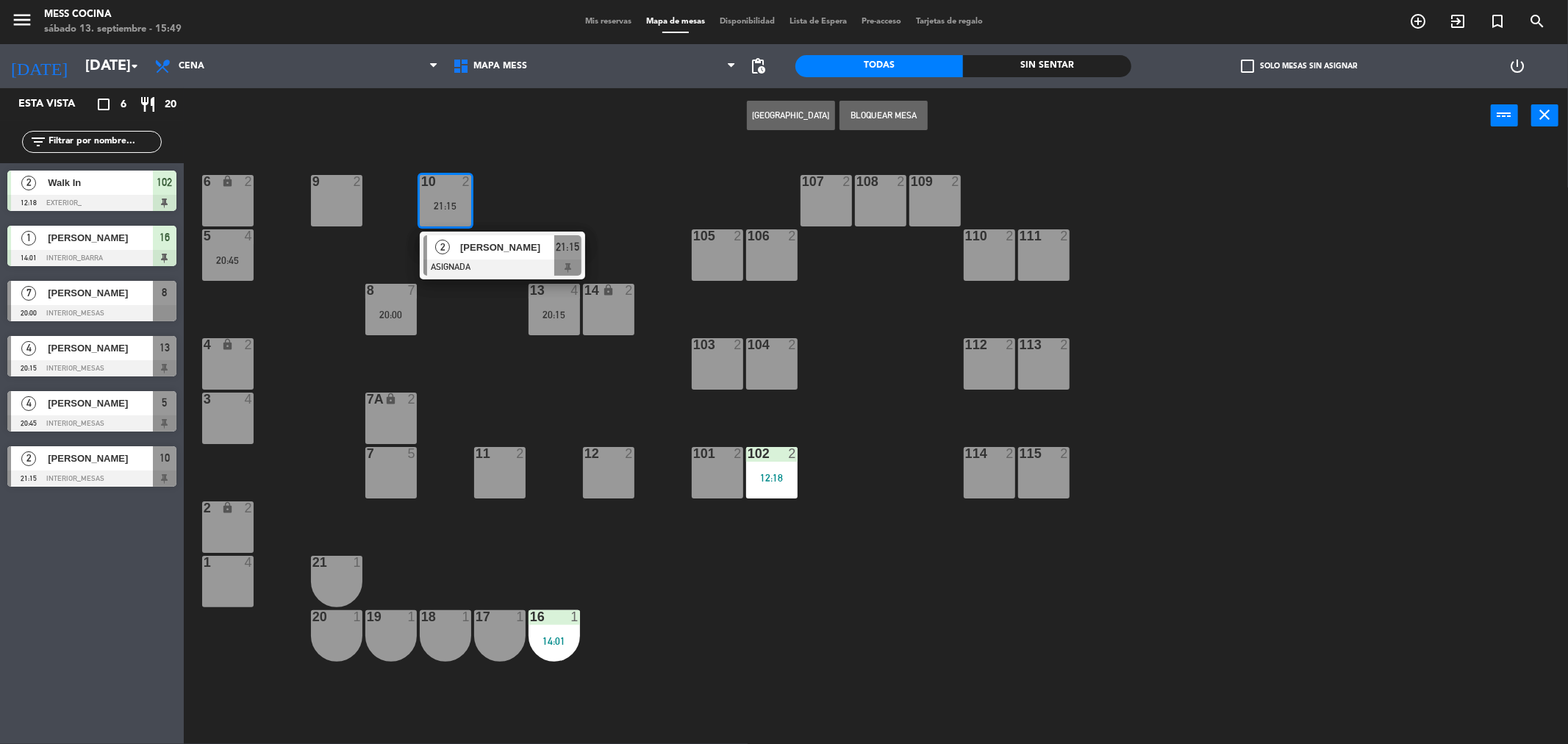
click at [449, 217] on div "10 2 21:15" at bounding box center [445, 200] width 52 height 52
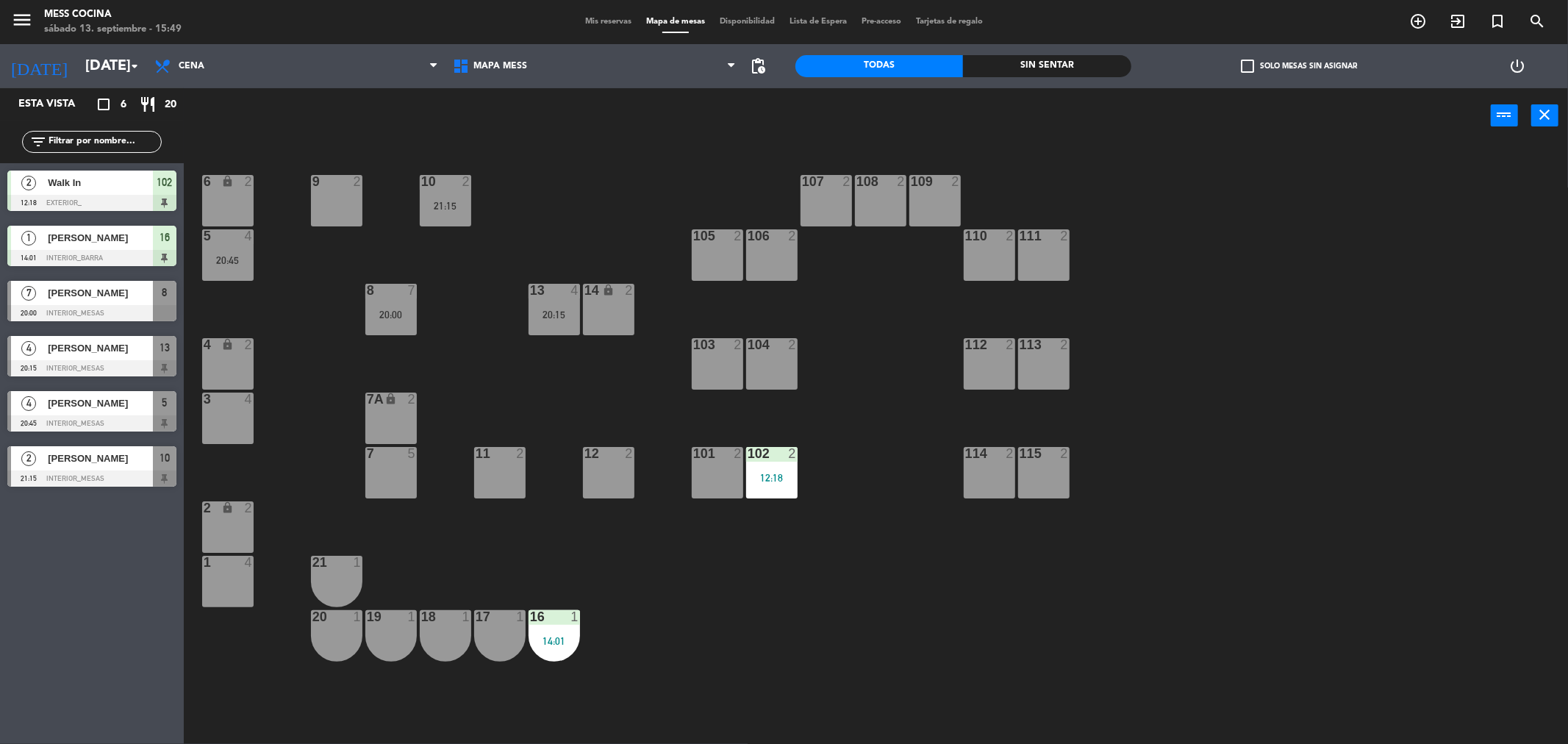
click at [431, 309] on div "6 lock 2 9 2 10 2 21:15 107 2 108 2 109 2 5 4 20:45 105 2 106 2 110 2 111 2 13 …" at bounding box center [884, 449] width 1369 height 601
click at [414, 312] on div "20:00" at bounding box center [391, 314] width 52 height 10
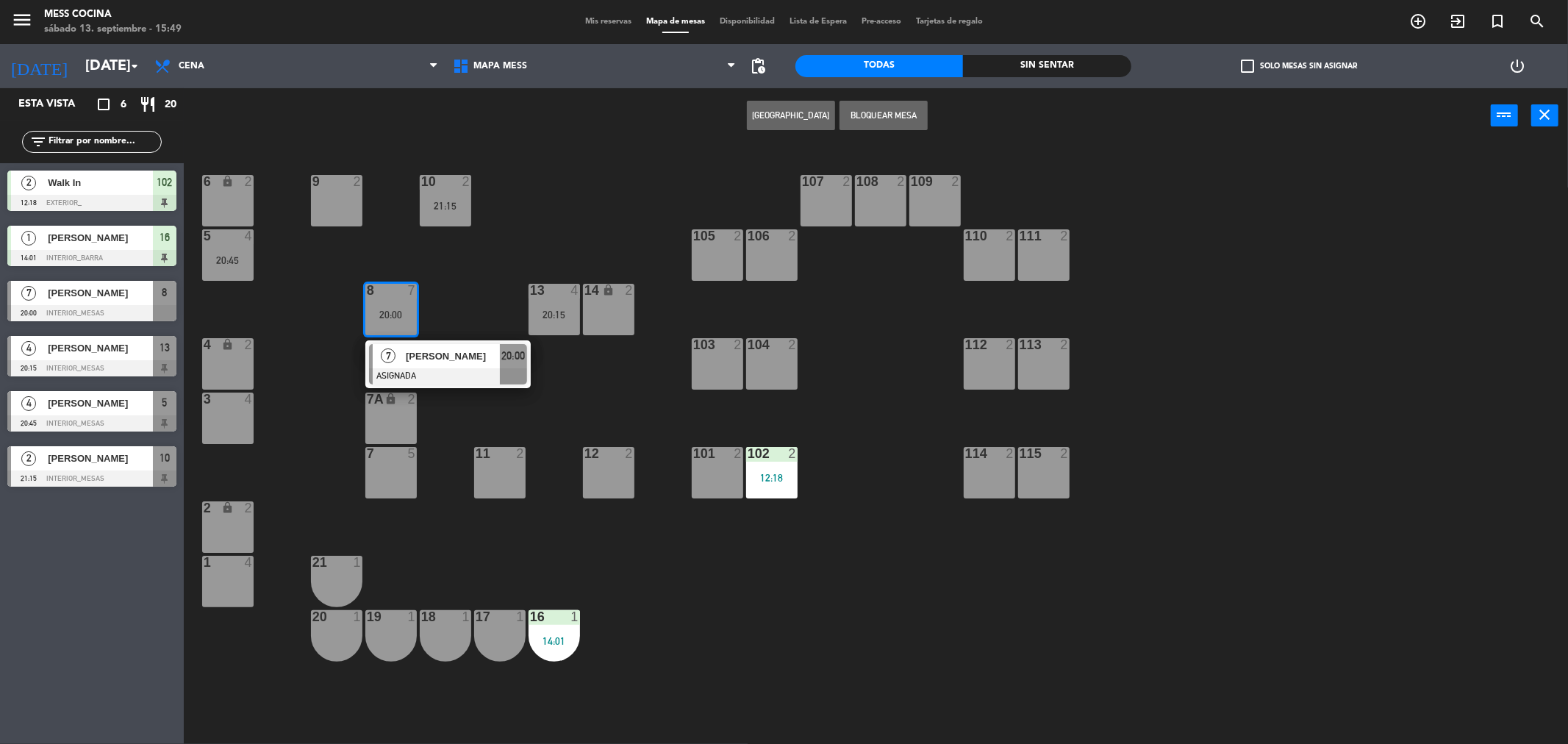
click at [414, 312] on div "20:00" at bounding box center [391, 314] width 52 height 10
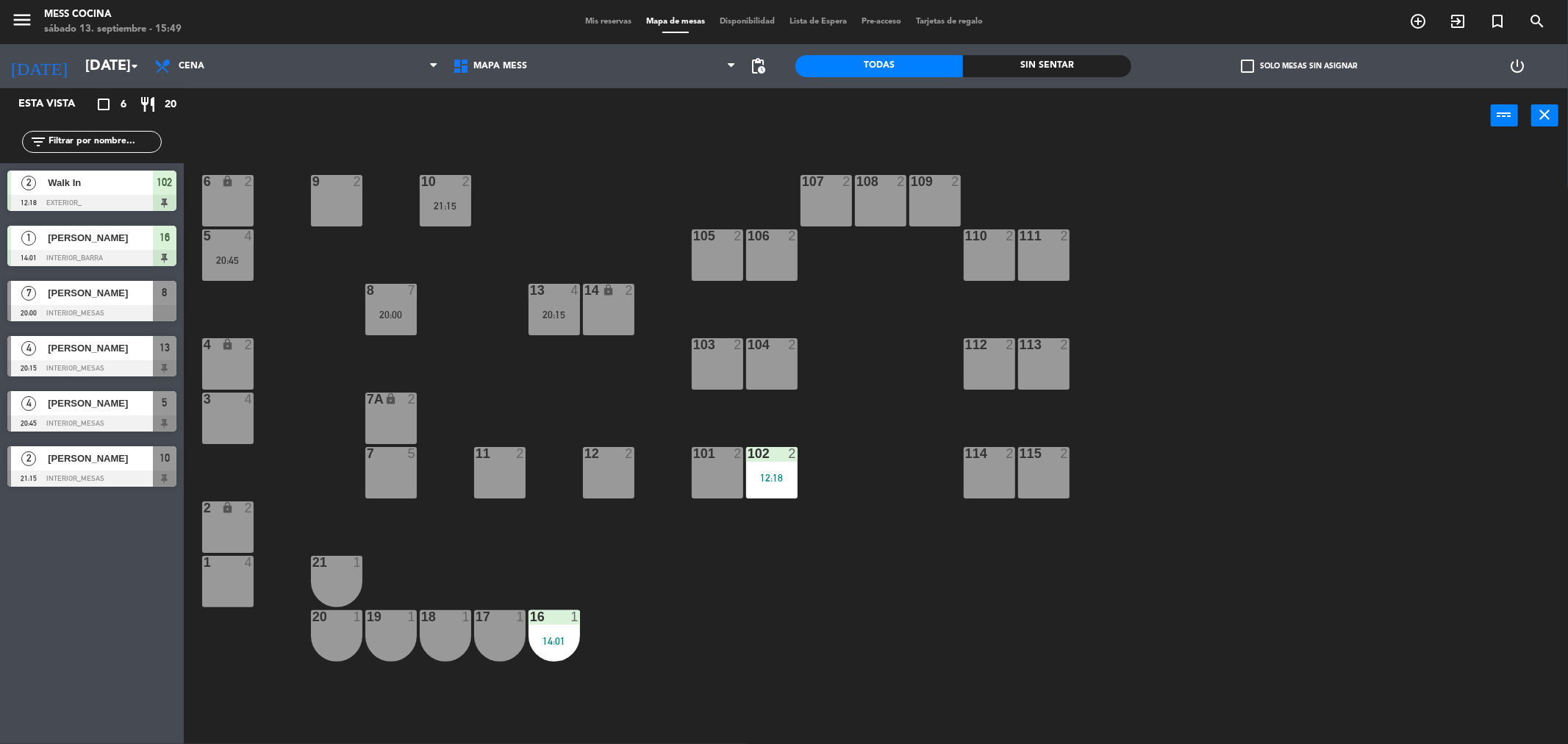
click at [403, 226] on div "6 lock 2 9 2 10 2 21:15 107 2 108 2 109 2 5 4 20:45 105 2 106 2 110 2 111 2 13 …" at bounding box center [884, 449] width 1369 height 601
click at [585, 195] on div "6 lock 2 9 2 10 2 21:15 107 2 108 2 109 2 5 4 20:45 105 2 106 2 110 2 111 2 13 …" at bounding box center [884, 449] width 1369 height 601
click at [612, 21] on span "Mis reservas" at bounding box center [608, 22] width 61 height 8
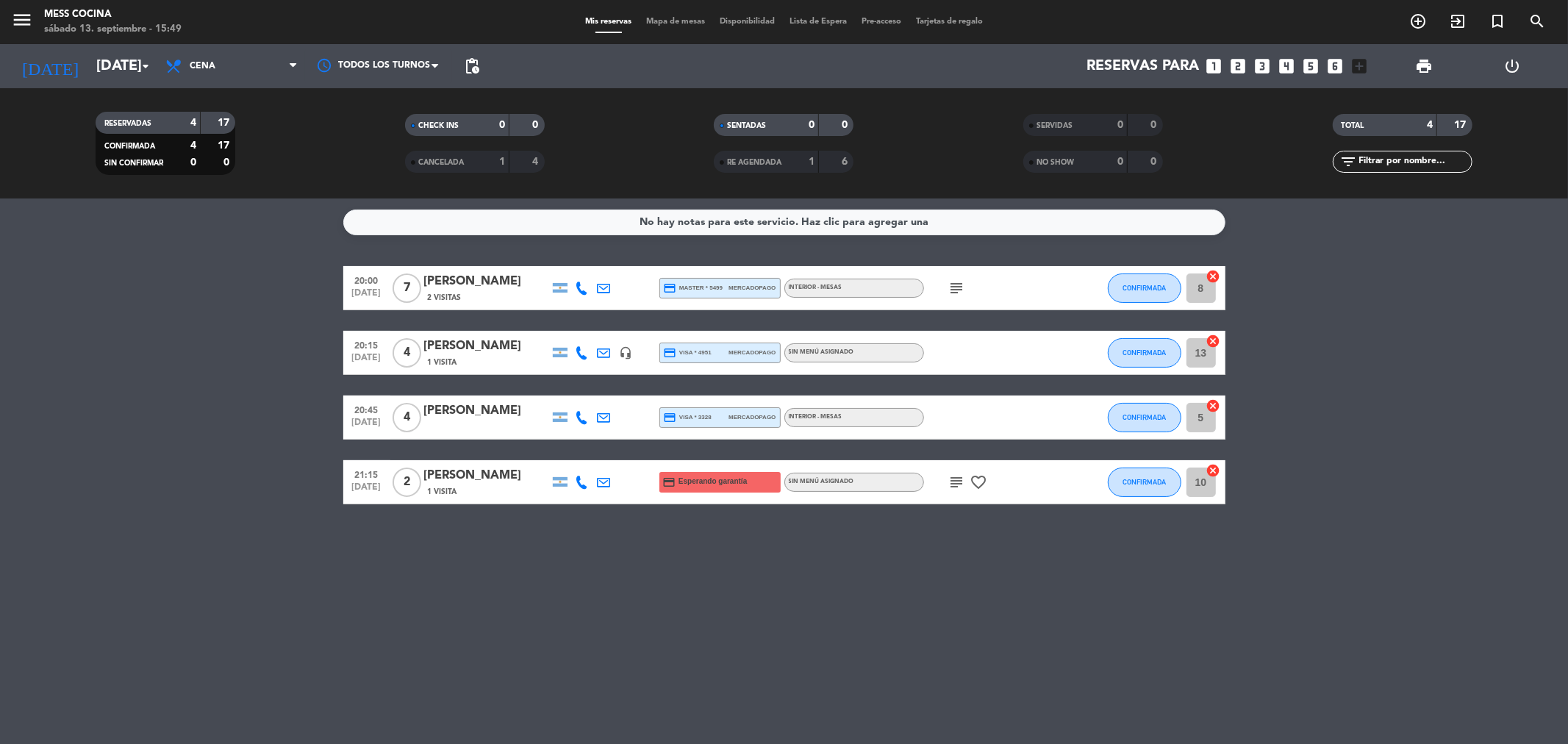
drag, startPoint x: 3, startPoint y: 368, endPoint x: 622, endPoint y: 591, distance: 657.9
click at [622, 591] on div "No hay notas para este servicio. Haz clic para agregar una 20:00 [DATE] 7 [PERS…" at bounding box center [784, 471] width 1568 height 546
drag, startPoint x: 622, startPoint y: 591, endPoint x: 316, endPoint y: 419, distance: 351.0
click at [316, 419] on div "No hay notas para este servicio. Haz clic para agregar una 20:00 [DATE] 7 [PERS…" at bounding box center [784, 471] width 1568 height 546
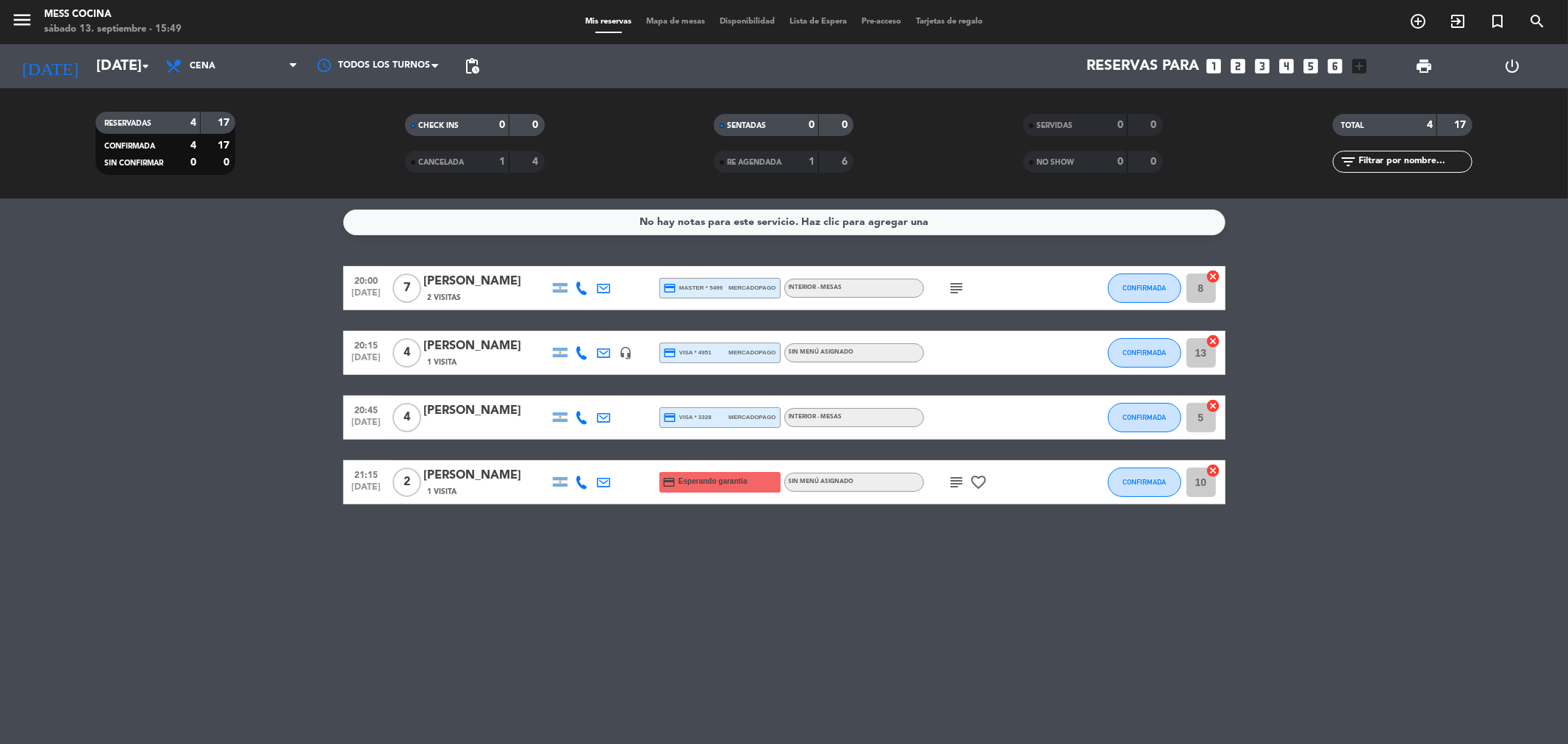
click at [316, 419] on bookings-row "20:00 [DATE] 7 [PERSON_NAME] 2 Visitas credit_card master * 5499 mercadopago IN…" at bounding box center [784, 385] width 1568 height 238
drag, startPoint x: 405, startPoint y: 351, endPoint x: 706, endPoint y: 546, distance: 358.6
click at [706, 546] on div "No hay notas para este servicio. Haz clic para agregar una 20:00 [DATE] 7 [PERS…" at bounding box center [784, 471] width 1568 height 546
click at [970, 486] on icon "favorite_border" at bounding box center [979, 483] width 18 height 18
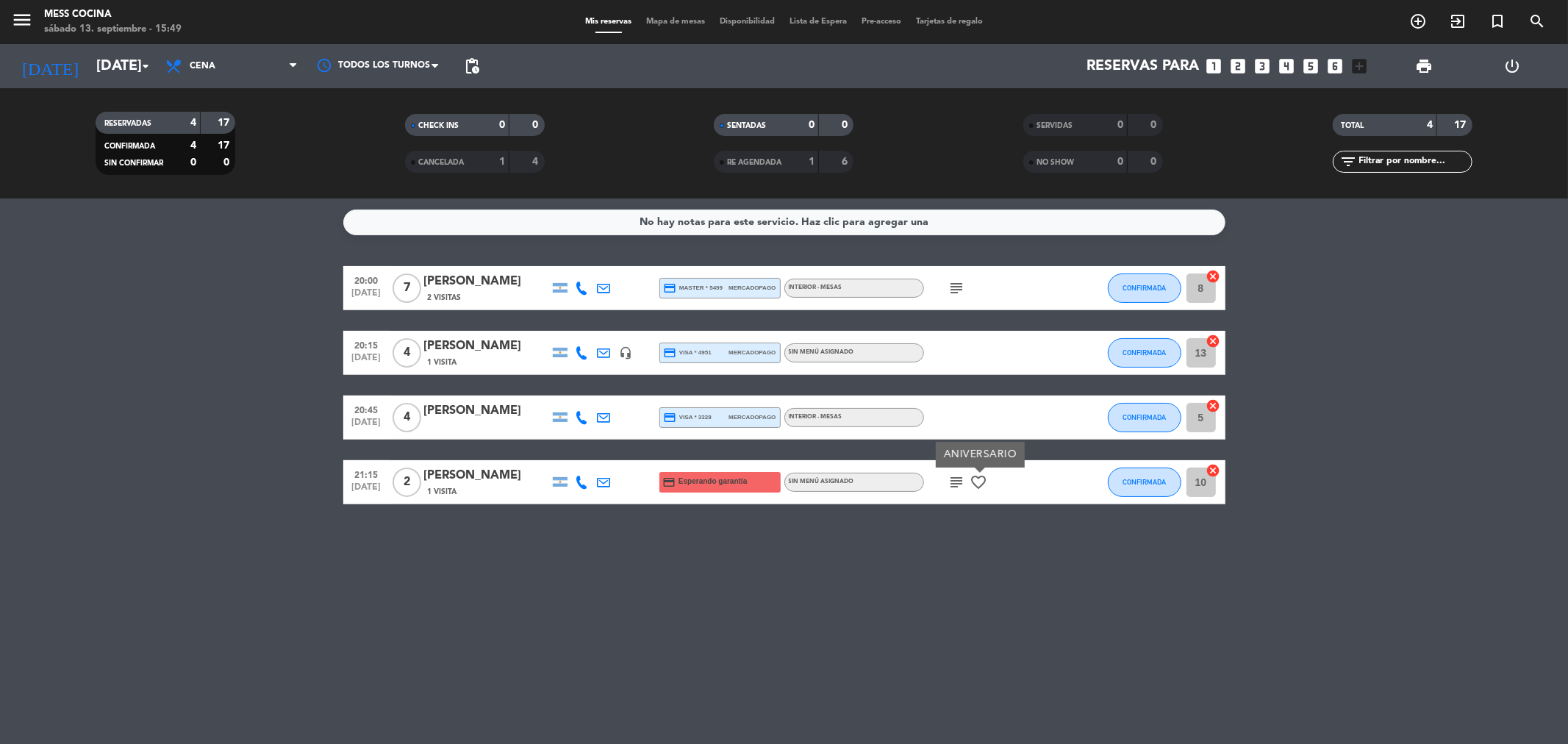
click at [970, 486] on icon "favorite_border" at bounding box center [979, 483] width 18 height 18
drag, startPoint x: 963, startPoint y: 546, endPoint x: 216, endPoint y: 391, distance: 762.9
click at [216, 391] on div "No hay notas para este servicio. Haz clic para agregar una 20:00 [DATE] 7 [PERS…" at bounding box center [784, 471] width 1568 height 546
click at [216, 391] on bookings-row "20:00 [DATE] 7 [PERSON_NAME] 2 Visitas credit_card master * 5499 mercadopago IN…" at bounding box center [784, 385] width 1568 height 238
drag, startPoint x: 216, startPoint y: 391, endPoint x: 716, endPoint y: 576, distance: 533.1
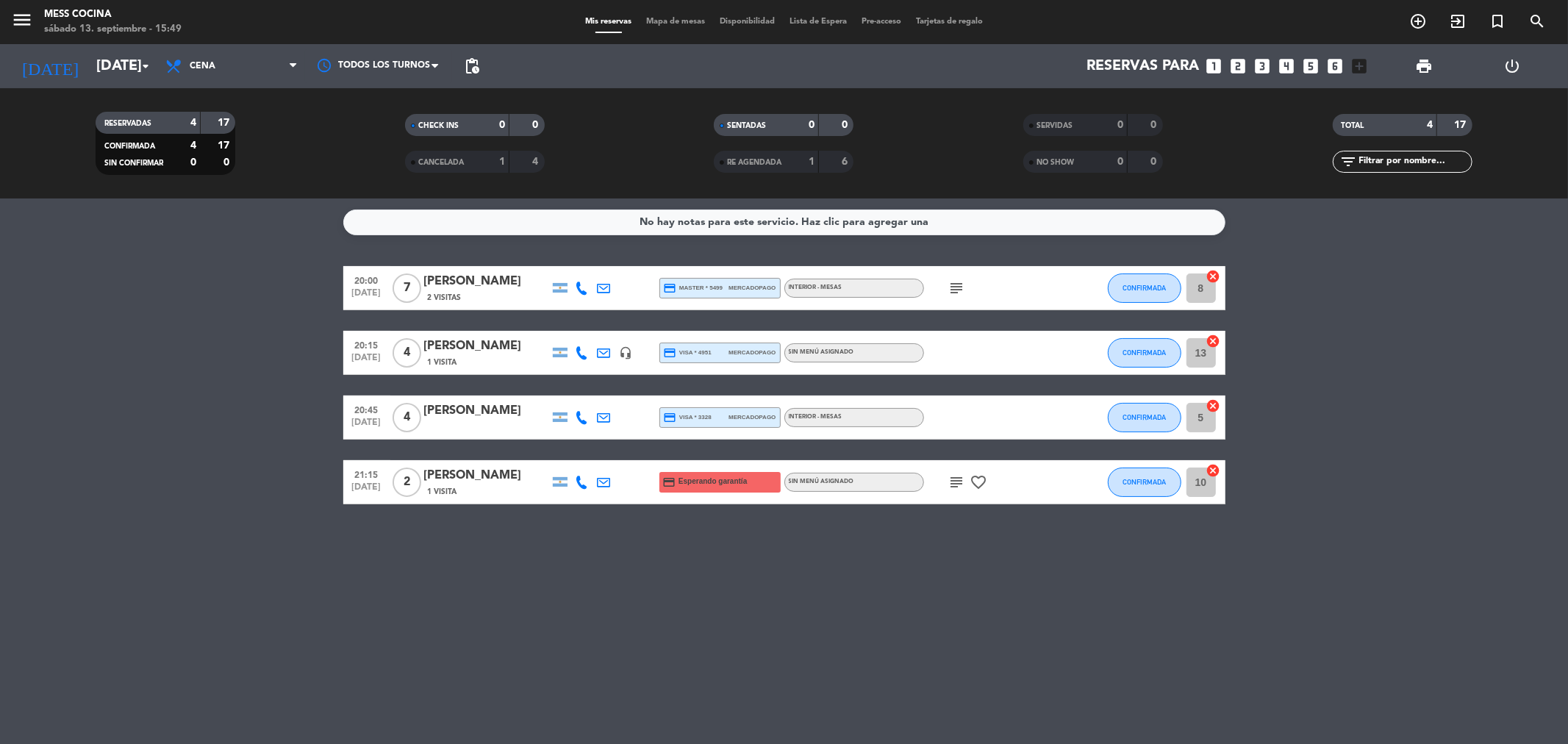
click at [716, 576] on div "No hay notas para este servicio. Haz clic para agregar una 20:00 [DATE] 7 [PERS…" at bounding box center [784, 471] width 1568 height 546
drag, startPoint x: 716, startPoint y: 576, endPoint x: 335, endPoint y: 368, distance: 434.1
click at [335, 368] on div "No hay notas para este servicio. Haz clic para agregar una 20:00 [DATE] 7 [PERS…" at bounding box center [784, 471] width 1568 height 546
click at [326, 368] on bookings-row "20:00 [DATE] 7 [PERSON_NAME] 2 Visitas credit_card master * 5499 mercadopago IN…" at bounding box center [784, 385] width 1568 height 238
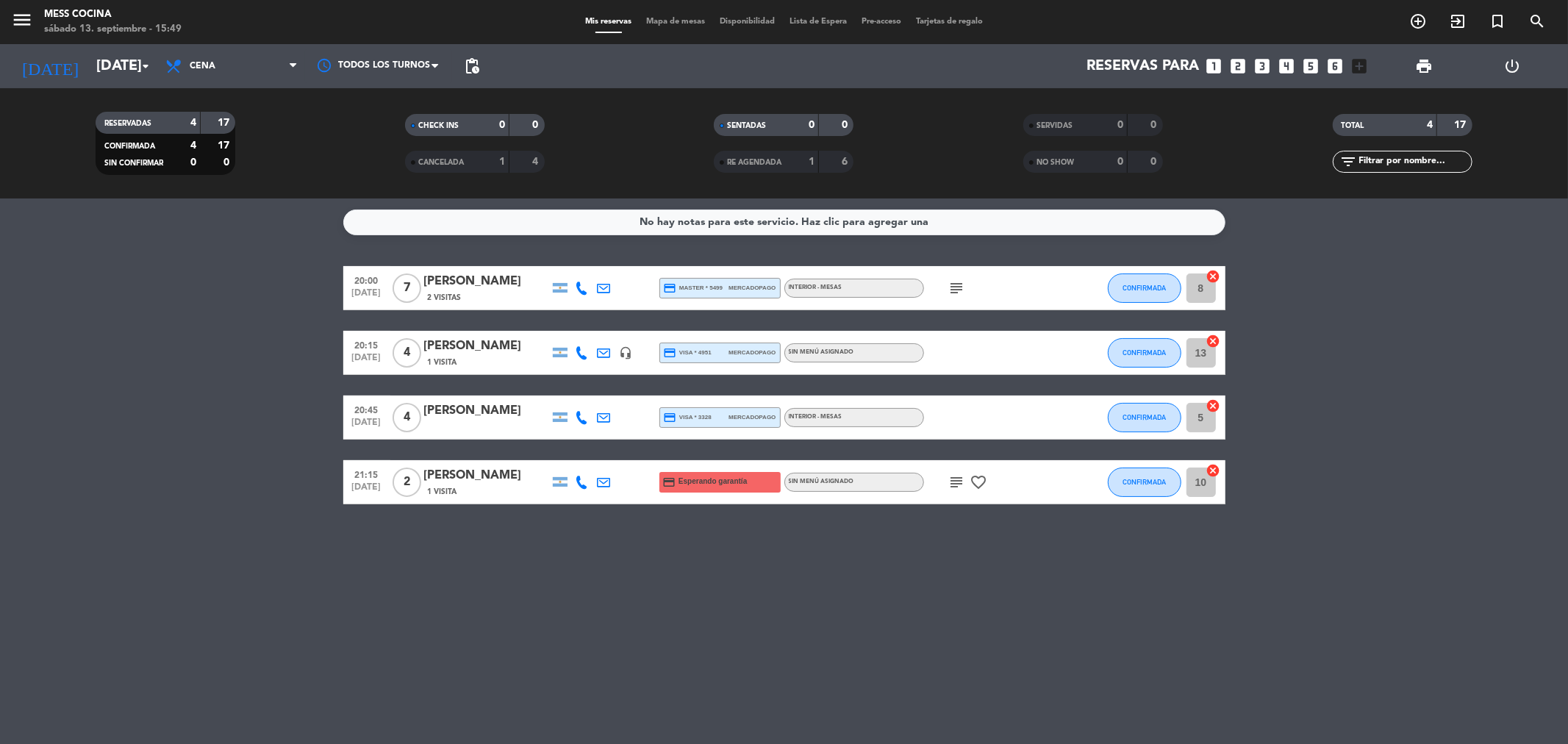
drag, startPoint x: 326, startPoint y: 368, endPoint x: 1000, endPoint y: 560, distance: 700.8
click at [1000, 560] on div "No hay notas para este servicio. Haz clic para agregar una 20:00 [DATE] 7 [PERS…" at bounding box center [784, 471] width 1568 height 546
drag, startPoint x: 0, startPoint y: 275, endPoint x: 10, endPoint y: 251, distance: 26.0
click at [2, 270] on bookings-row "20:00 [DATE] 7 [PERSON_NAME] 2 Visitas credit_card master * 5499 mercadopago IN…" at bounding box center [784, 385] width 1568 height 238
drag, startPoint x: 439, startPoint y: 474, endPoint x: 1136, endPoint y: 766, distance: 755.7
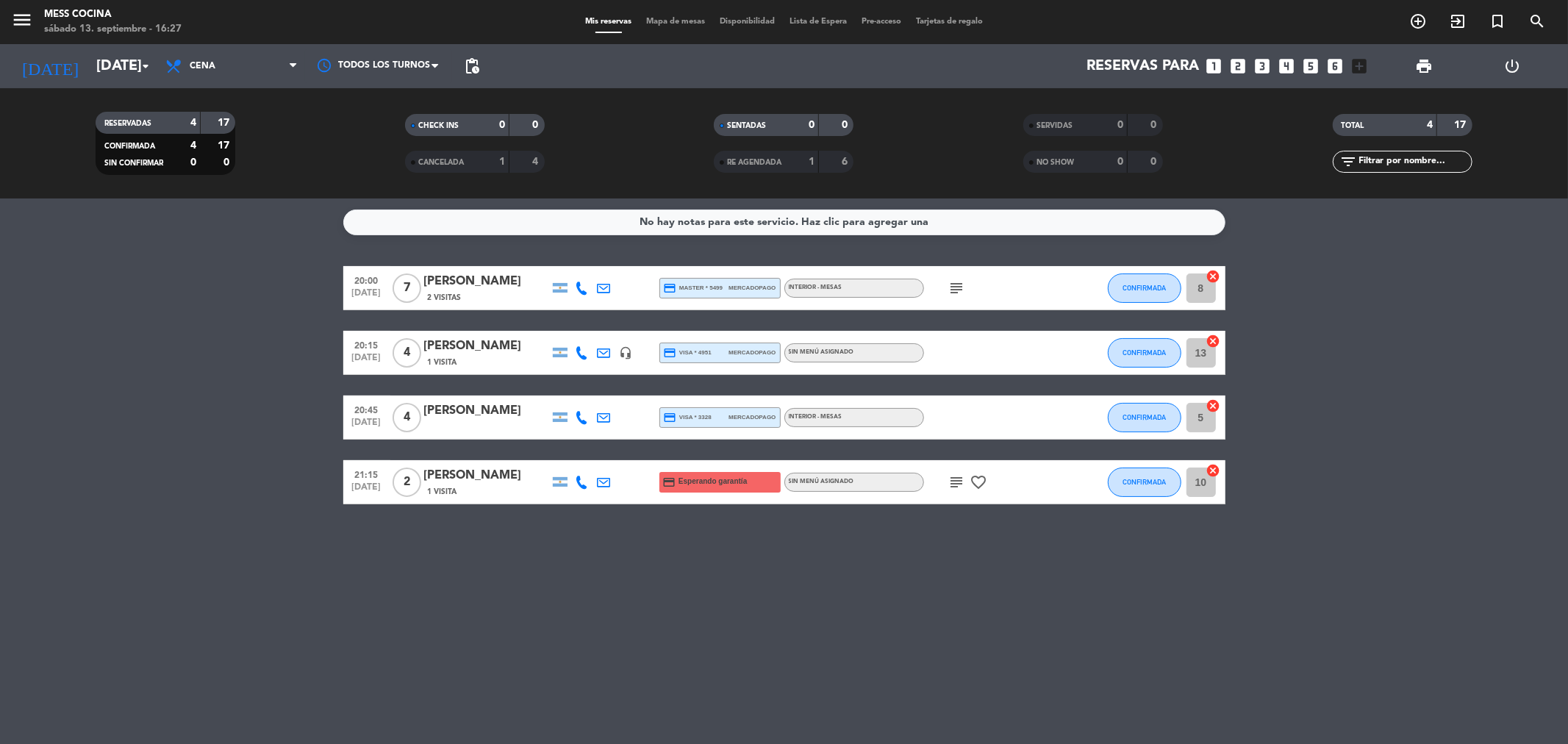
click at [1136, 744] on html "close × Mess Cocina × chrome_reader_mode Listado de Reservas account_box Client…" at bounding box center [784, 372] width 1568 height 744
click at [993, 675] on div "No hay notas para este servicio. Haz clic para agregar una 20:00 [DATE] 7 [PERS…" at bounding box center [784, 471] width 1568 height 546
drag, startPoint x: 967, startPoint y: 649, endPoint x: 253, endPoint y: 331, distance: 781.6
click at [253, 331] on div "No hay notas para este servicio. Haz clic para agregar una 20:00 [DATE] 7 [PERS…" at bounding box center [784, 471] width 1568 height 546
click at [253, 331] on bookings-row "20:00 [DATE] 7 [PERSON_NAME] 2 Visitas credit_card master * 5499 mercadopago IN…" at bounding box center [784, 385] width 1568 height 238
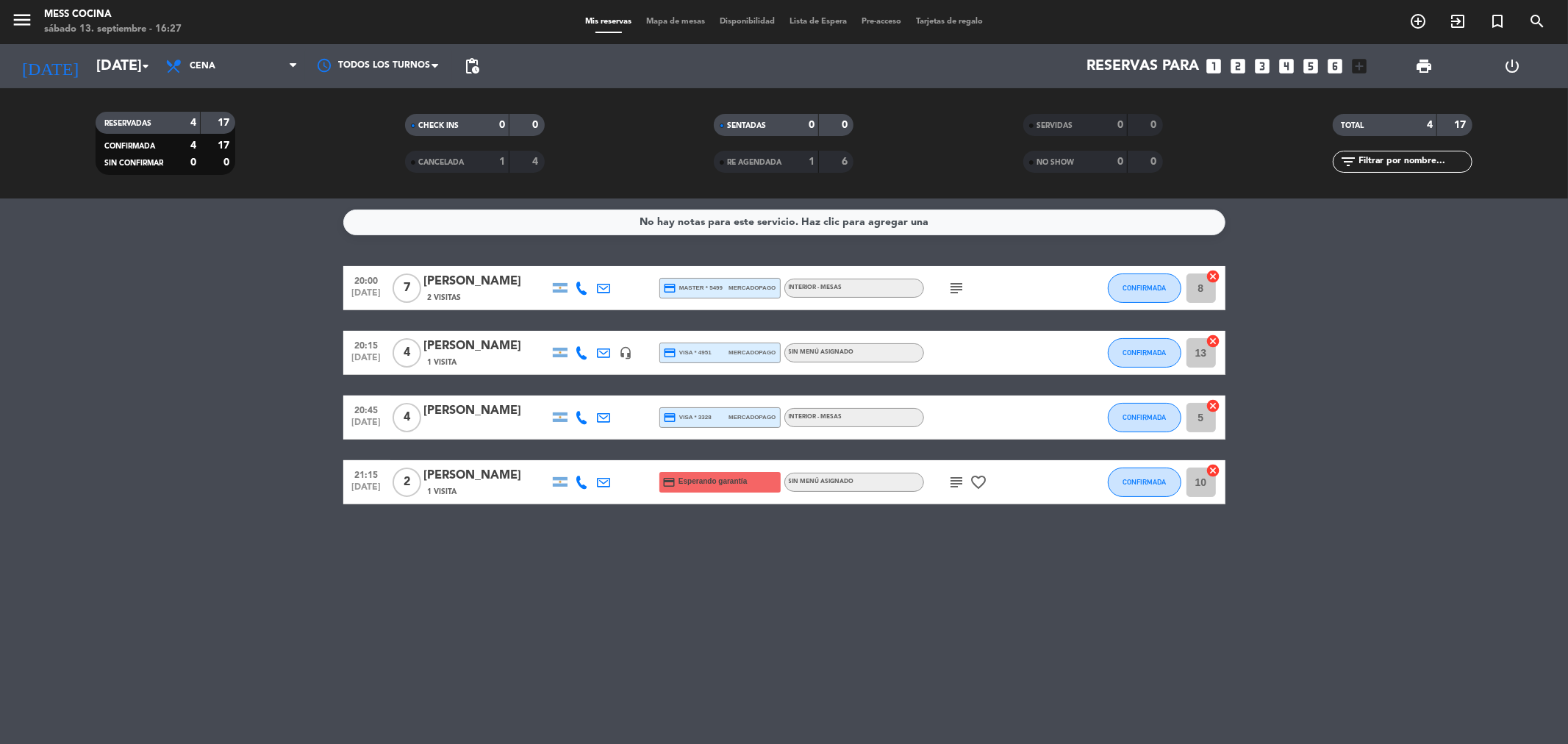
drag, startPoint x: 846, startPoint y: 470, endPoint x: 1262, endPoint y: 577, distance: 429.5
click at [1262, 577] on div "No hay notas para este servicio. Haz clic para agregar una 20:00 [DATE] 7 [PERS…" at bounding box center [784, 471] width 1568 height 546
